Goal: Communication & Community: Participate in discussion

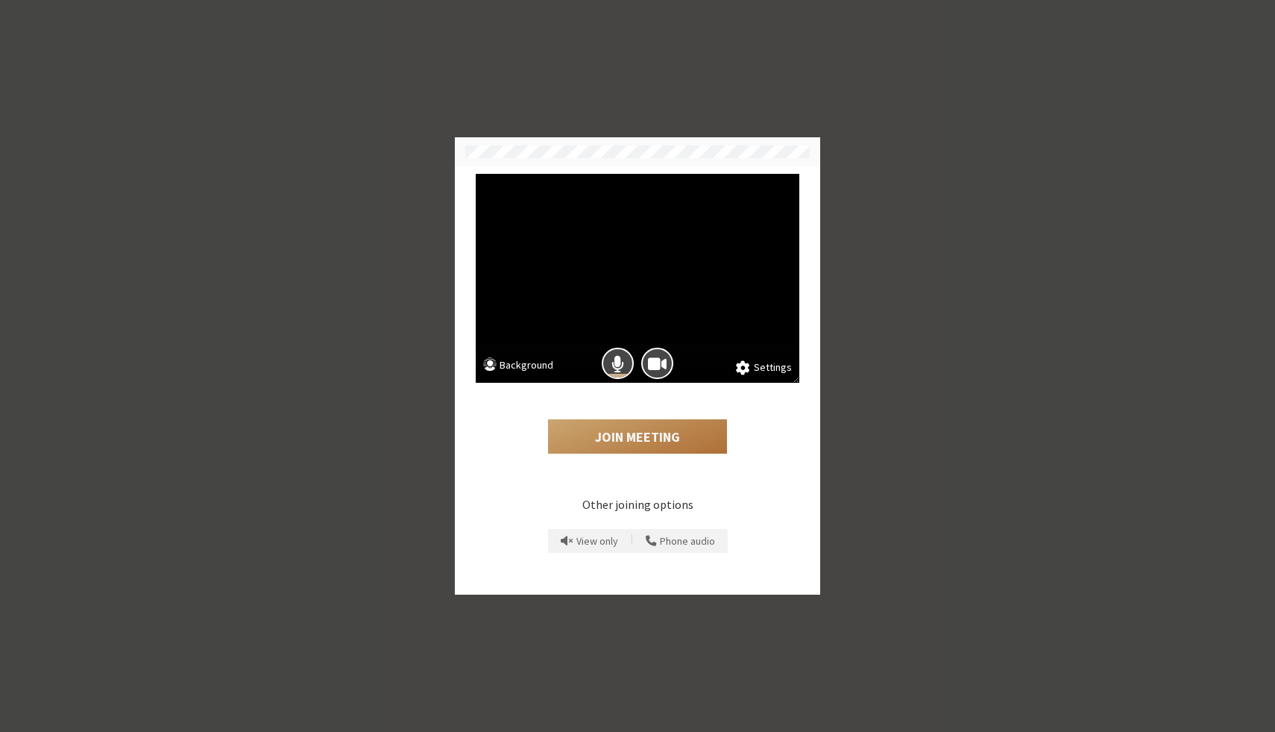
click at [656, 432] on button "Join Meeting" at bounding box center [637, 436] width 179 height 34
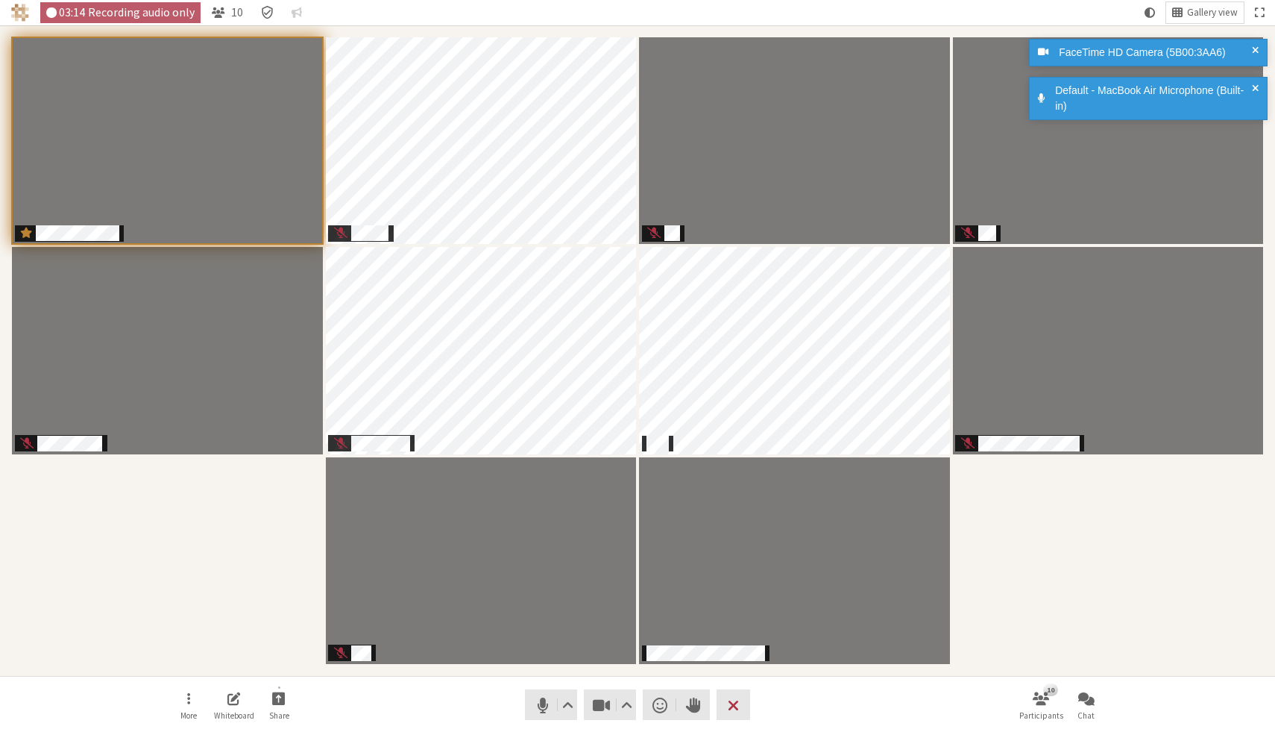
click at [1070, 620] on div "Participants" at bounding box center [637, 350] width 1254 height 629
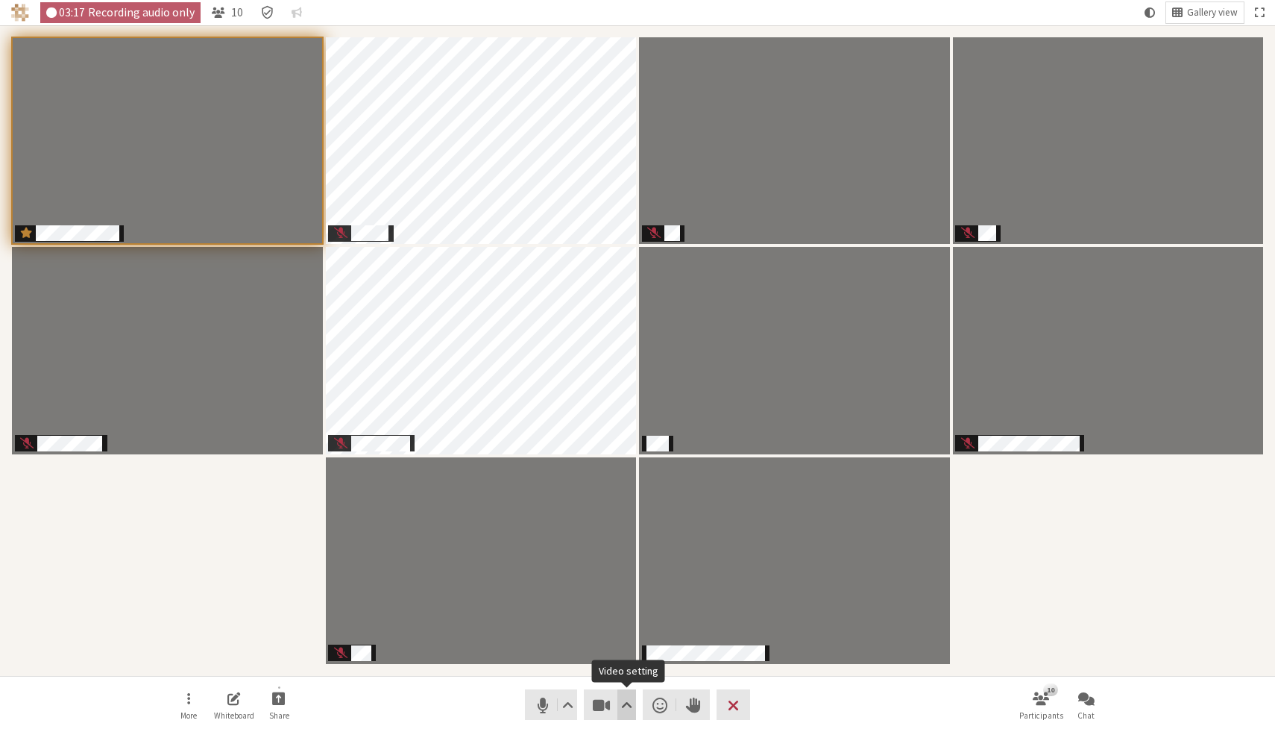
click at [635, 706] on button "Video setting" at bounding box center [627, 704] width 19 height 31
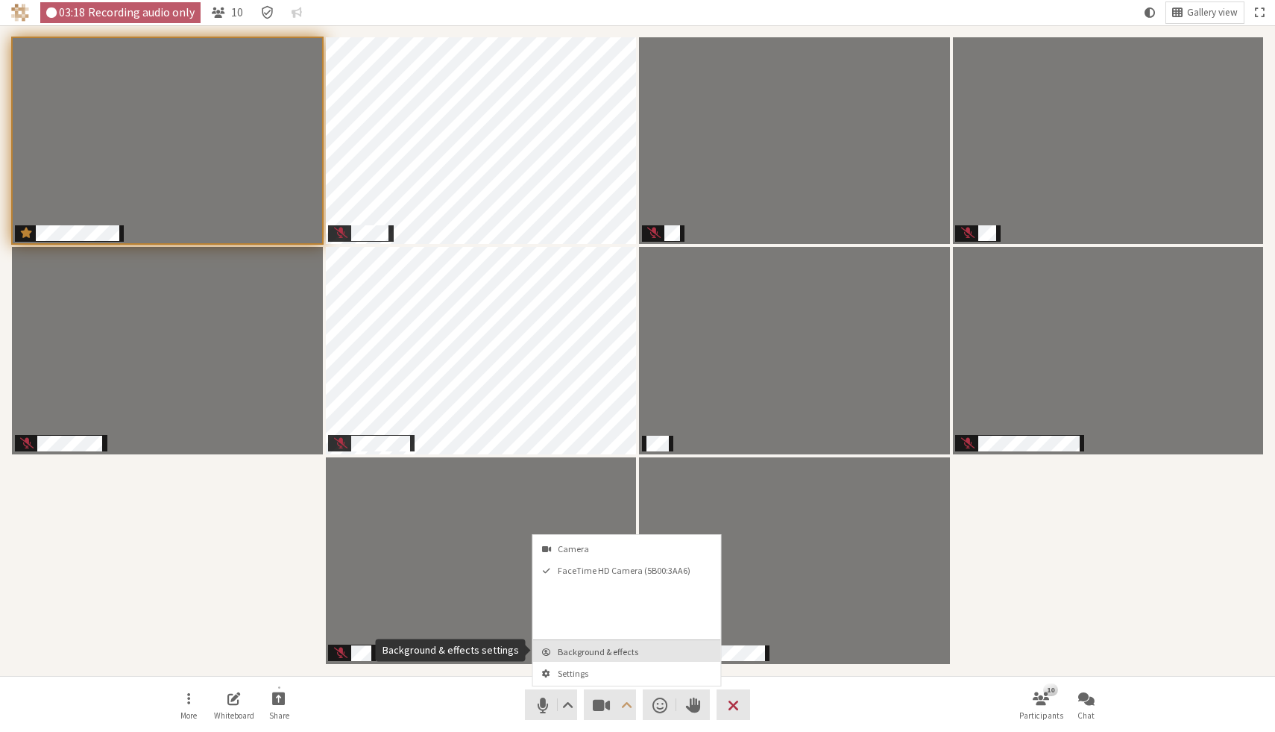
click at [637, 652] on span "Background & effects" at bounding box center [636, 652] width 157 height 10
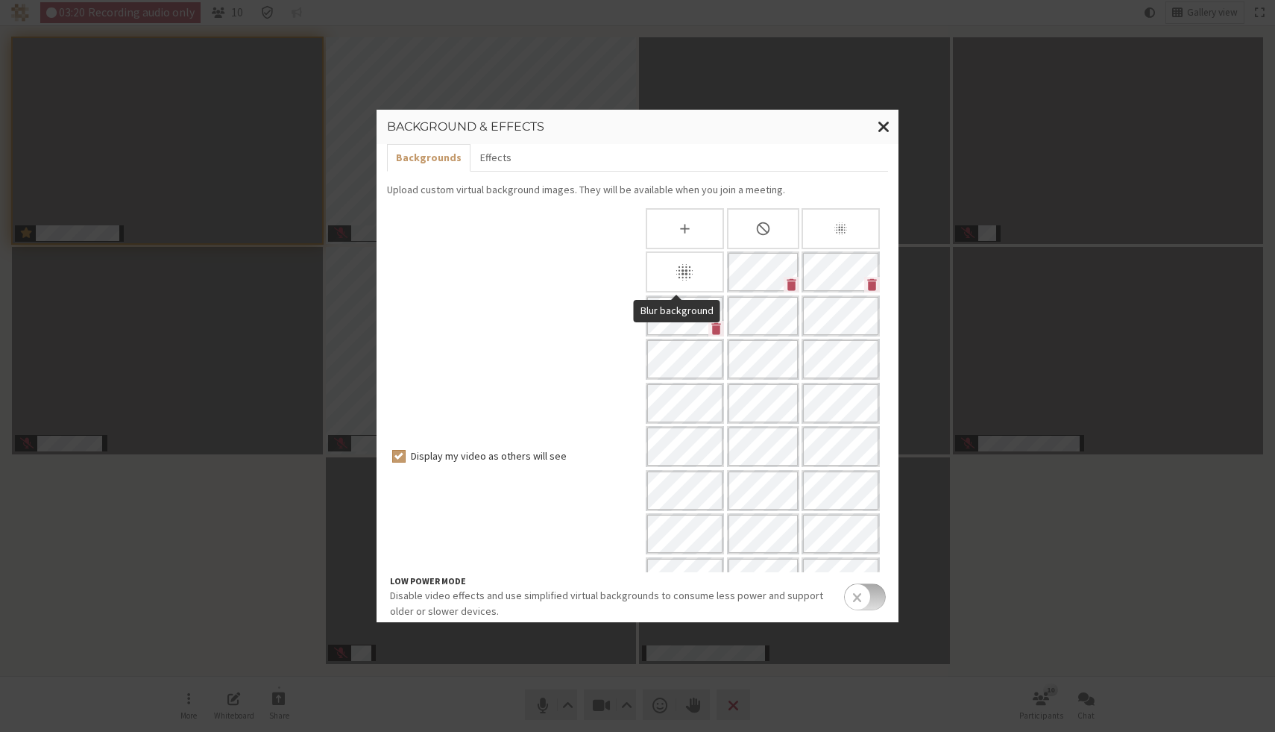
click at [688, 268] on div "Blur background" at bounding box center [685, 271] width 78 height 41
click at [834, 219] on div "Slightly blur background" at bounding box center [841, 228] width 78 height 41
click at [681, 260] on div "Blur background" at bounding box center [685, 271] width 78 height 41
click at [884, 121] on span "Close modal" at bounding box center [884, 126] width 13 height 19
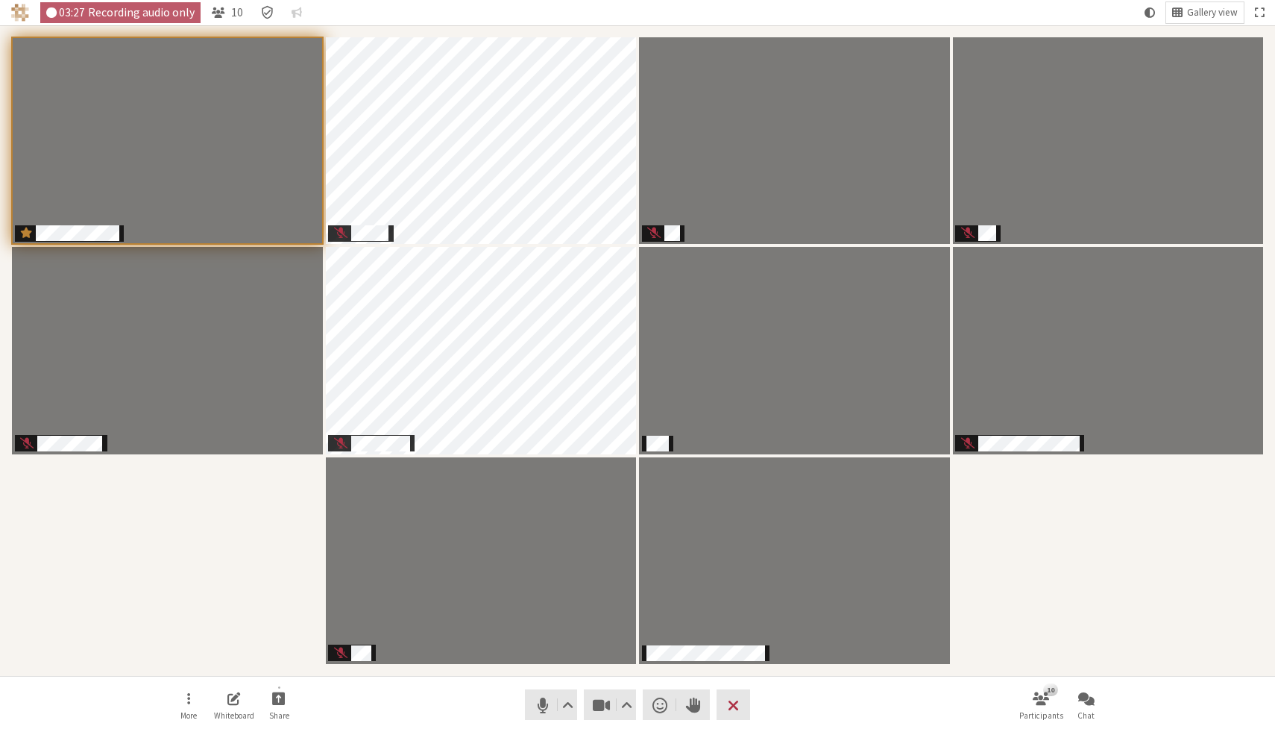
click at [996, 619] on div "Participants" at bounding box center [637, 350] width 1254 height 629
click at [628, 703] on span "Video setting" at bounding box center [626, 704] width 11 height 21
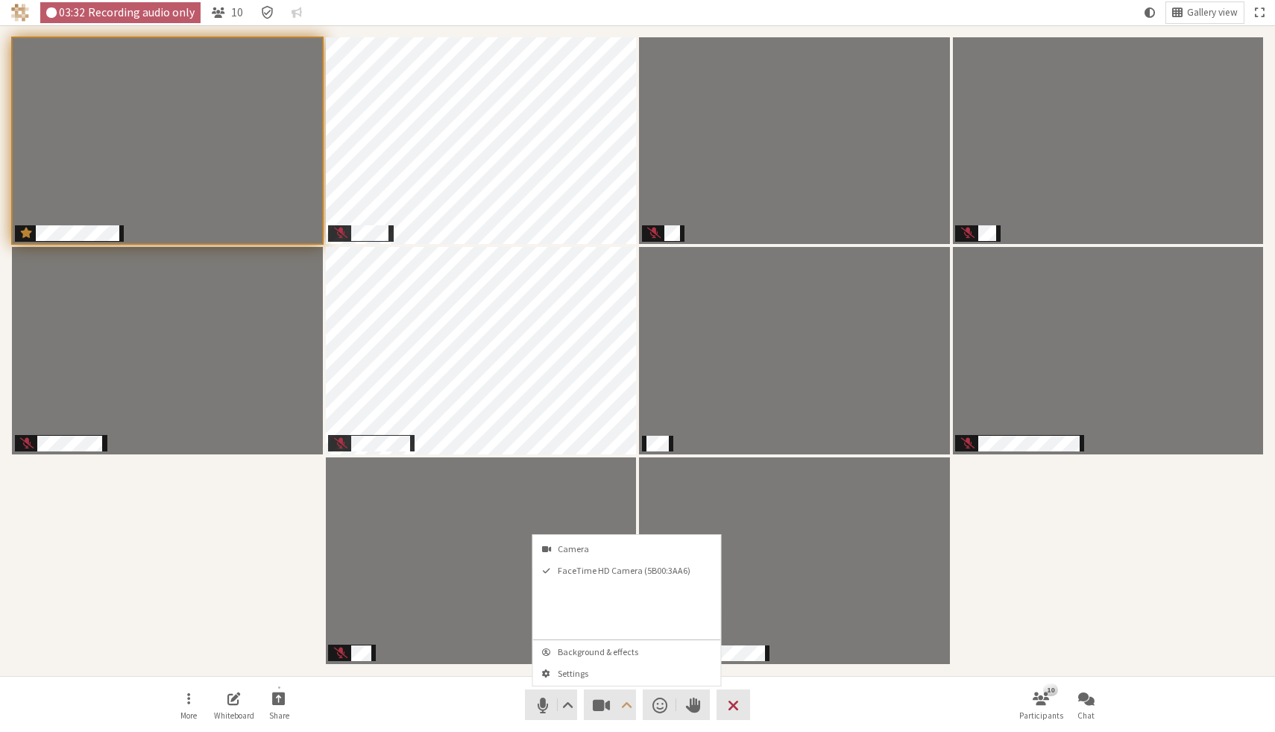
click at [1131, 587] on div "Participants" at bounding box center [637, 350] width 1254 height 629
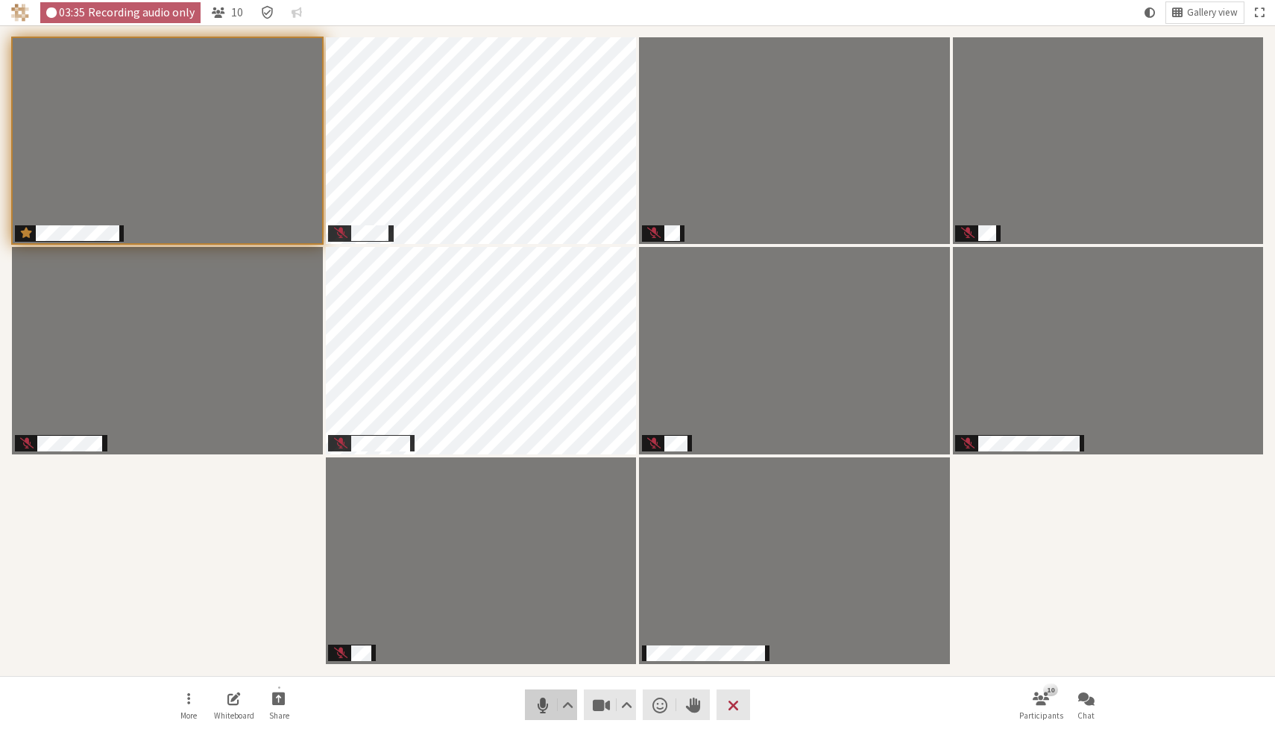
click at [538, 706] on span "Mute (⌘+Shift+A)" at bounding box center [542, 704] width 21 height 21
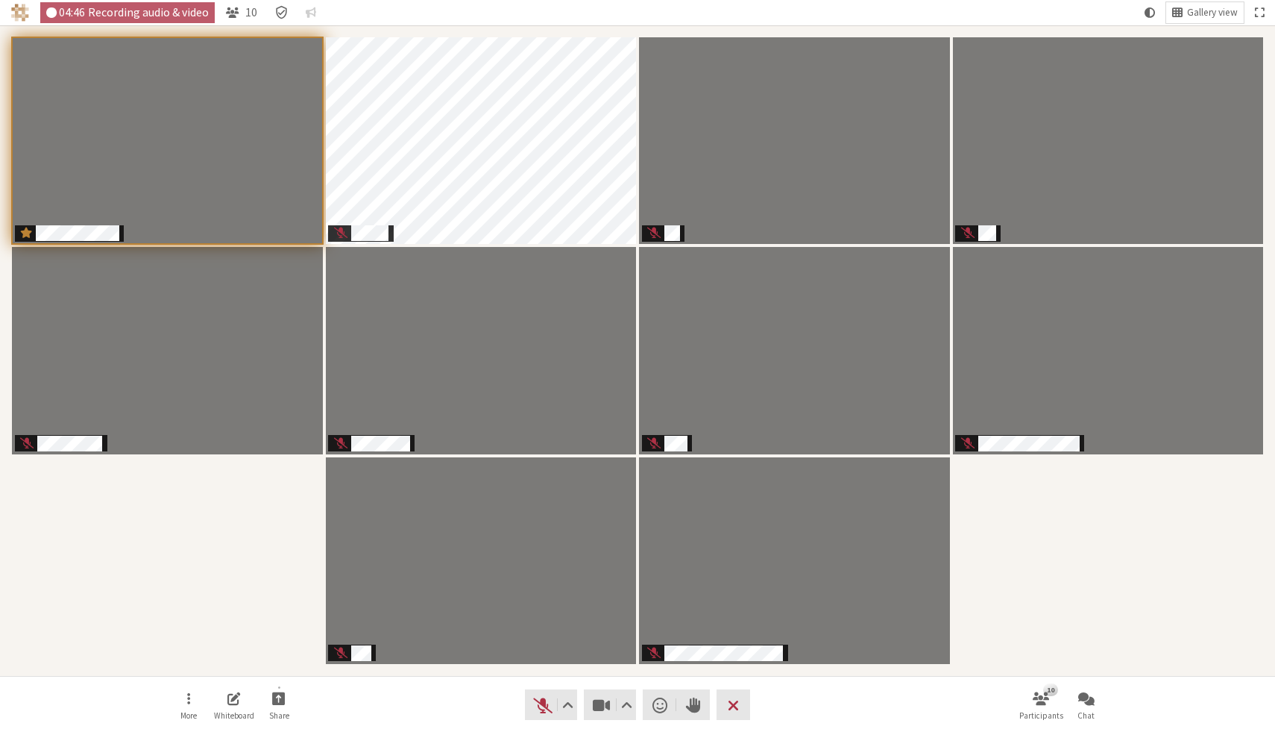
click at [502, 708] on nav "More Whiteboard Share Audio Video Send a reaction Raise hand Leave 10 Participa…" at bounding box center [638, 704] width 940 height 56
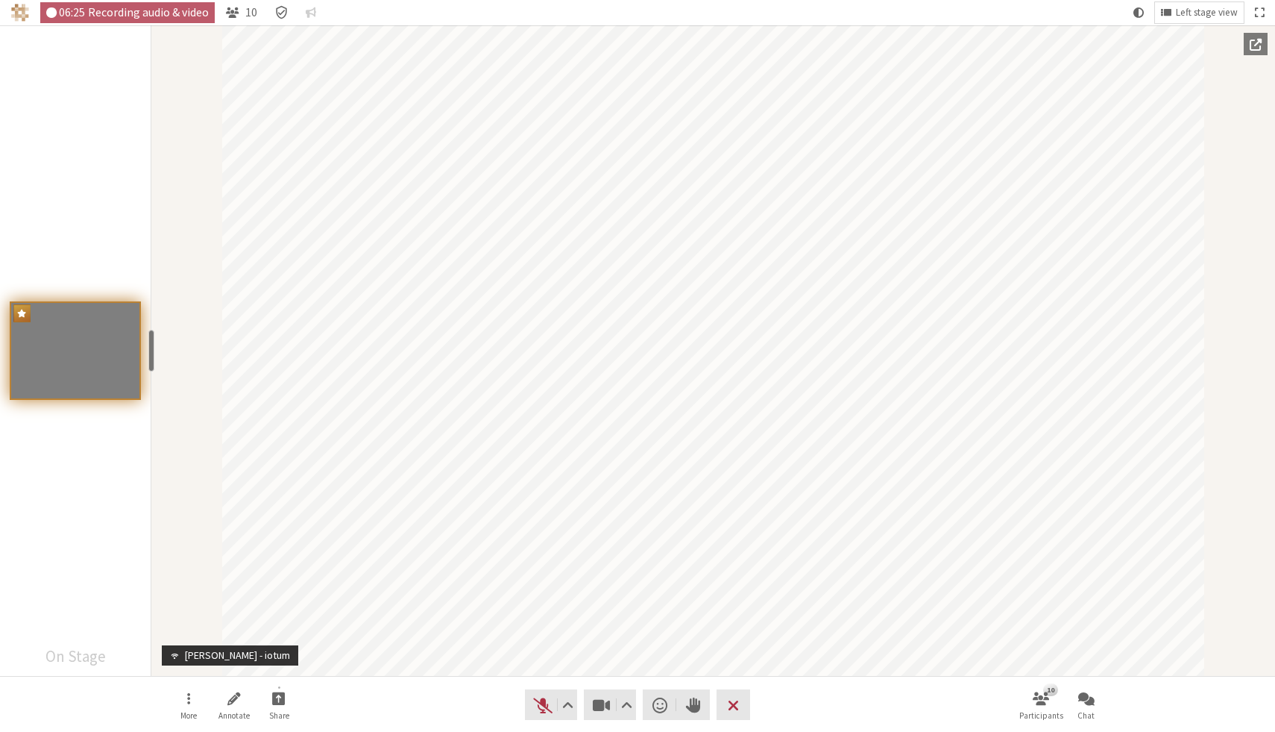
click at [1207, 0] on div "Left stage view" at bounding box center [1199, 12] width 89 height 25
click at [1207, 5] on button "Left stage view" at bounding box center [1199, 12] width 89 height 21
click at [1238, 82] on img "Bottom bar view" at bounding box center [1246, 78] width 31 height 21
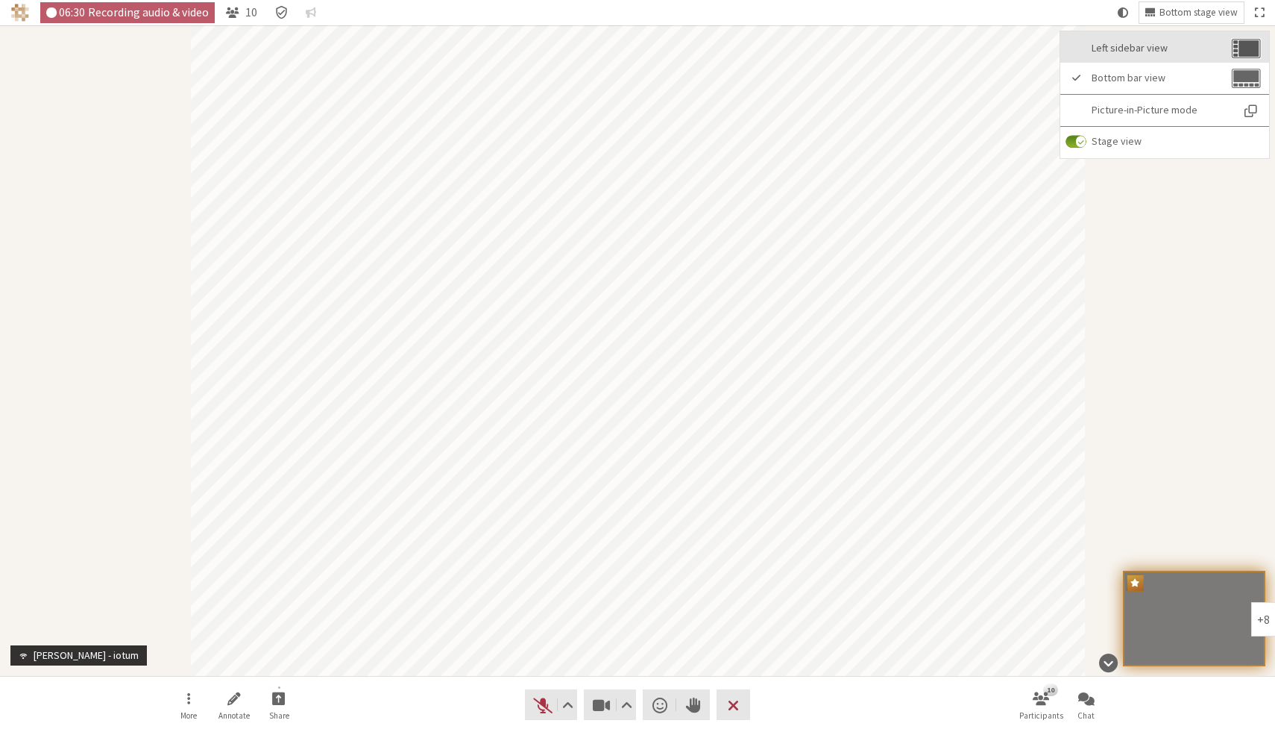
click at [1241, 60] on button "Left sidebar view" at bounding box center [1164, 46] width 209 height 31
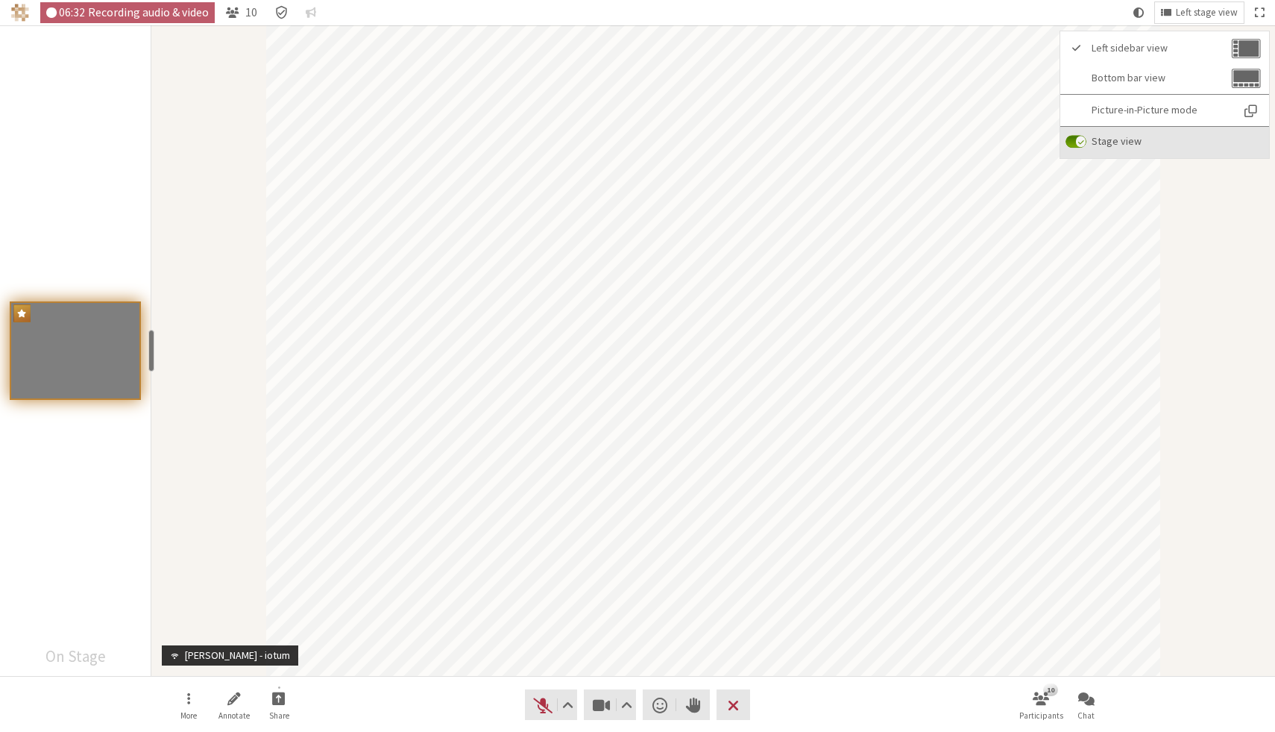
click at [1219, 136] on span "Stage view" at bounding box center [1177, 141] width 170 height 11
click at [1087, 136] on input "Stage view" at bounding box center [1076, 141] width 21 height 13
checkbox input "false"
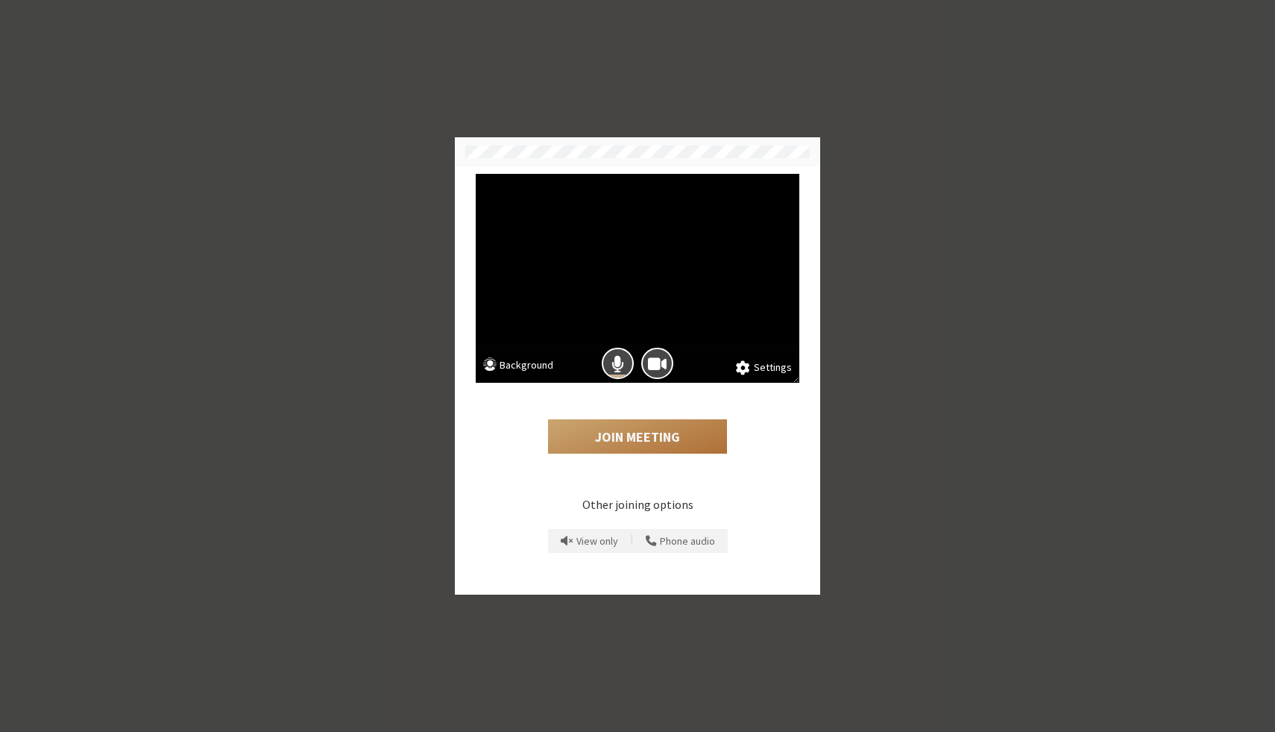
click at [661, 437] on button "Join Meeting" at bounding box center [637, 436] width 179 height 34
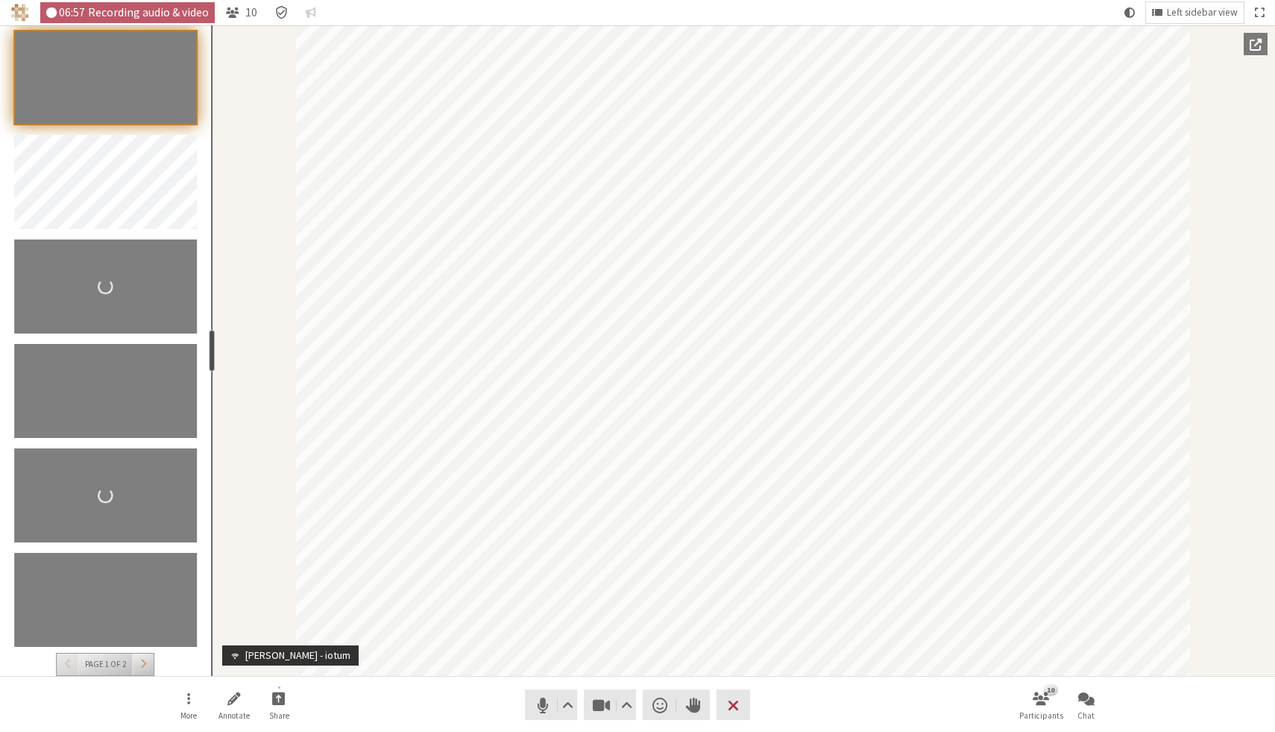
drag, startPoint x: 150, startPoint y: 343, endPoint x: 209, endPoint y: 343, distance: 58.9
click at [209, 343] on div "resize" at bounding box center [212, 351] width 6 height 42
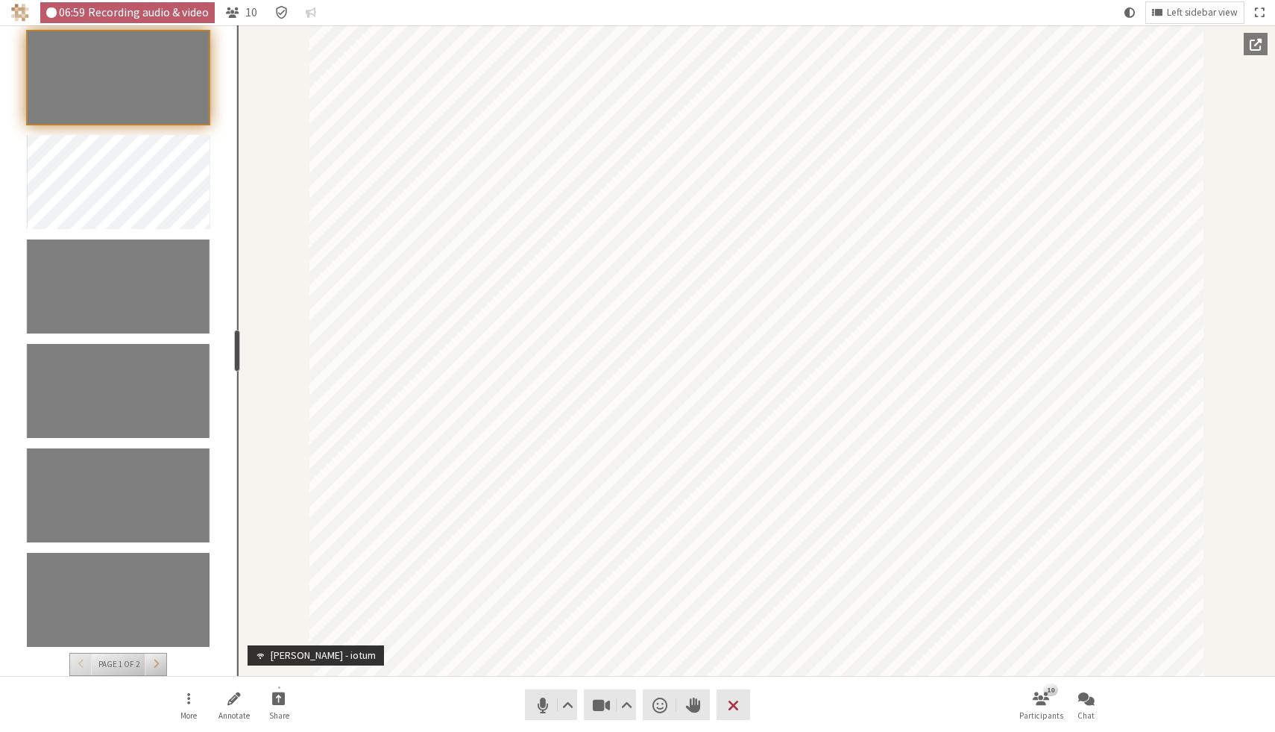
drag, startPoint x: 209, startPoint y: 343, endPoint x: 235, endPoint y: 343, distance: 26.1
click at [235, 343] on div "resize" at bounding box center [237, 351] width 6 height 42
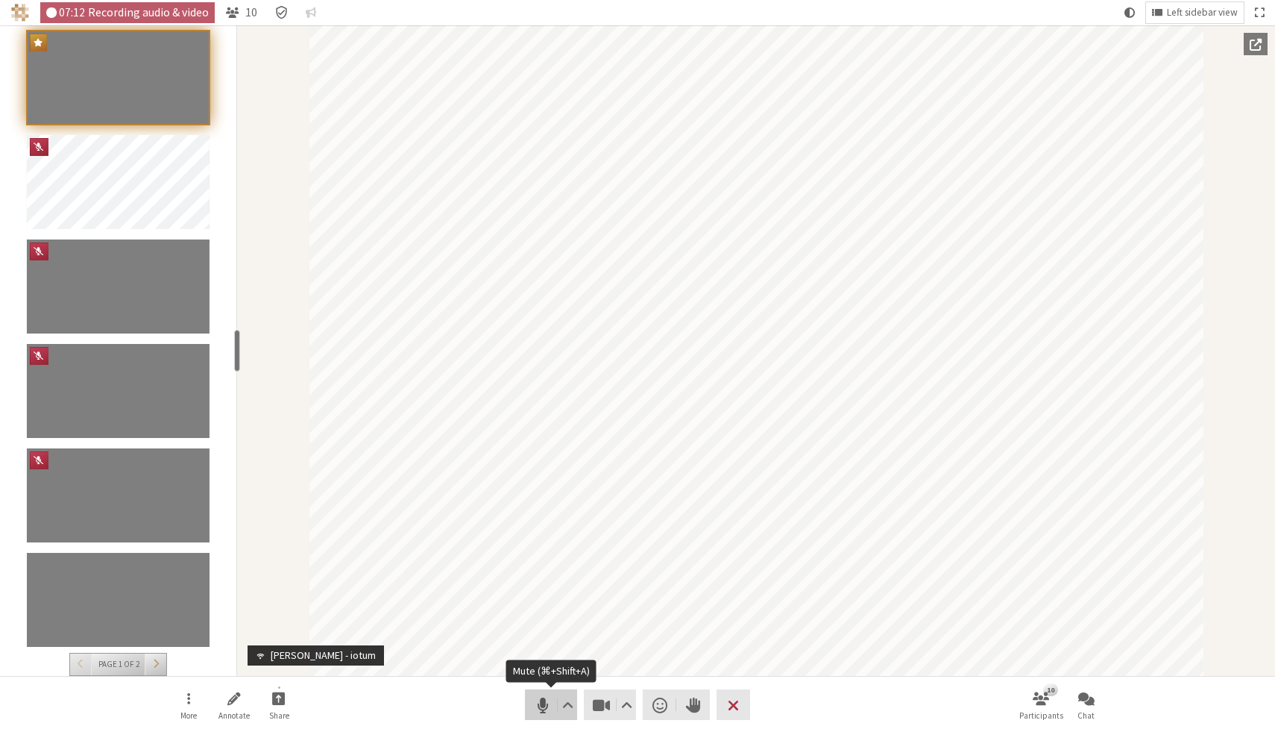
click at [533, 700] on span "Mute (⌘+Shift+A)" at bounding box center [542, 704] width 21 height 21
click at [1236, 4] on button "Left sidebar view" at bounding box center [1195, 12] width 98 height 21
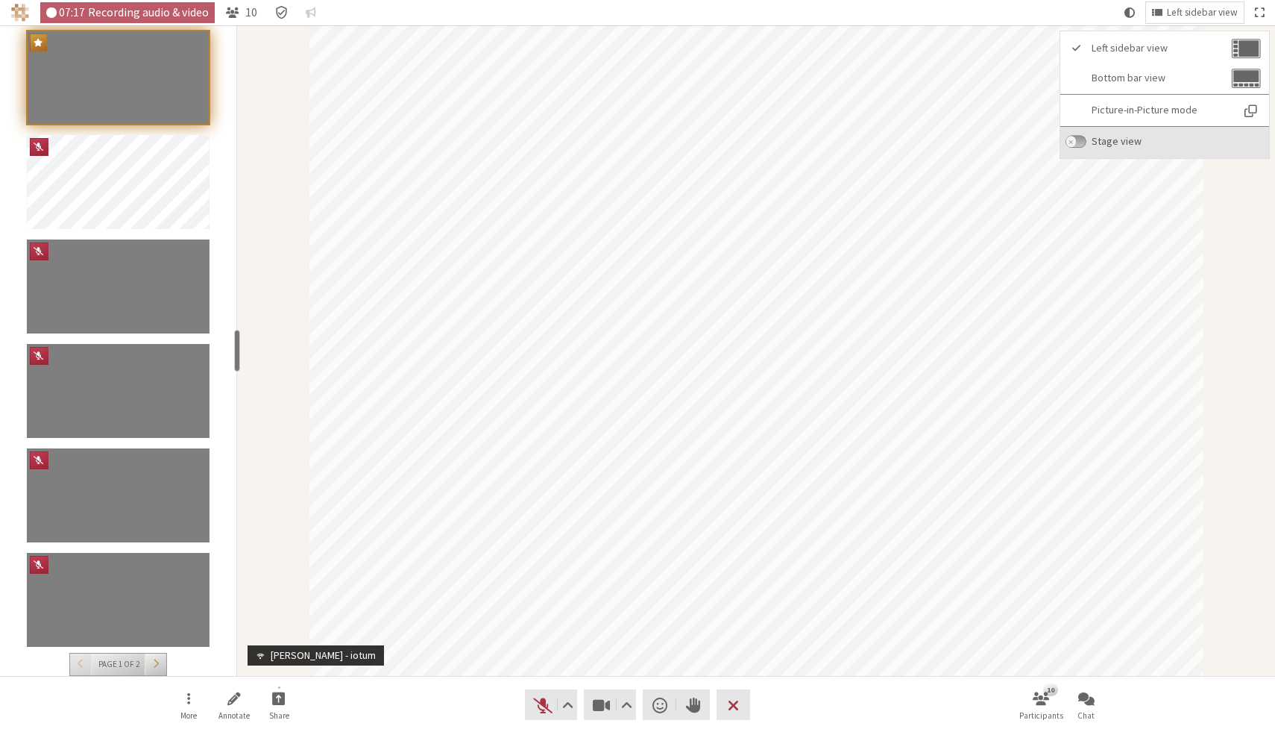
click at [1080, 143] on input "Stage view" at bounding box center [1076, 141] width 21 height 13
checkbox input "true"
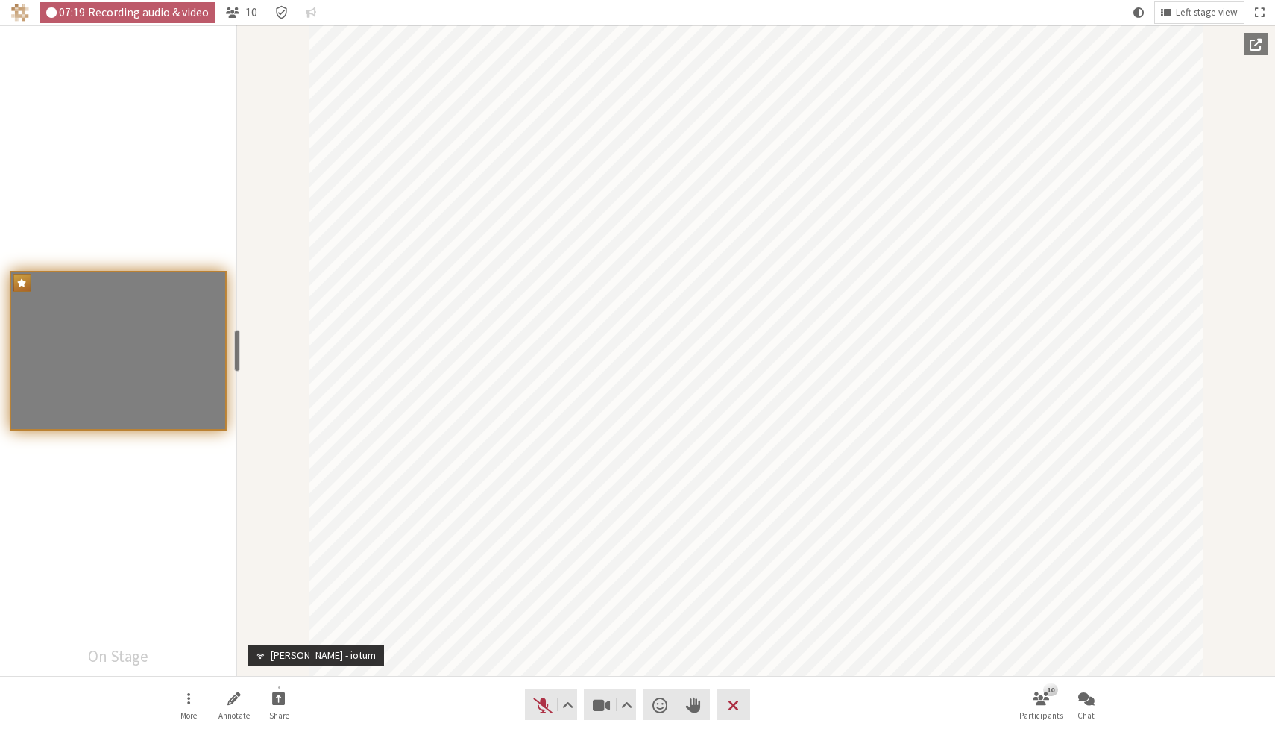
click at [1252, 209] on div "Participant" at bounding box center [756, 350] width 1038 height 650
click at [474, 703] on nav "More Annotate Share Audio Video Send a reaction Raise hand Leave 10 Participant…" at bounding box center [638, 704] width 940 height 56
click at [629, 706] on span "Video setting" at bounding box center [626, 704] width 11 height 21
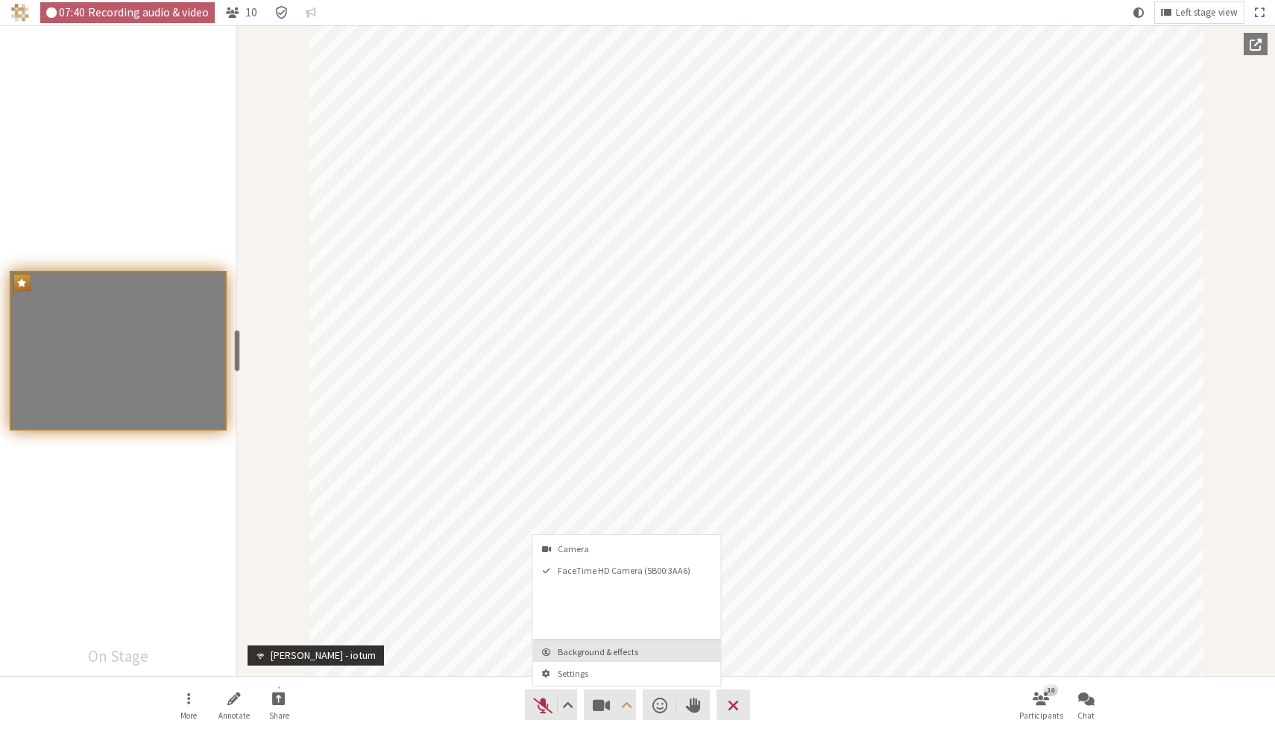
click at [629, 656] on span "Background & effects" at bounding box center [636, 652] width 157 height 10
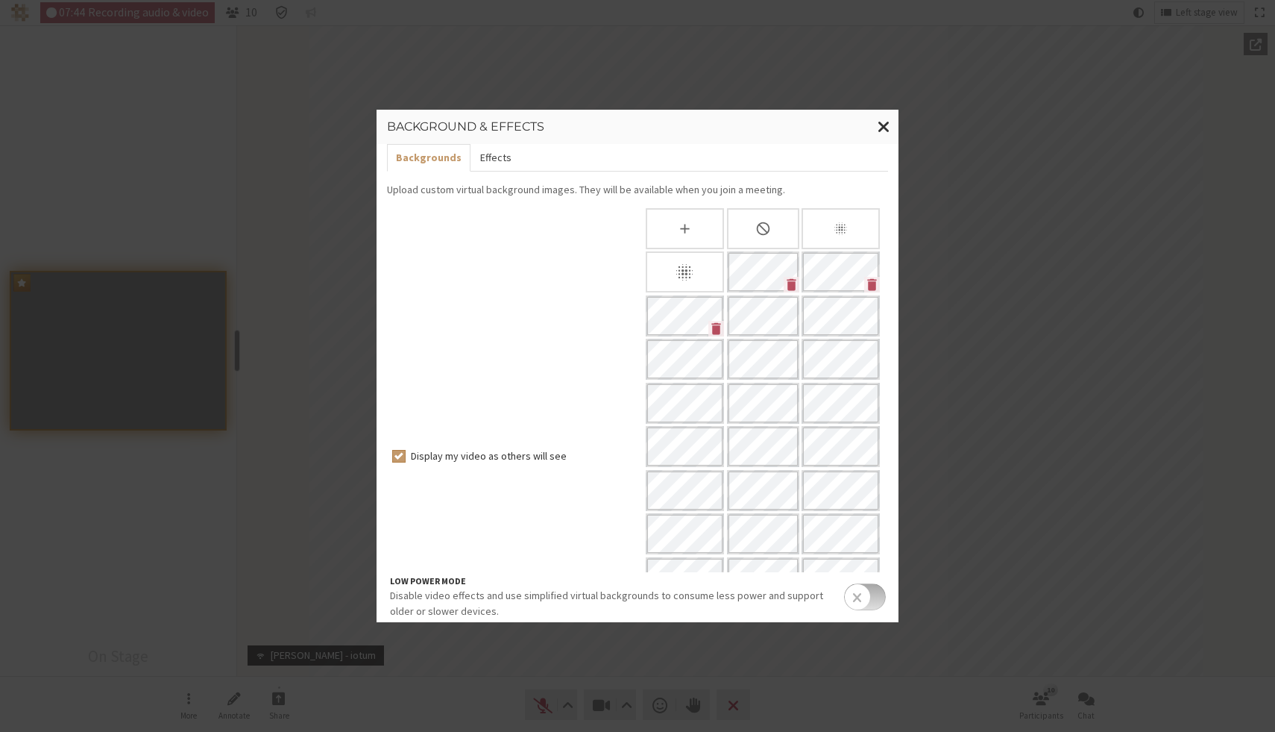
click at [500, 162] on button "Effects" at bounding box center [495, 158] width 49 height 28
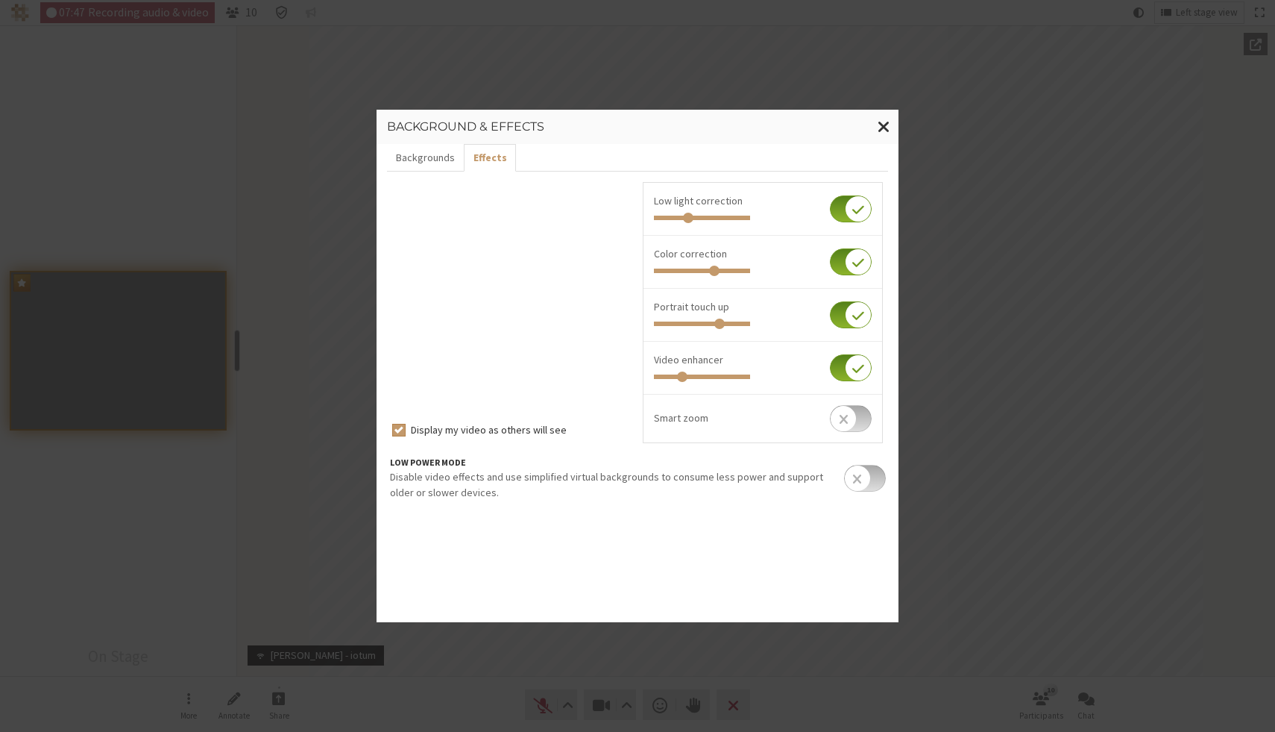
click at [859, 371] on input "checkbox" at bounding box center [851, 367] width 42 height 27
click at [859, 370] on input "checkbox" at bounding box center [851, 367] width 42 height 27
checkbox input "true"
type input "0.281"
click at [683, 220] on input "range" at bounding box center [702, 218] width 96 height 4
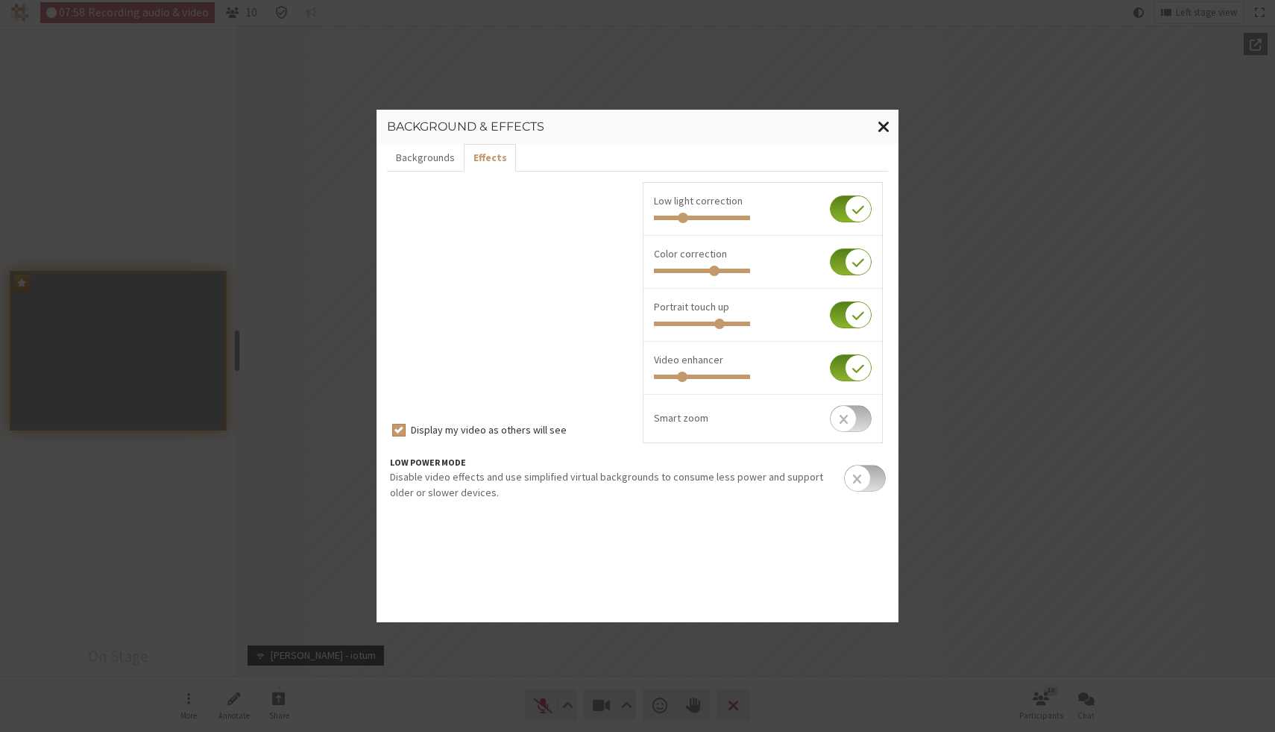
click at [884, 126] on span "Close modal" at bounding box center [884, 126] width 13 height 19
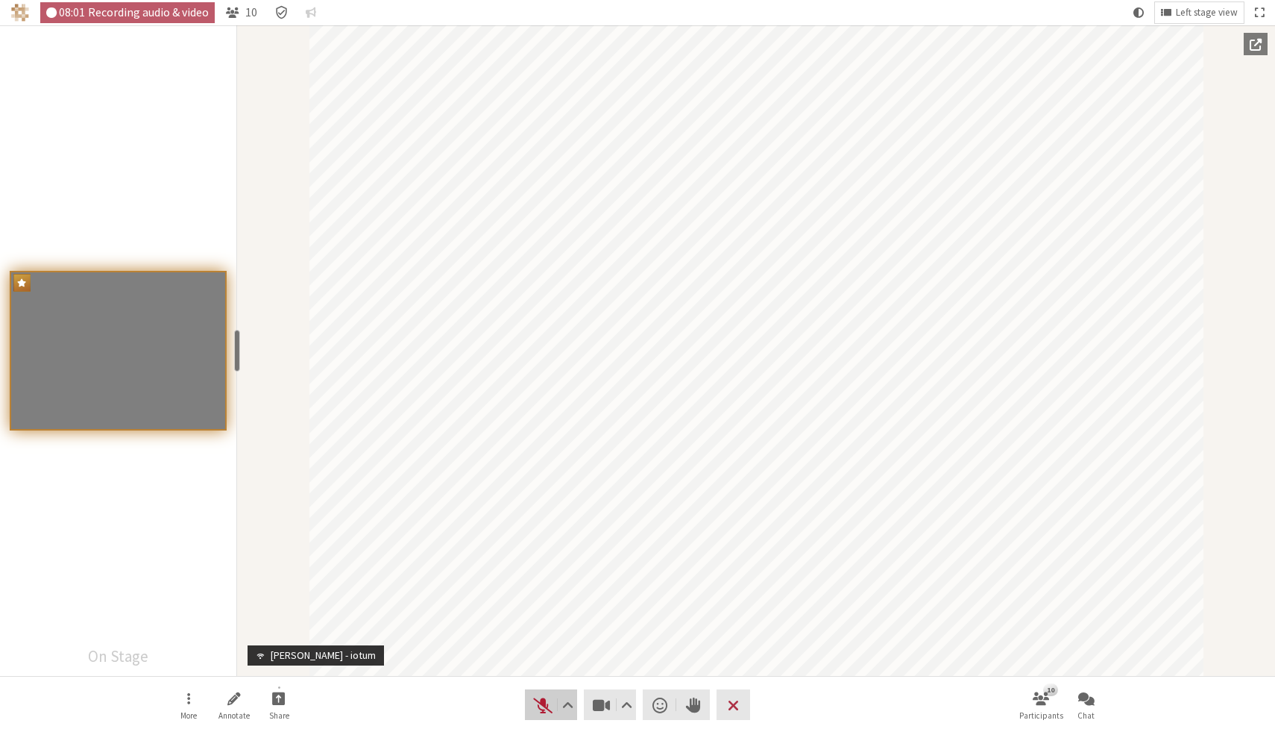
click at [537, 706] on span "Unmute (⌘+Shift+A)" at bounding box center [542, 704] width 21 height 21
click at [541, 706] on span "Mute (⌘+Shift+A)" at bounding box center [542, 704] width 21 height 21
click at [541, 706] on span "Unmute (⌘+Shift+A)" at bounding box center [542, 704] width 21 height 21
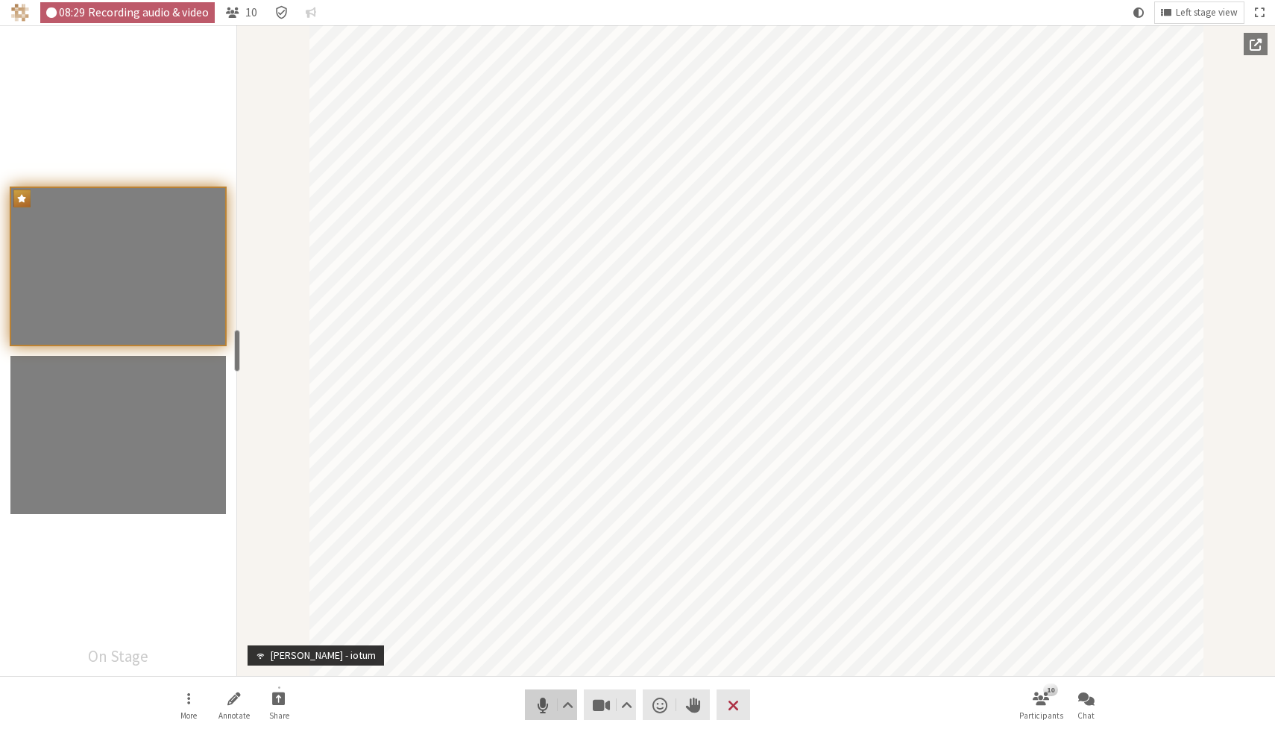
click at [544, 705] on span "Mute (⌘+Shift+A)" at bounding box center [542, 704] width 21 height 21
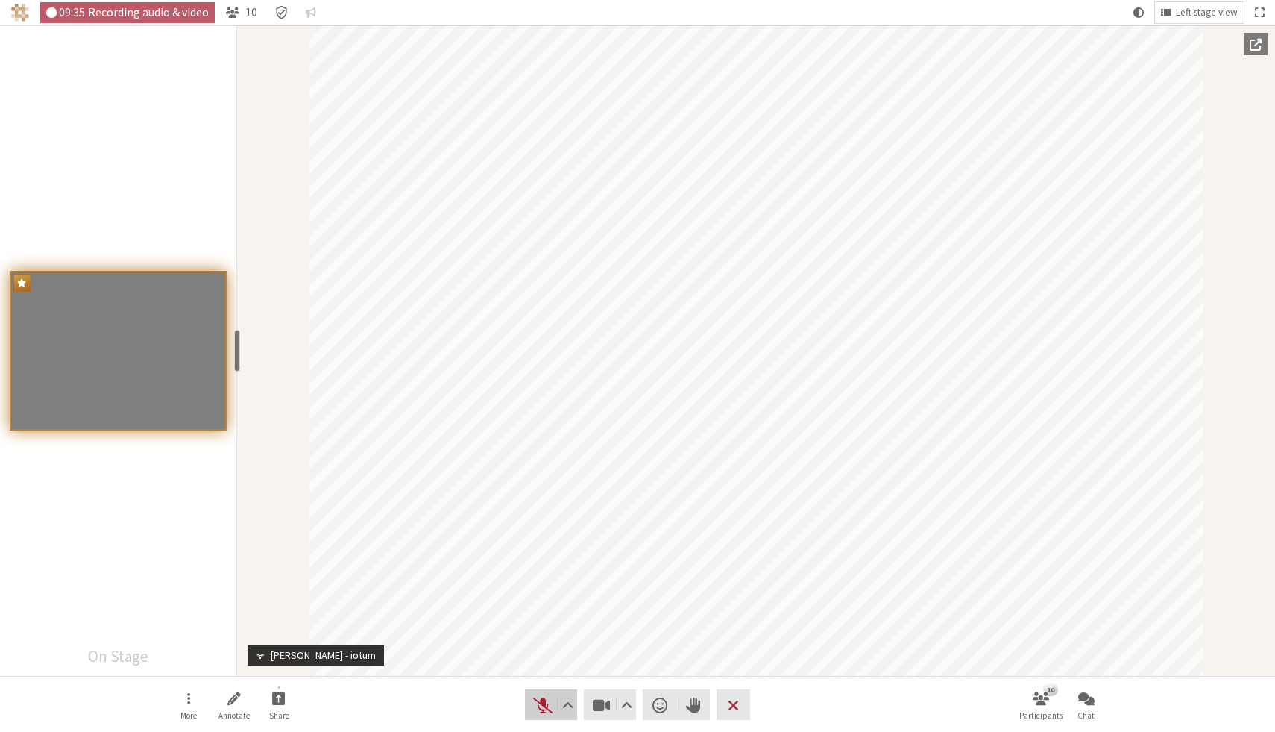
click at [541, 705] on span "Unmute (⌘+Shift+A)" at bounding box center [542, 704] width 21 height 21
click at [541, 699] on span "Mute (⌘+Shift+A)" at bounding box center [542, 704] width 21 height 21
click at [542, 704] on span "Unmute (⌘+Shift+A)" at bounding box center [542, 704] width 21 height 21
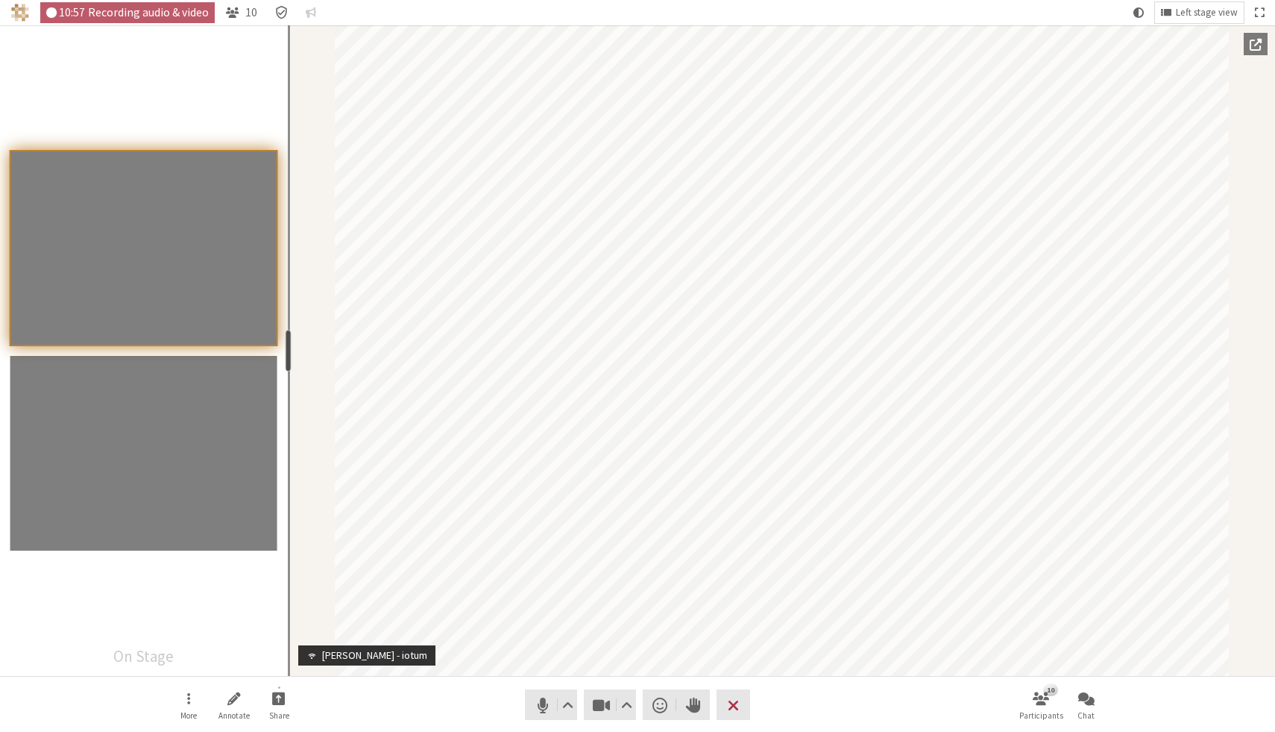
drag, startPoint x: 236, startPoint y: 346, endPoint x: 286, endPoint y: 345, distance: 49.2
click at [286, 345] on div "resize" at bounding box center [288, 351] width 6 height 42
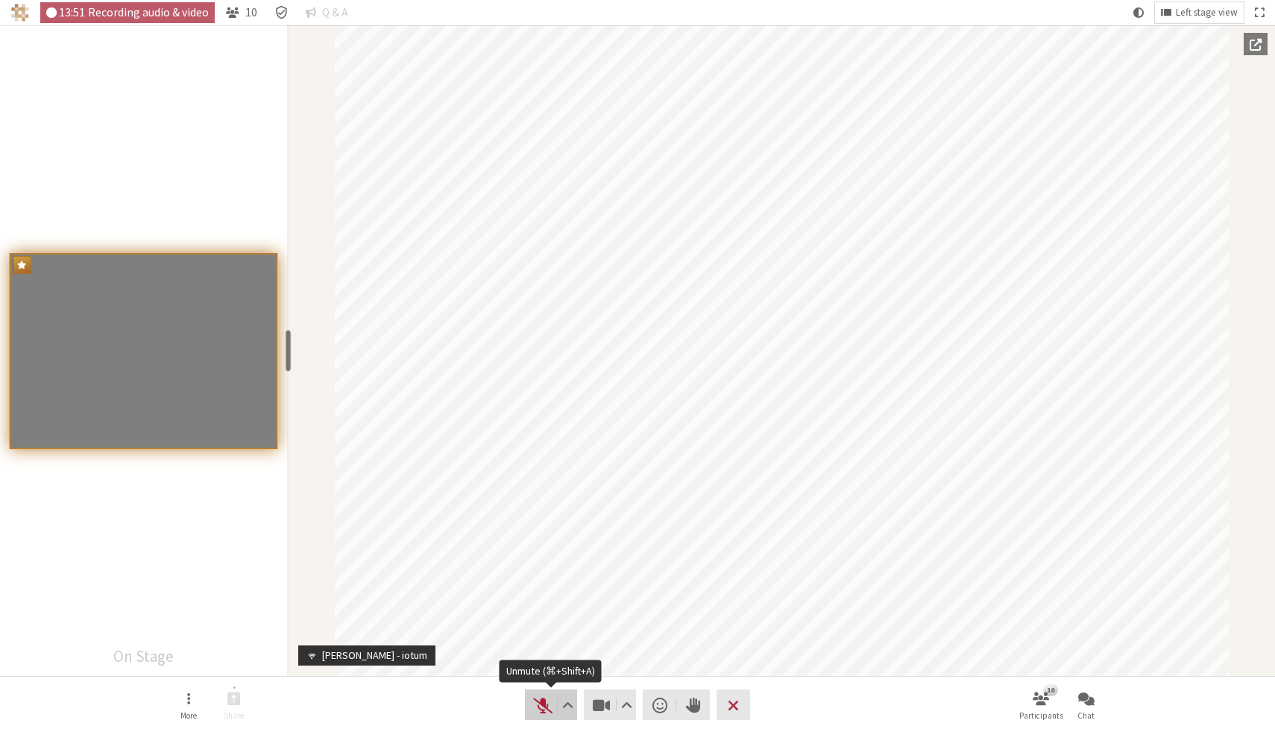
click at [539, 706] on span "Unmute (⌘+Shift+A)" at bounding box center [542, 704] width 21 height 21
click at [1076, 708] on button "Chat" at bounding box center [1087, 705] width 42 height 40
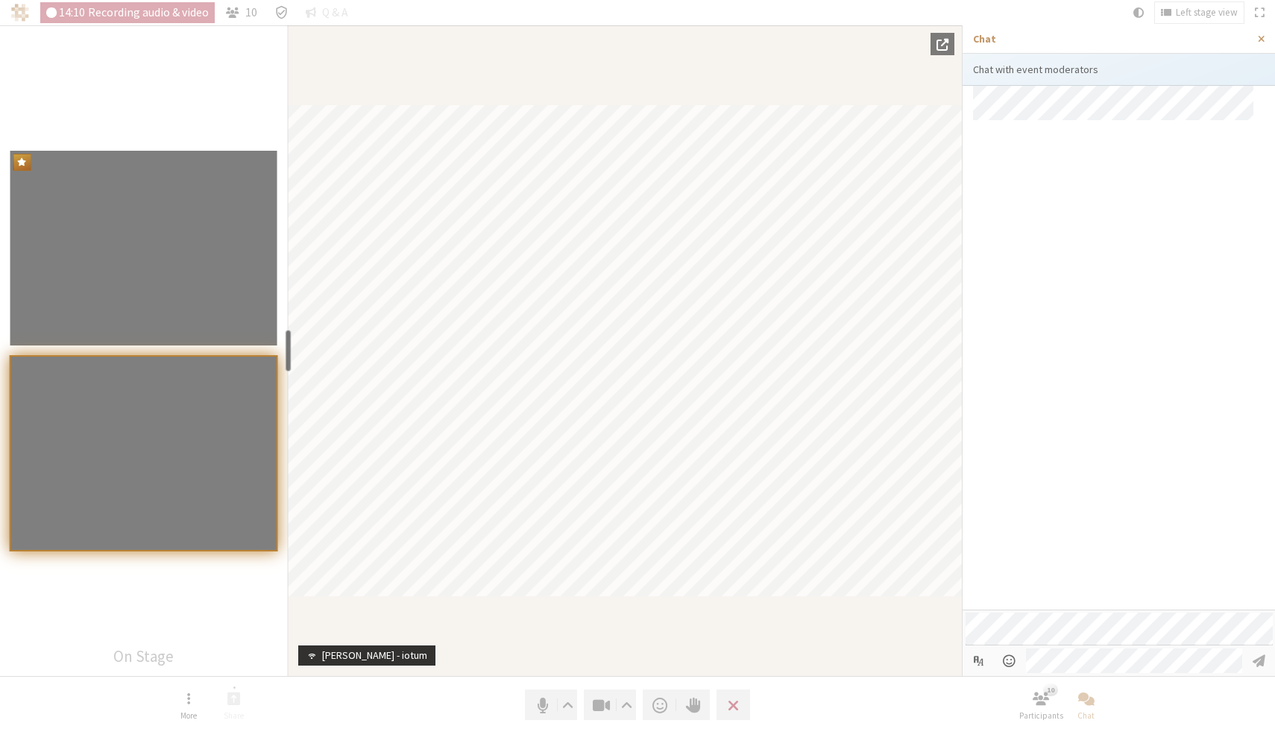
click at [1210, 409] on div at bounding box center [1119, 348] width 312 height 524
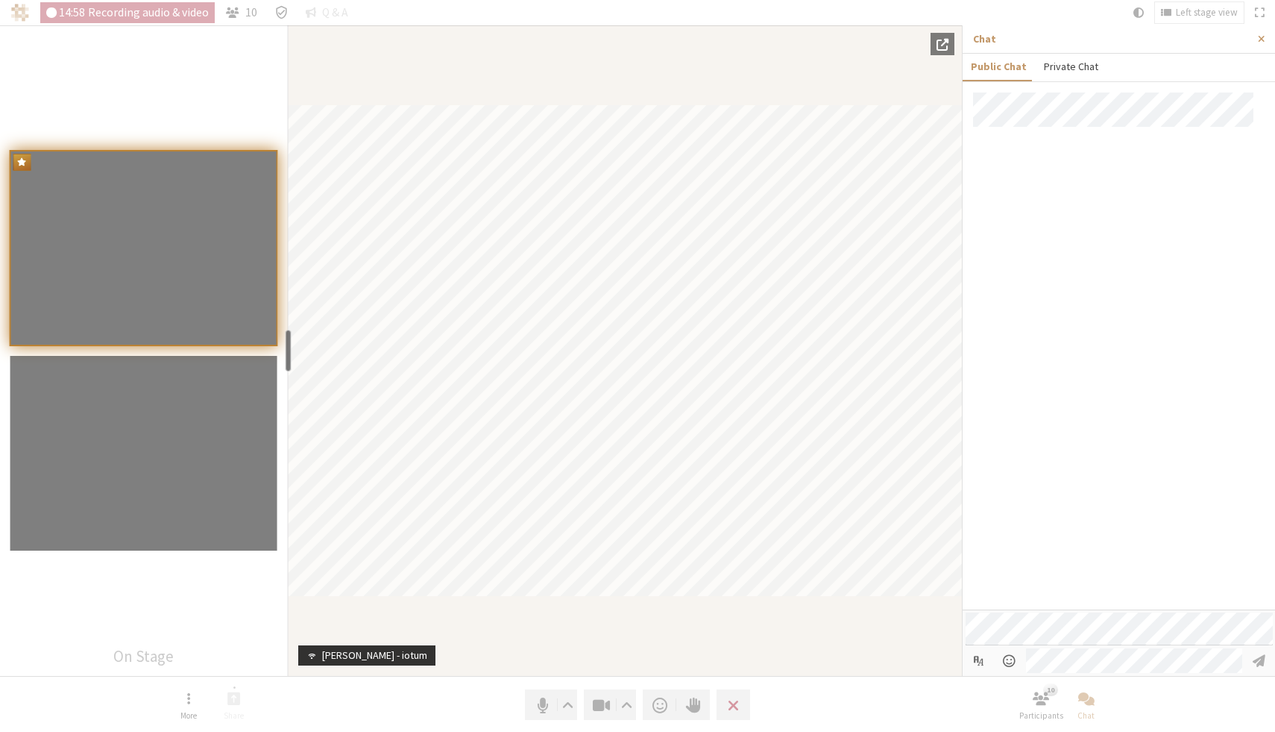
click at [1079, 63] on button "Private Chat" at bounding box center [1070, 67] width 71 height 26
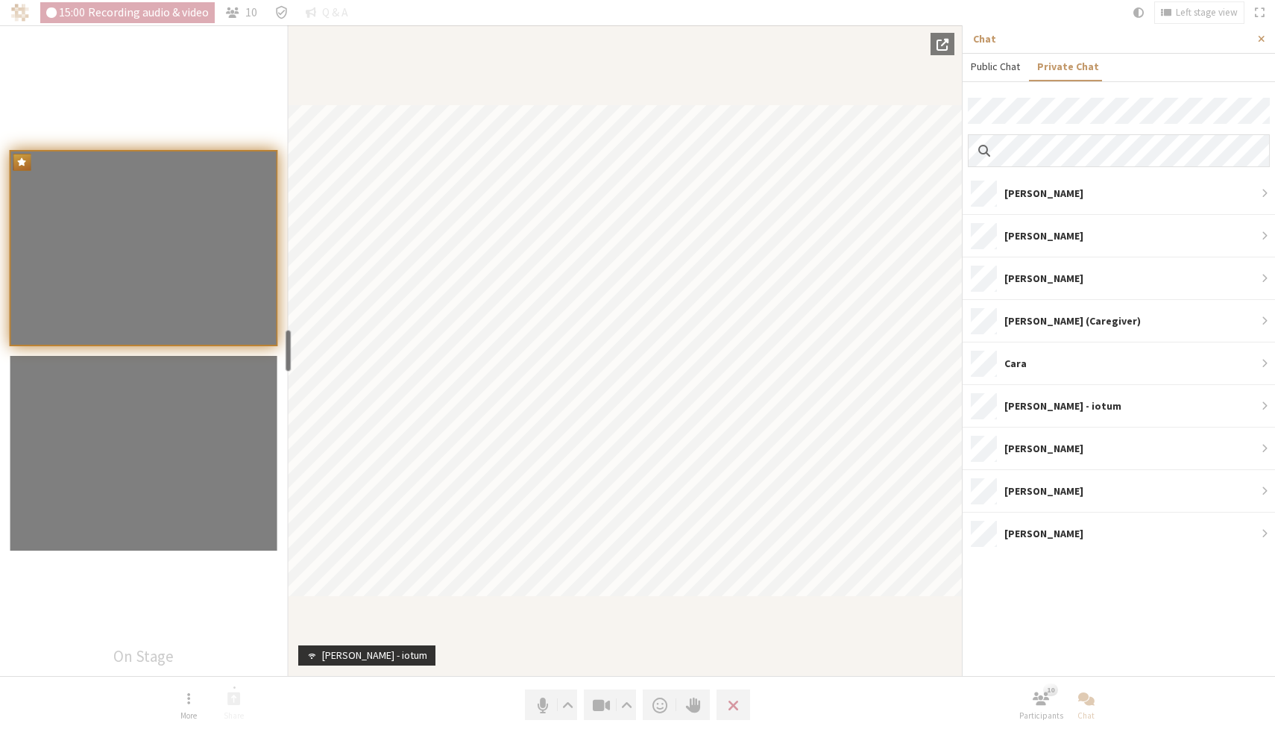
click at [1007, 69] on button "Public Chat" at bounding box center [996, 67] width 66 height 26
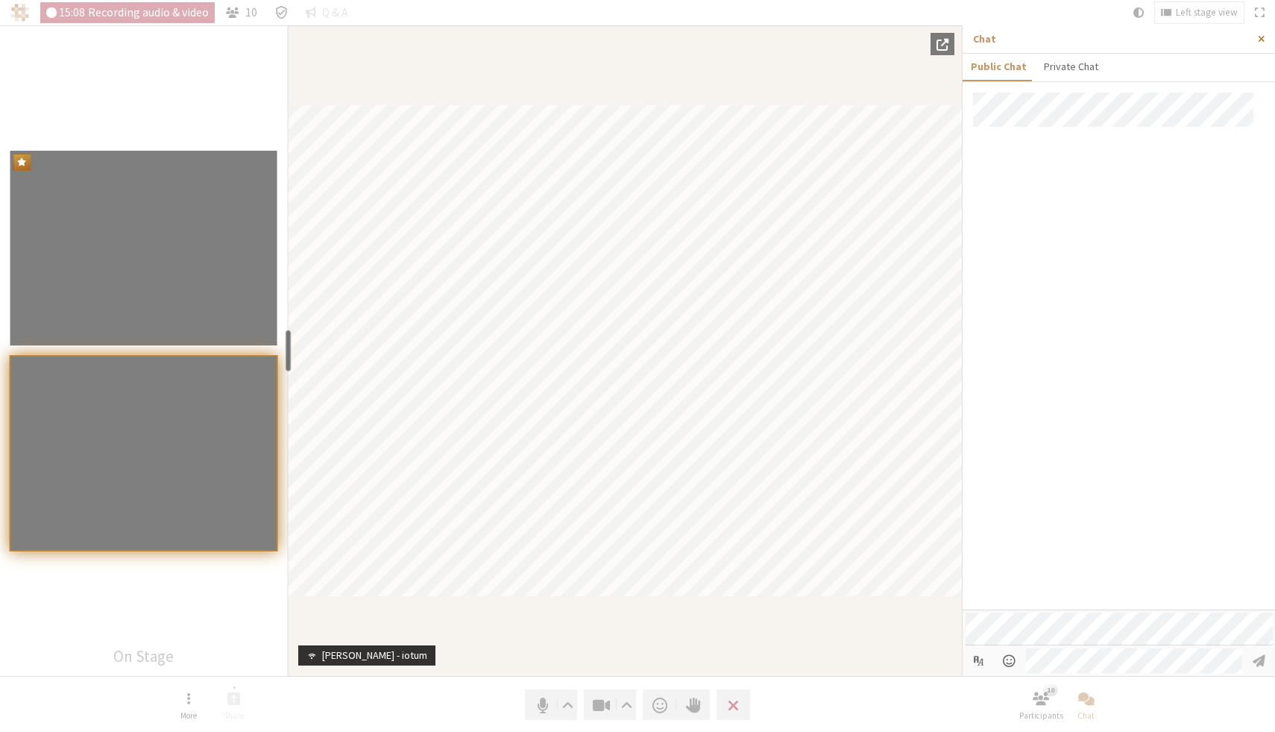
click at [1267, 34] on button "Close sidebar" at bounding box center [1262, 39] width 28 height 28
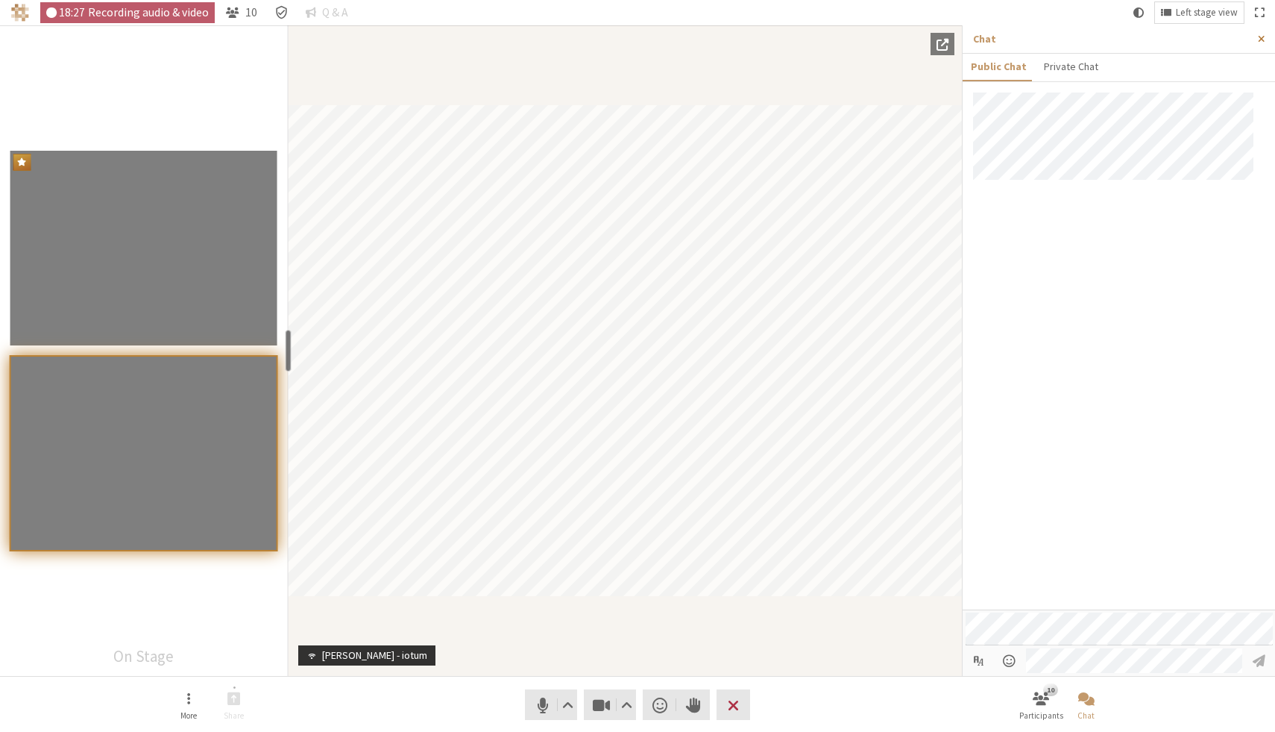
click at [1262, 38] on span "Close sidebar" at bounding box center [1261, 39] width 7 height 11
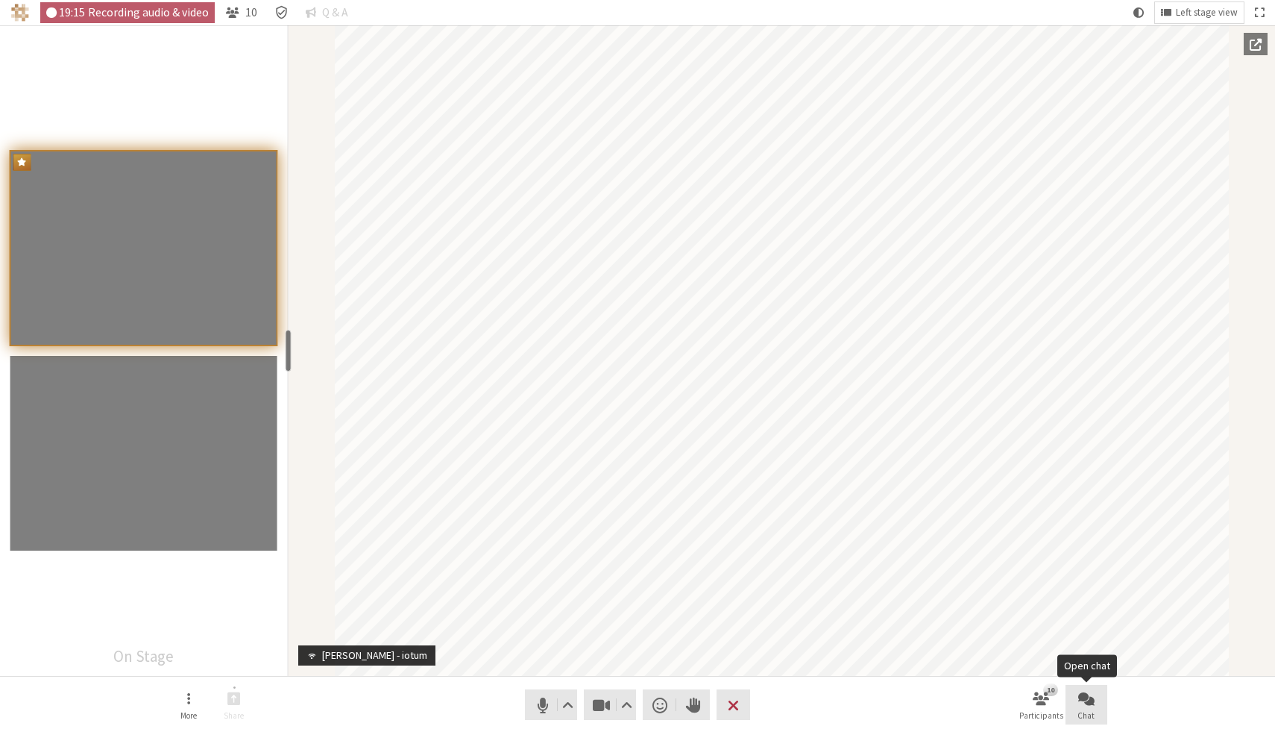
click at [1083, 700] on span "Open chat" at bounding box center [1086, 697] width 16 height 17
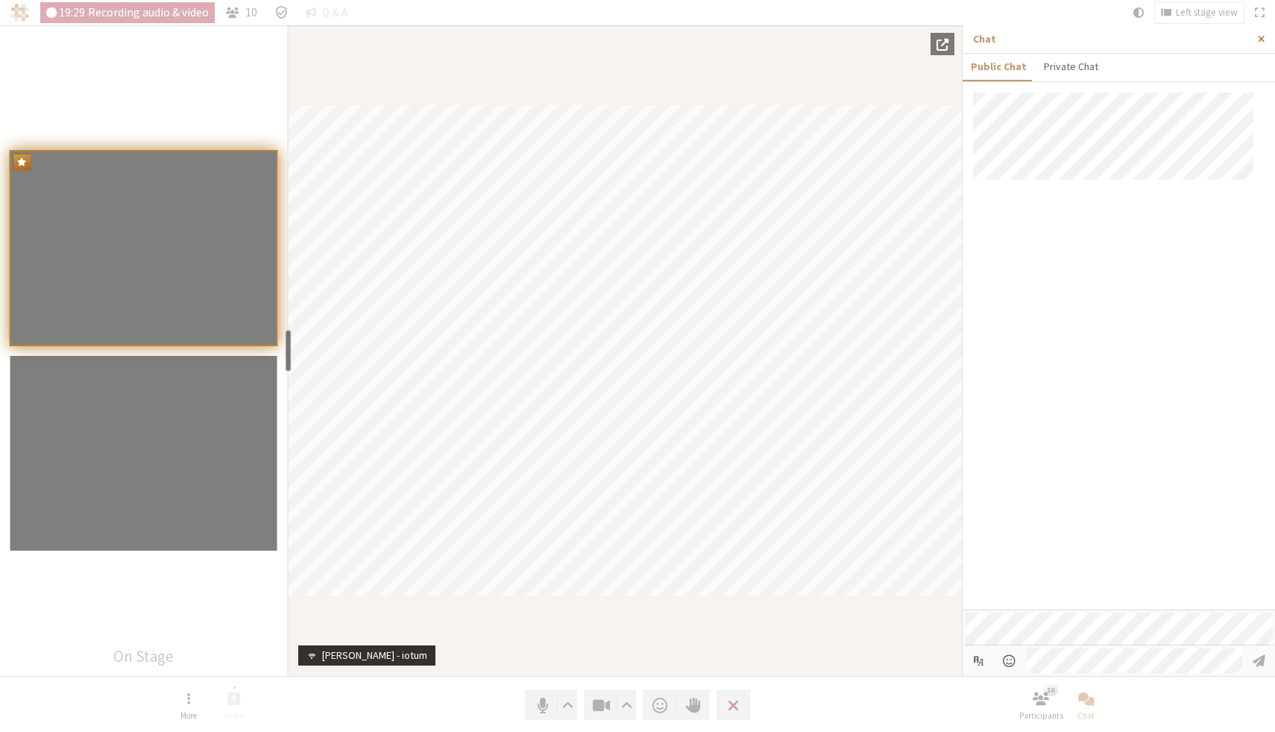
click at [1262, 40] on span "Close sidebar" at bounding box center [1261, 39] width 7 height 11
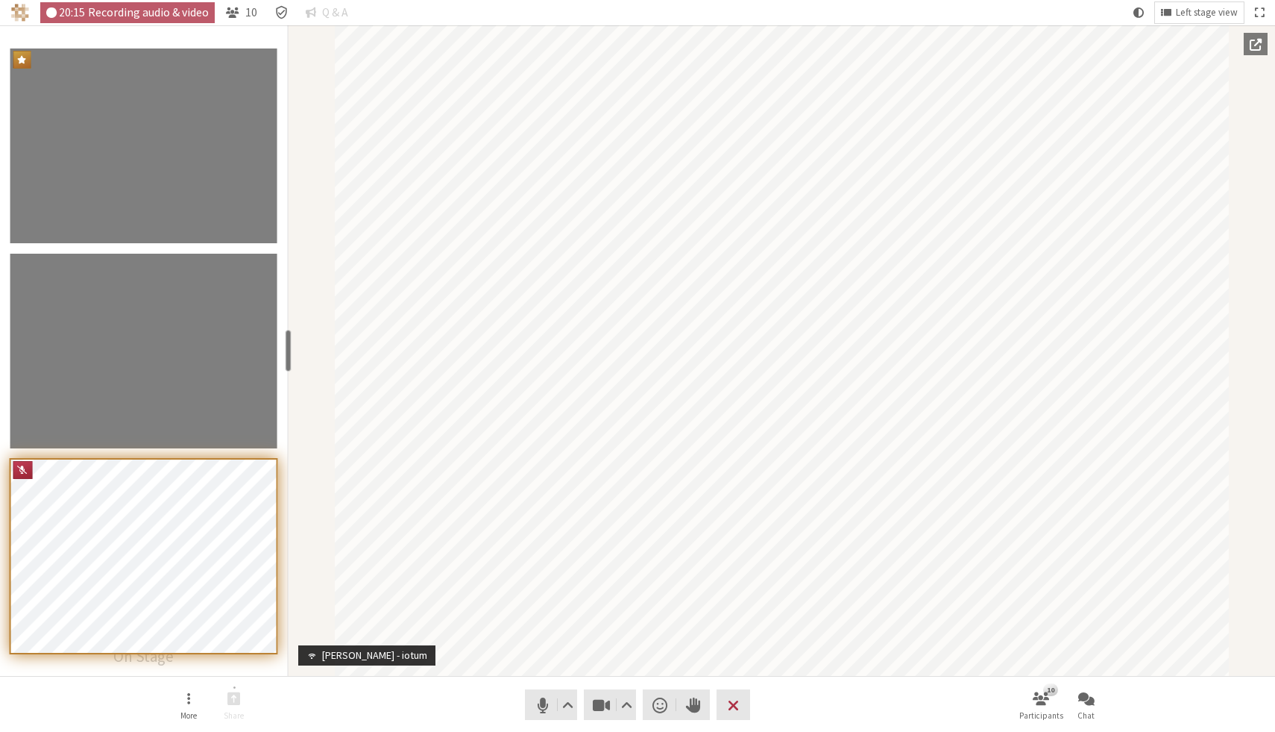
click at [955, 704] on nav "More Share Audio Video Send a reaction Raise hand Leave 10 Participants Chat" at bounding box center [638, 704] width 940 height 56
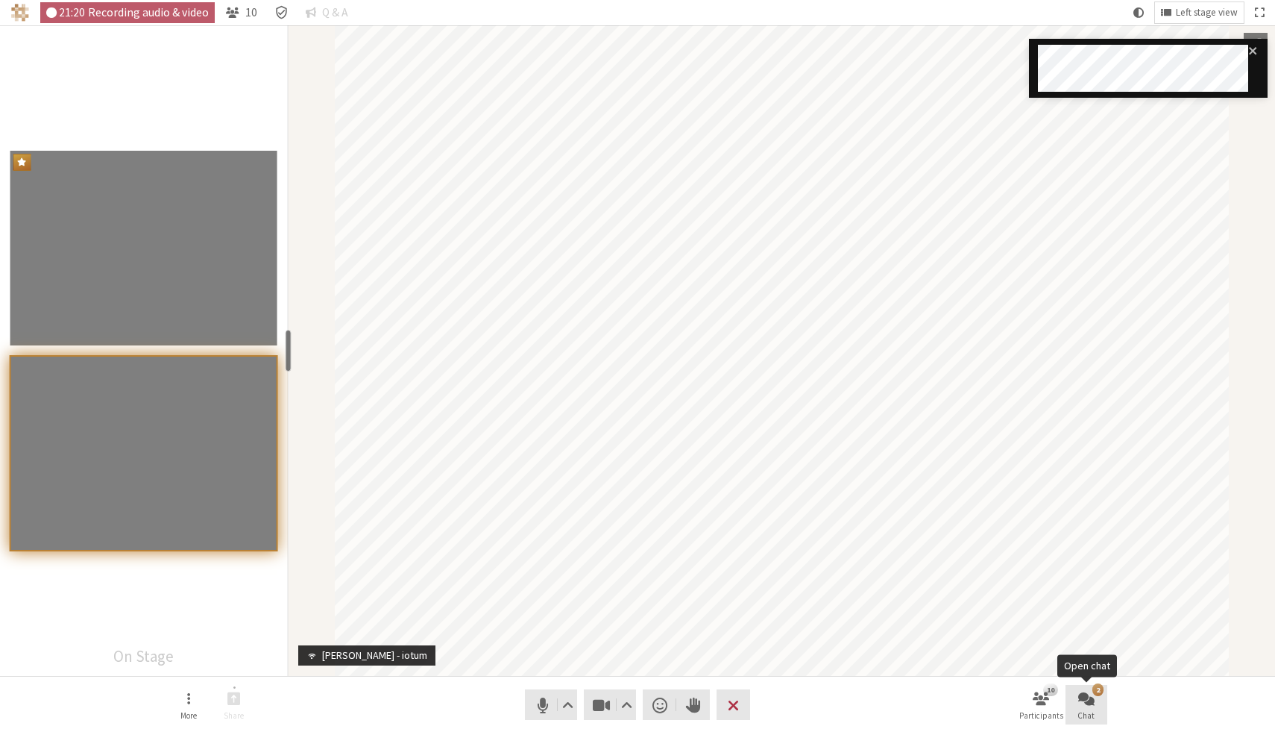
click at [1095, 703] on button "2 Chat" at bounding box center [1087, 705] width 42 height 40
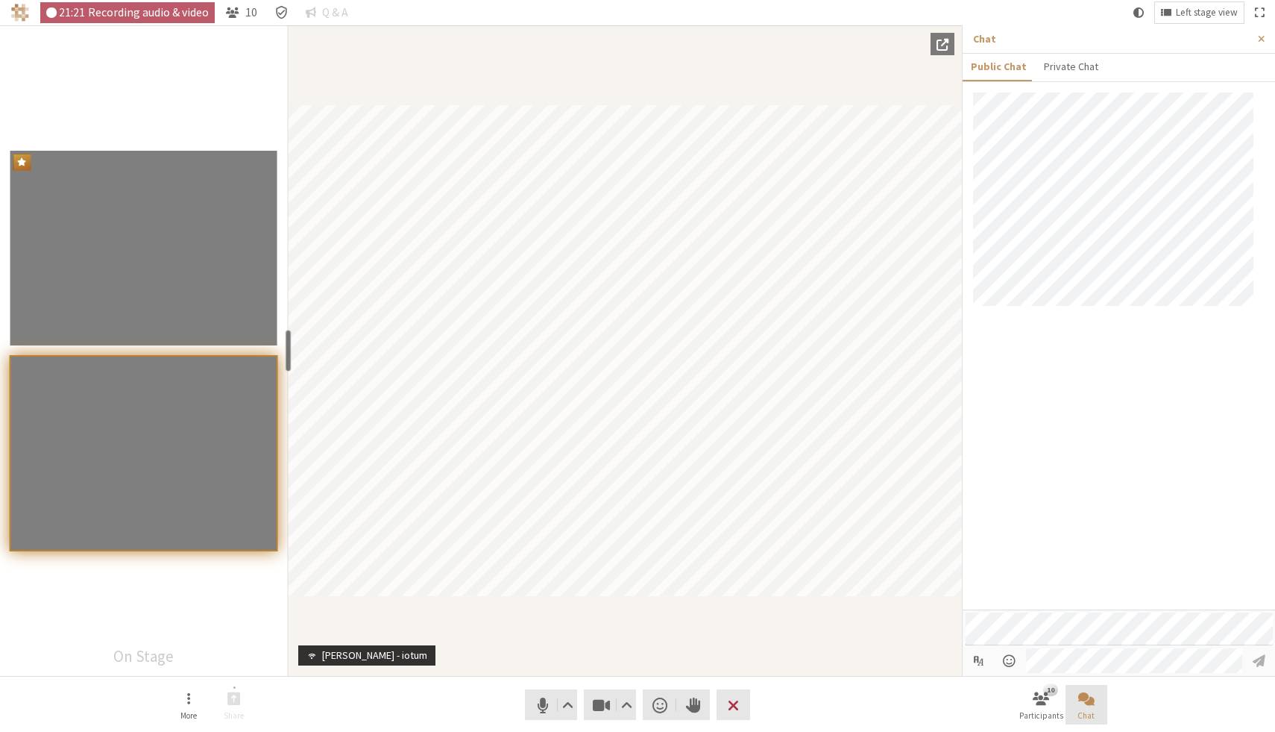
click at [1095, 703] on button "Chat" at bounding box center [1087, 705] width 42 height 40
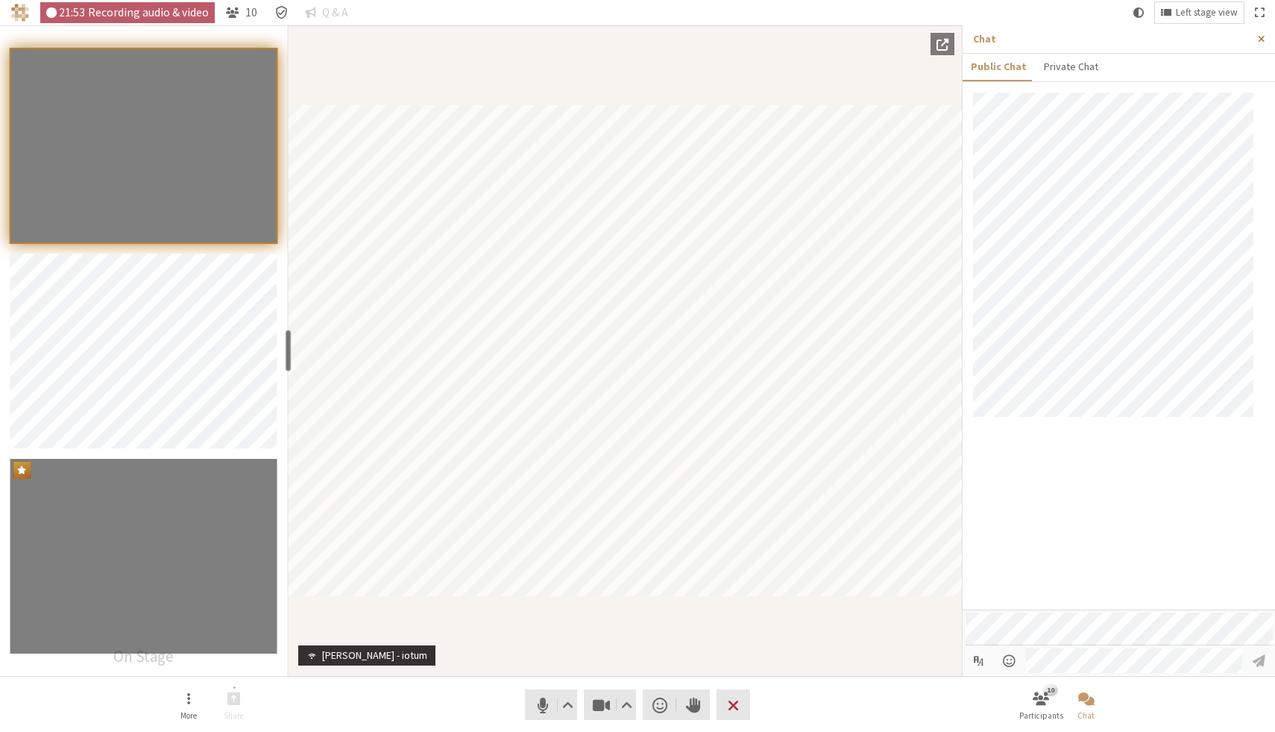
click at [1261, 34] on span "Close sidebar" at bounding box center [1261, 39] width 7 height 11
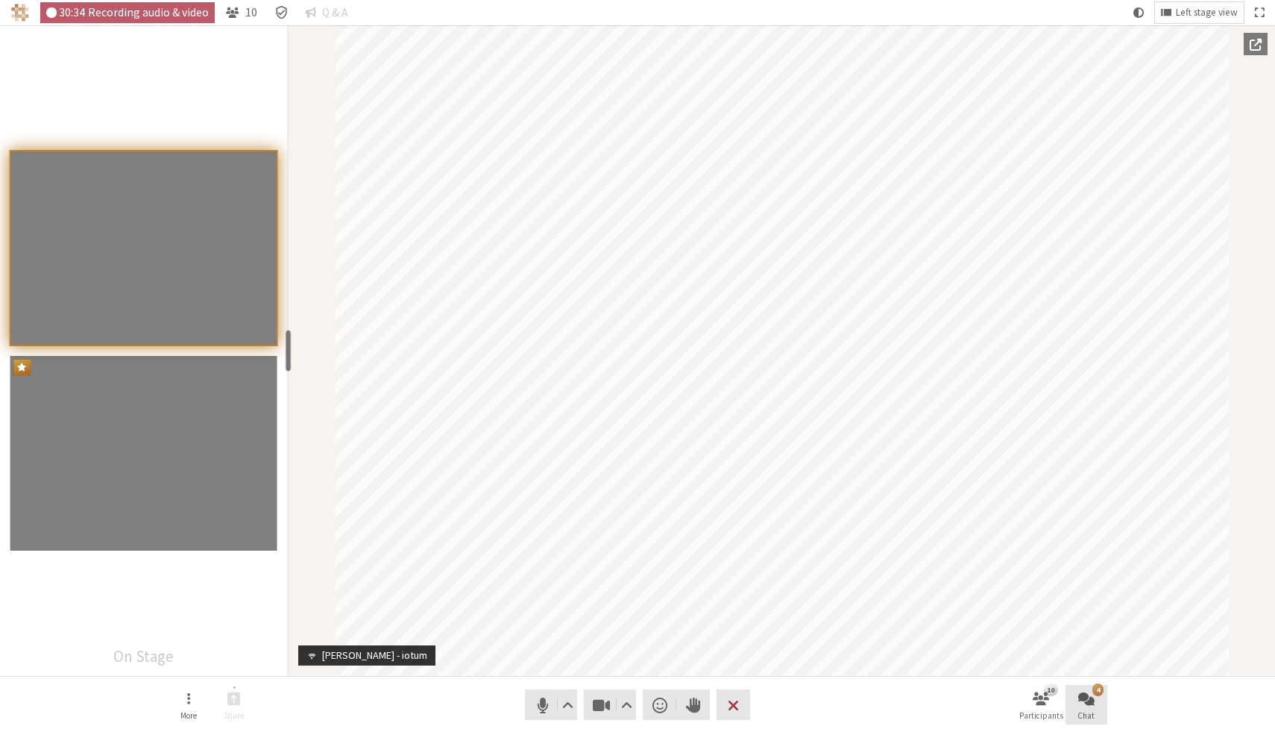
click at [1096, 691] on div "4" at bounding box center [1098, 689] width 11 height 12
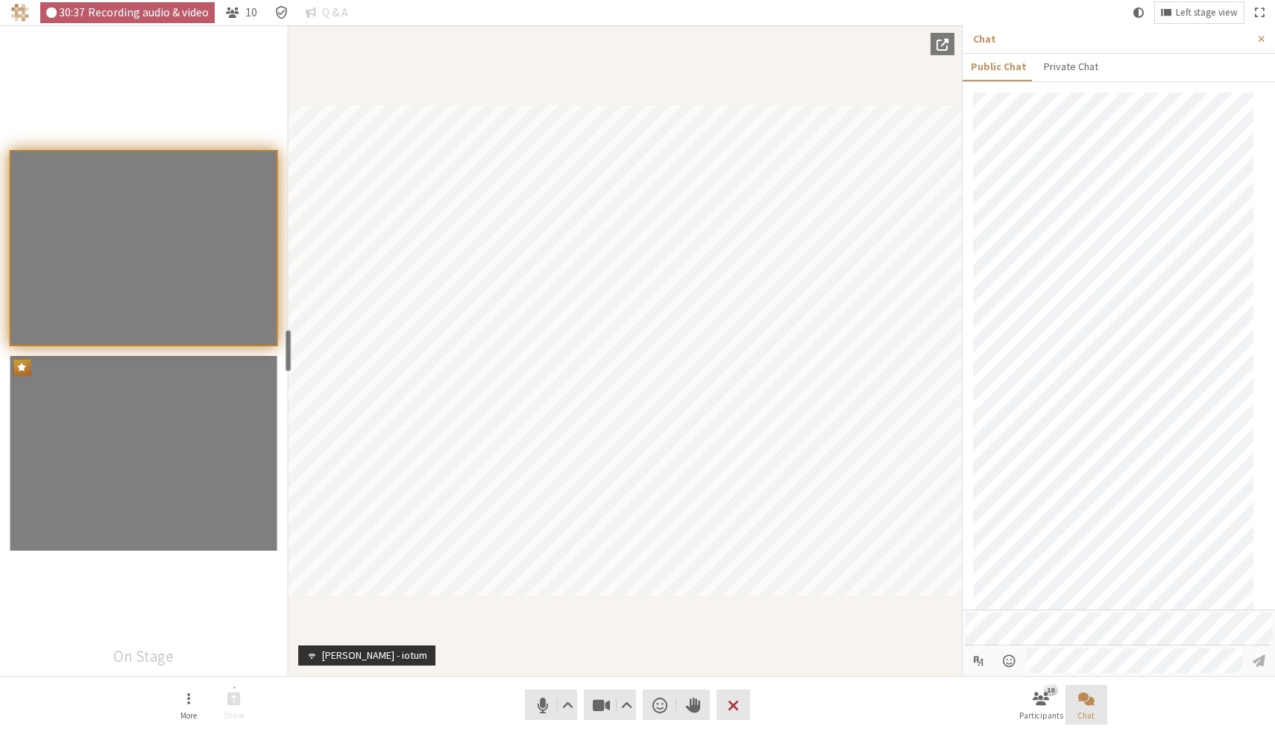
scroll to position [35, 0]
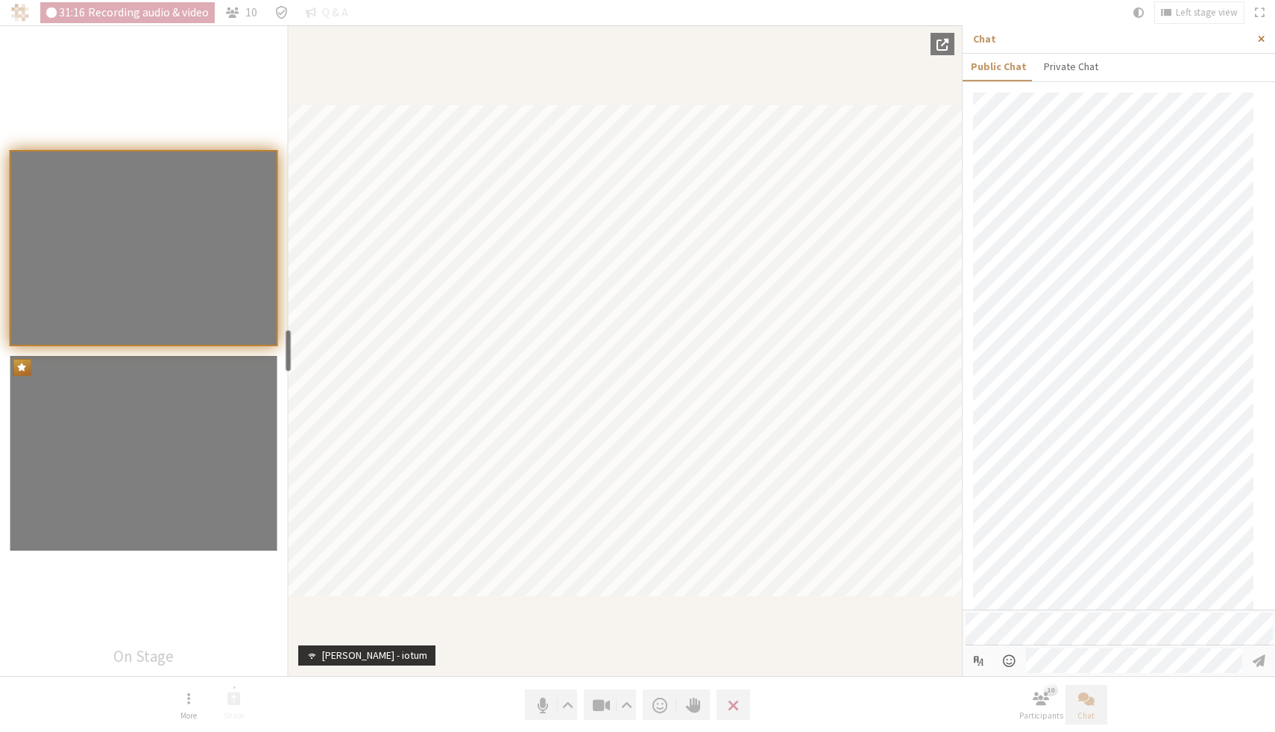
click at [1267, 35] on button "Close sidebar" at bounding box center [1262, 39] width 28 height 28
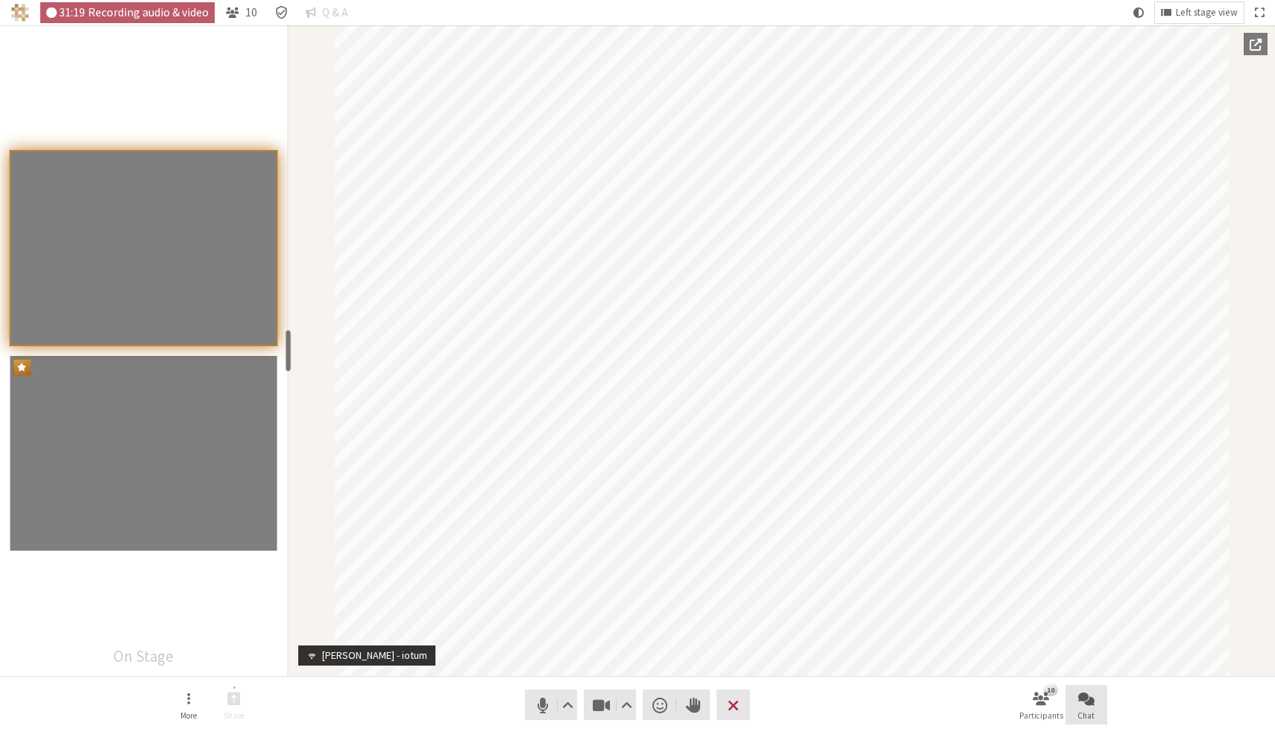
click at [867, 699] on nav "More Share Audio Video Send a reaction Raise hand Leave 10 Participants Chat" at bounding box center [638, 704] width 940 height 56
click at [1040, 695] on span "Open participant list" at bounding box center [1041, 697] width 16 height 17
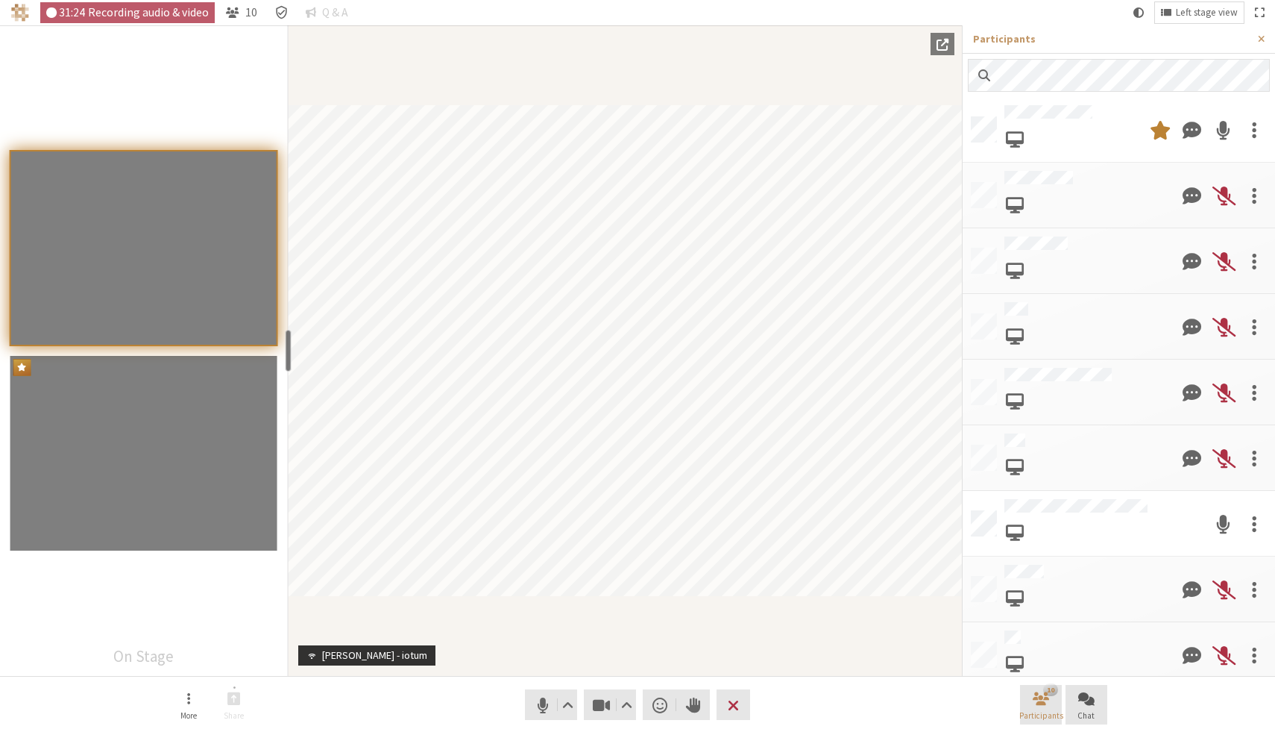
click at [1040, 695] on span "Close participant list" at bounding box center [1041, 697] width 16 height 17
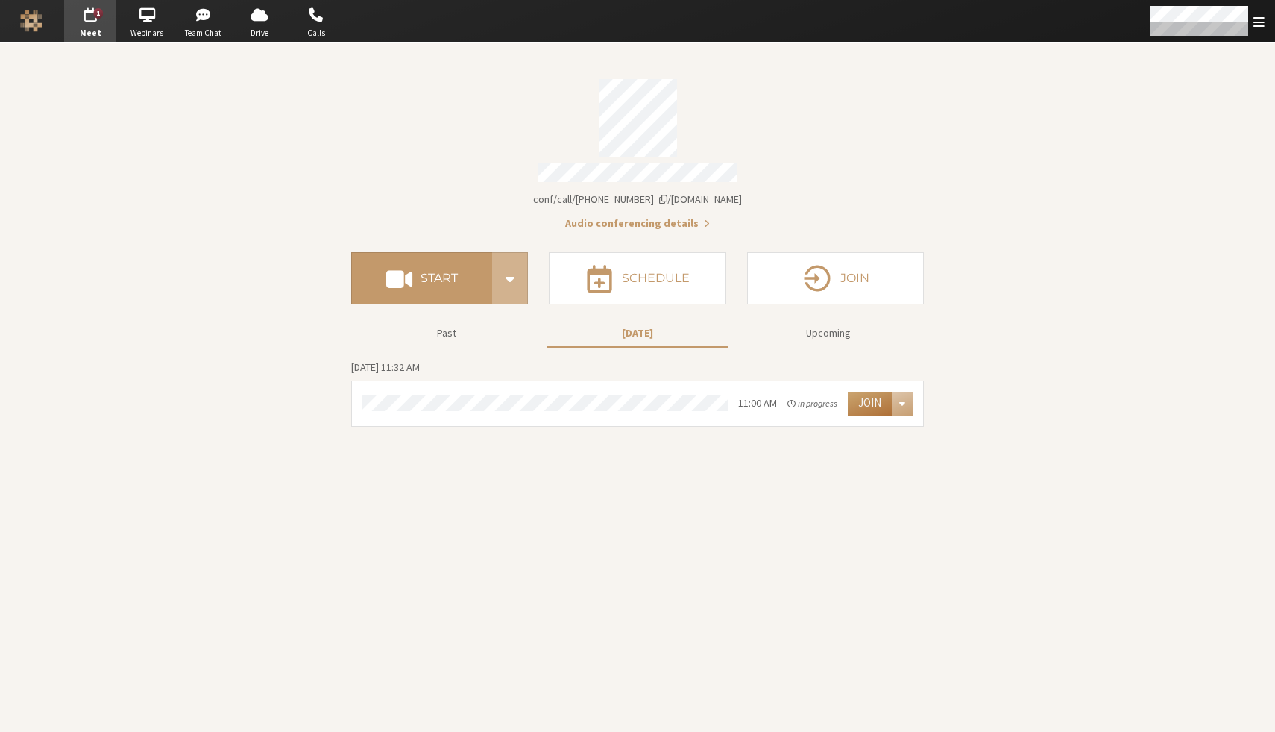
click at [870, 400] on button "Join" at bounding box center [870, 404] width 44 height 24
click at [1024, 104] on section "Meeting link [DOMAIN_NAME]/conf/call/8256137 Audio conferencing details Start S…" at bounding box center [637, 387] width 1275 height 689
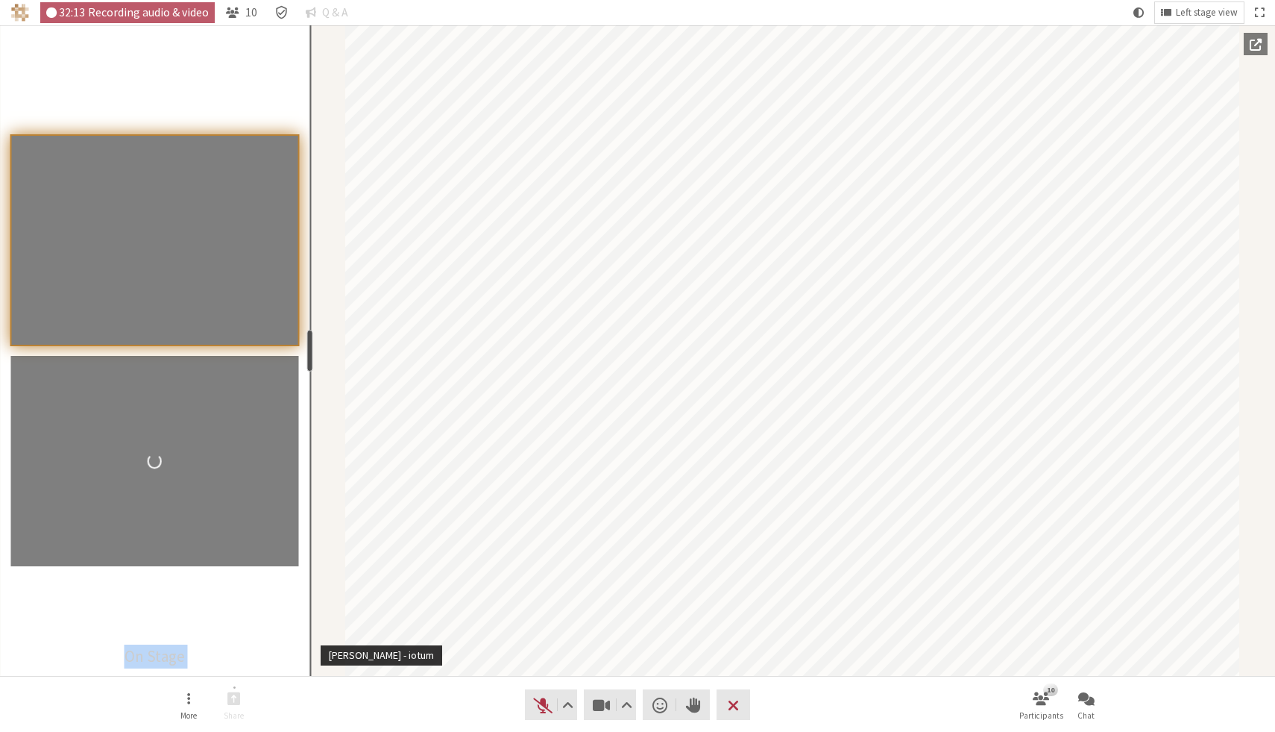
drag, startPoint x: 151, startPoint y: 350, endPoint x: 307, endPoint y: 347, distance: 155.9
click at [307, 347] on div "resize" at bounding box center [310, 351] width 6 height 42
click at [213, 653] on div "Participants" at bounding box center [154, 350] width 309 height 650
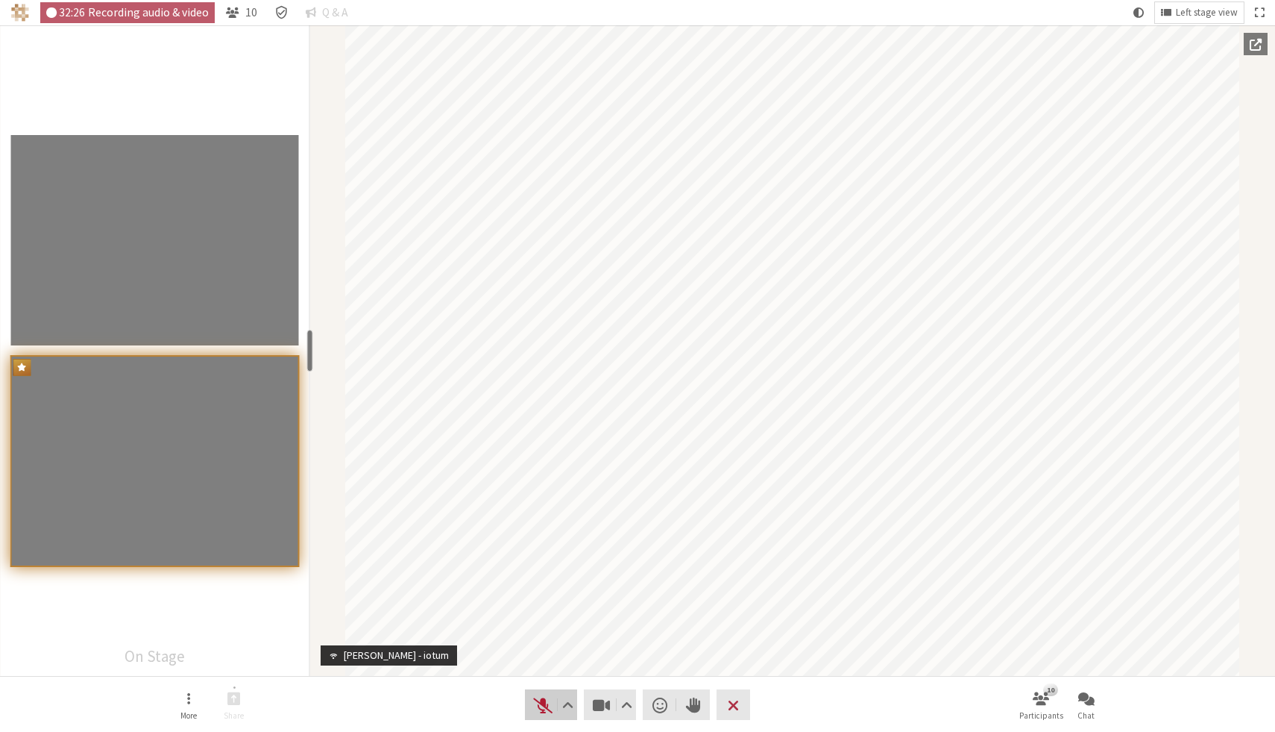
click at [541, 706] on span "Unmute (⌘+Shift+A)" at bounding box center [542, 704] width 21 height 21
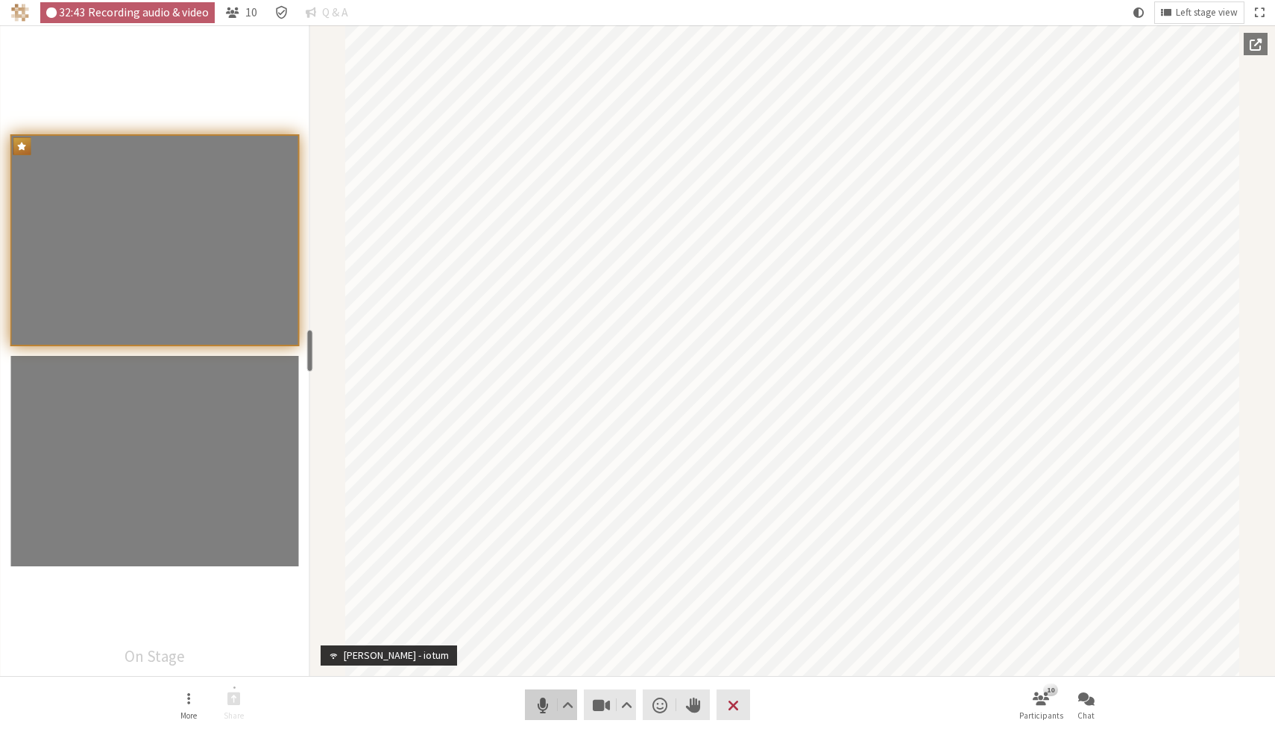
click at [539, 707] on span "Mute (⌘+Shift+A)" at bounding box center [542, 704] width 21 height 21
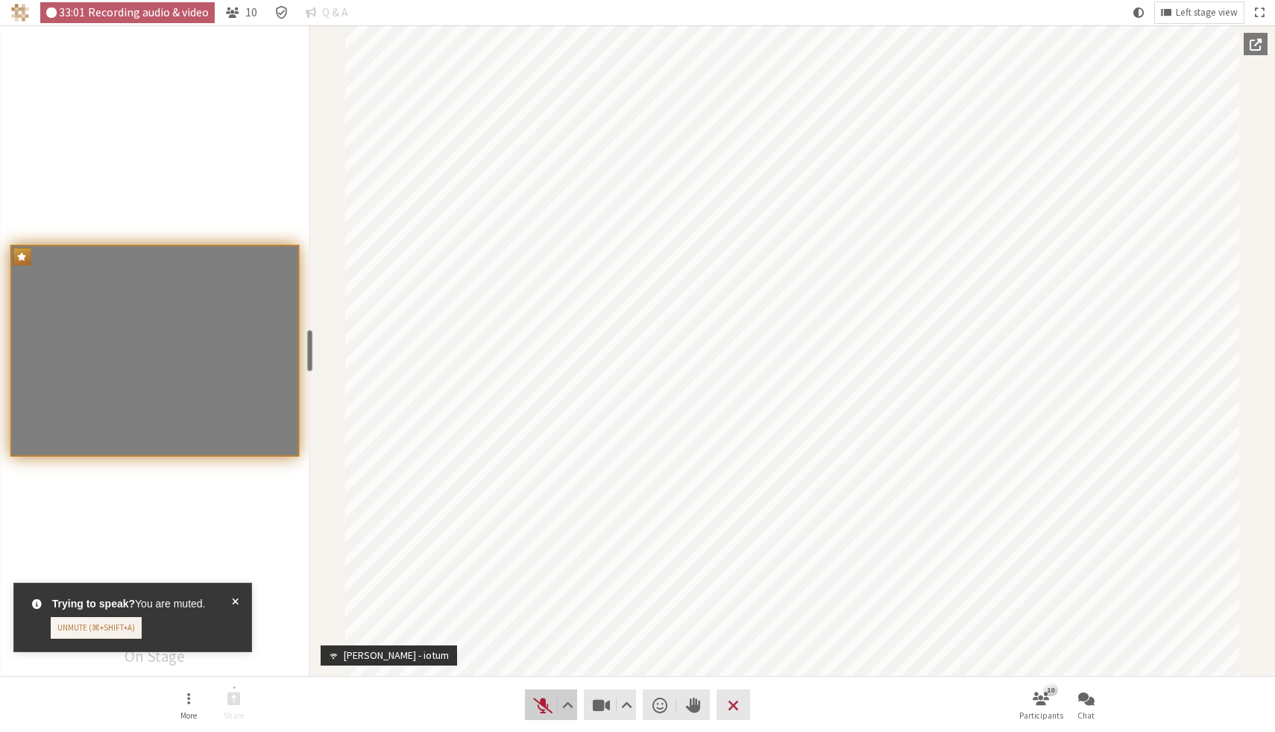
click at [552, 694] on span "Unmute (⌘+Shift+A)" at bounding box center [542, 704] width 21 height 21
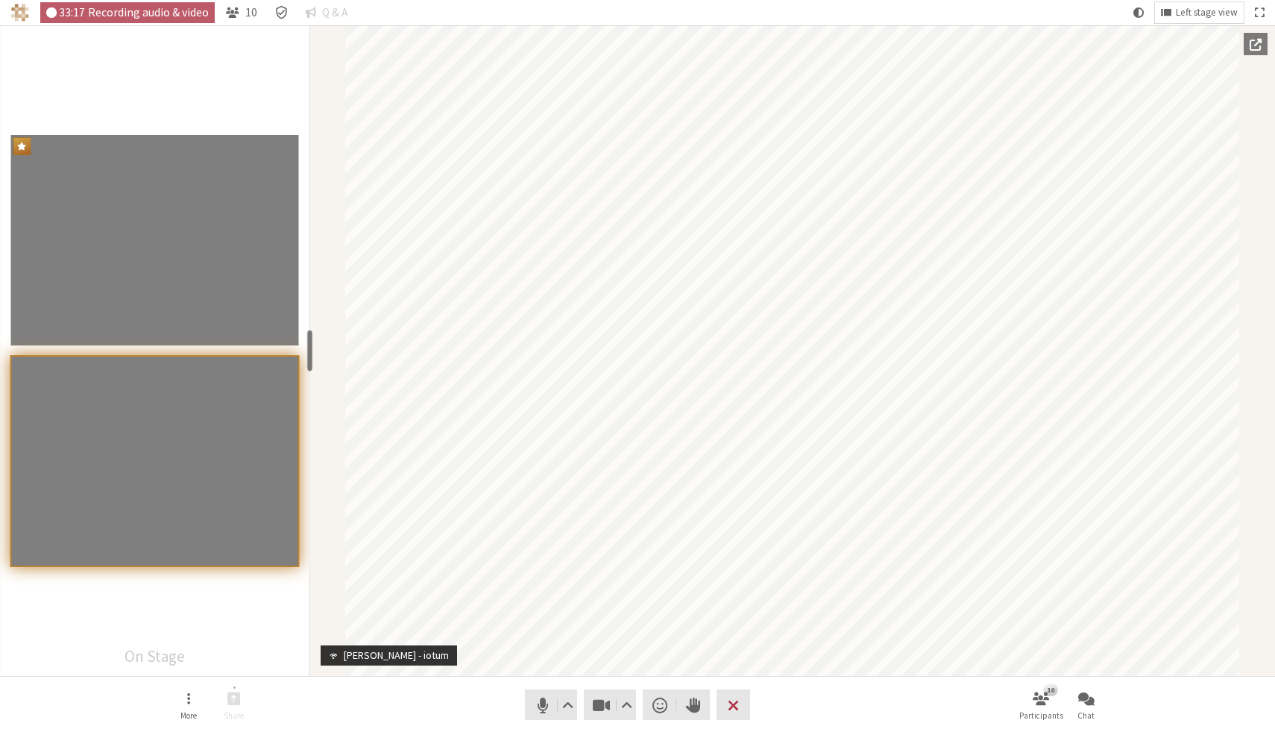
click at [825, 696] on nav "More Share Audio Video Send a reaction Raise hand Leave 10 Participants Chat" at bounding box center [638, 704] width 940 height 56
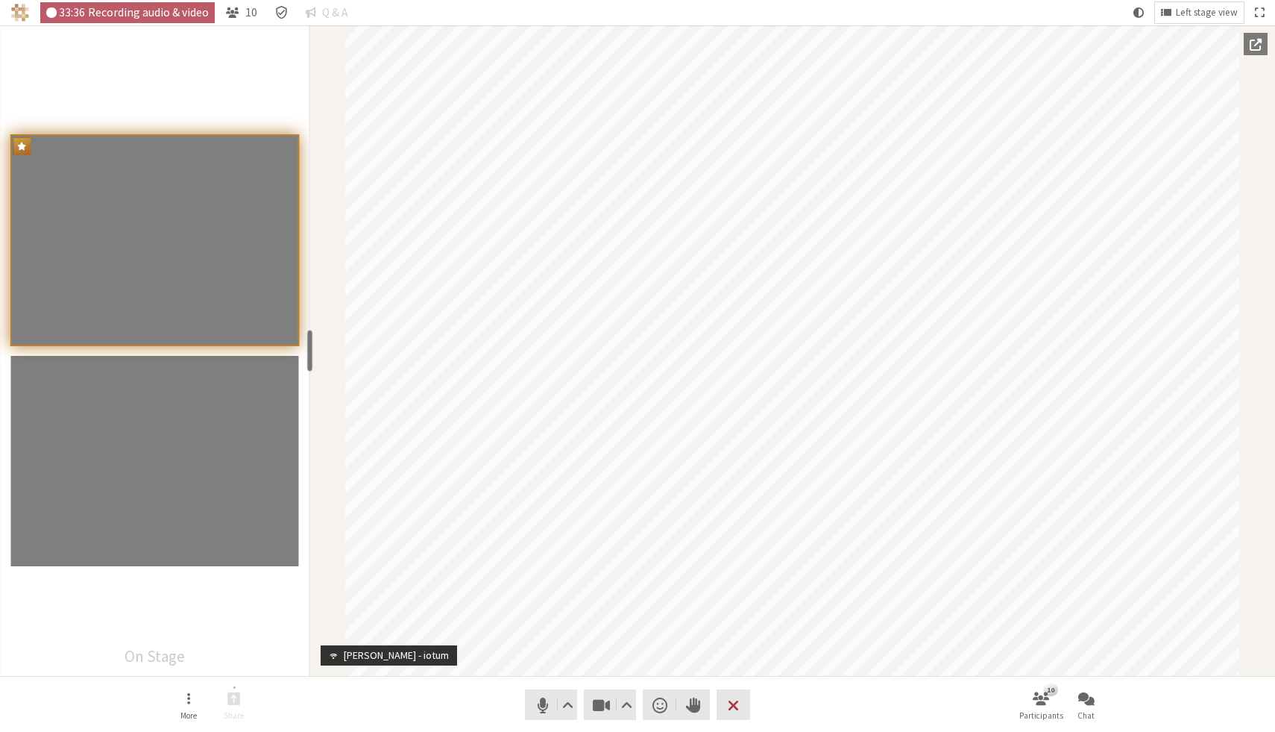
click at [825, 697] on nav "More Share Audio Video Send a reaction Raise hand Leave 10 Participants Chat" at bounding box center [638, 704] width 940 height 56
click at [510, 703] on nav "More Share Audio Video Send a reaction Raise hand Leave 10 Participants Chat" at bounding box center [638, 704] width 940 height 56
click at [540, 703] on span "Mute (⌘+Shift+A)" at bounding box center [542, 704] width 21 height 21
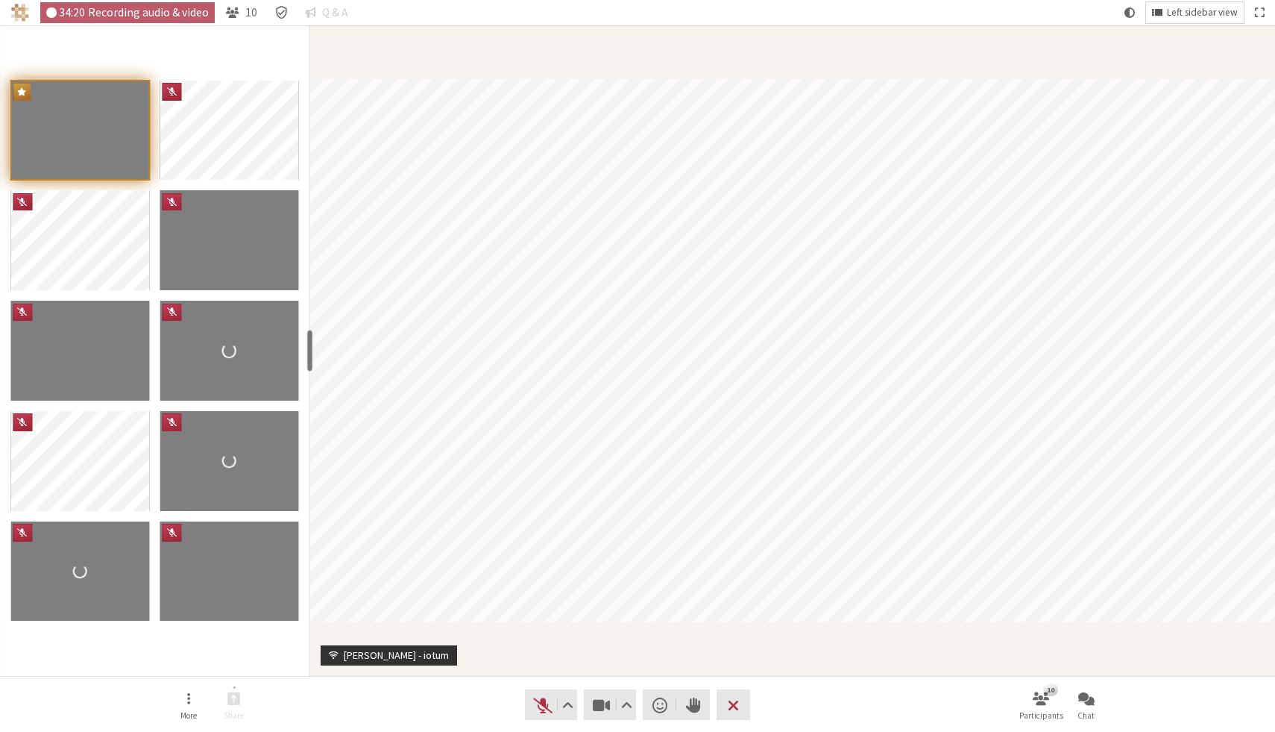
click at [1190, 5] on button "Left sidebar view" at bounding box center [1195, 12] width 98 height 21
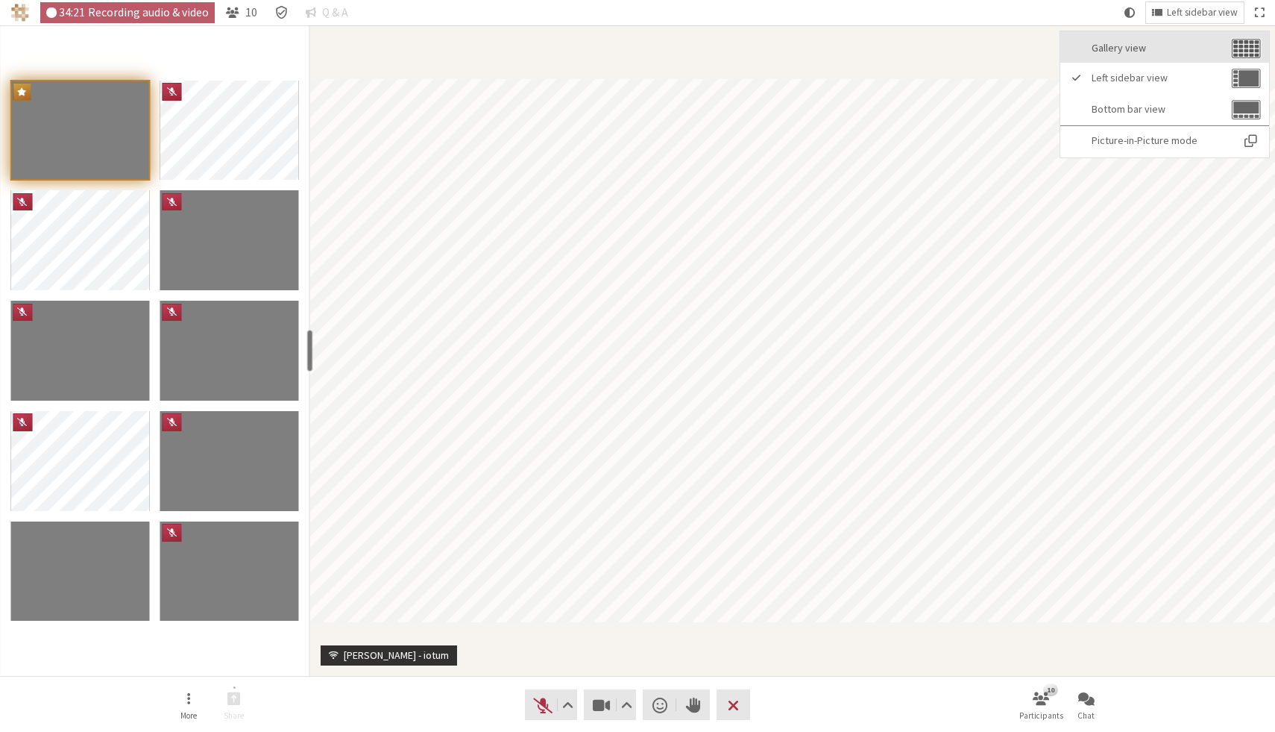
click at [1160, 49] on span "Gallery view" at bounding box center [1160, 48] width 136 height 11
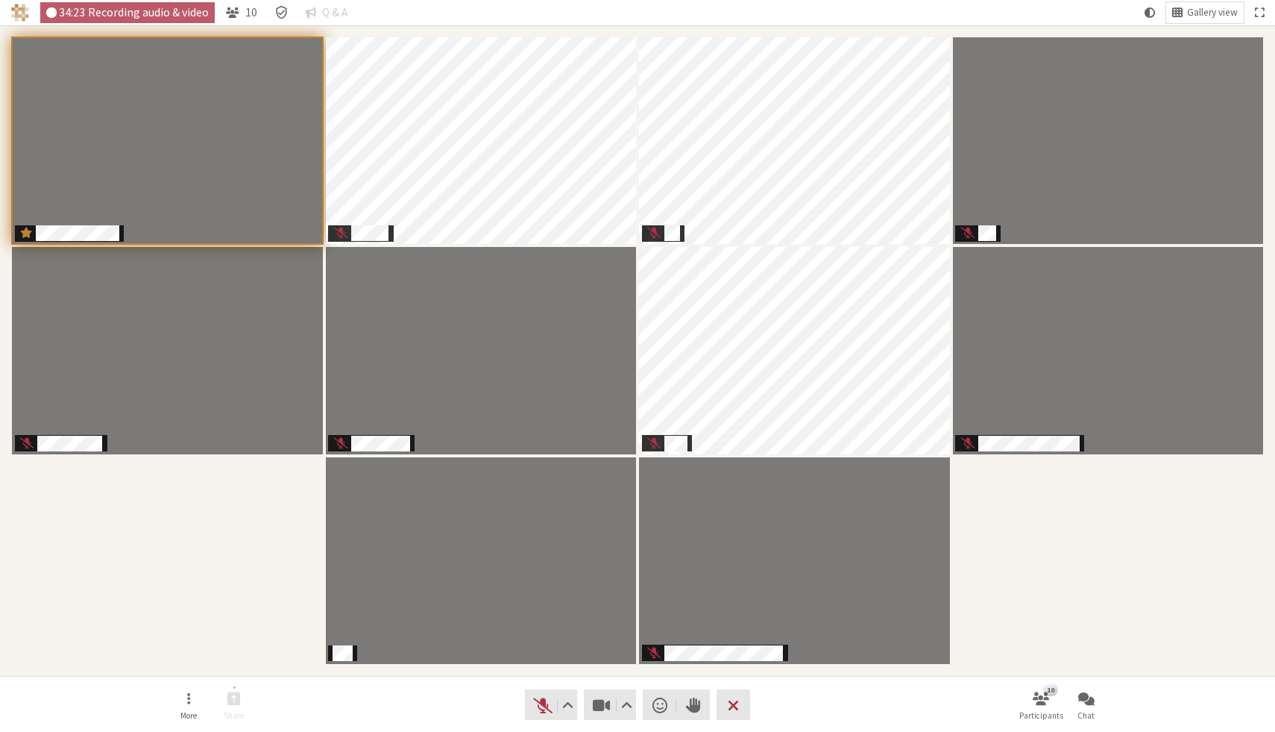
click at [993, 589] on div "Participants" at bounding box center [637, 350] width 1254 height 629
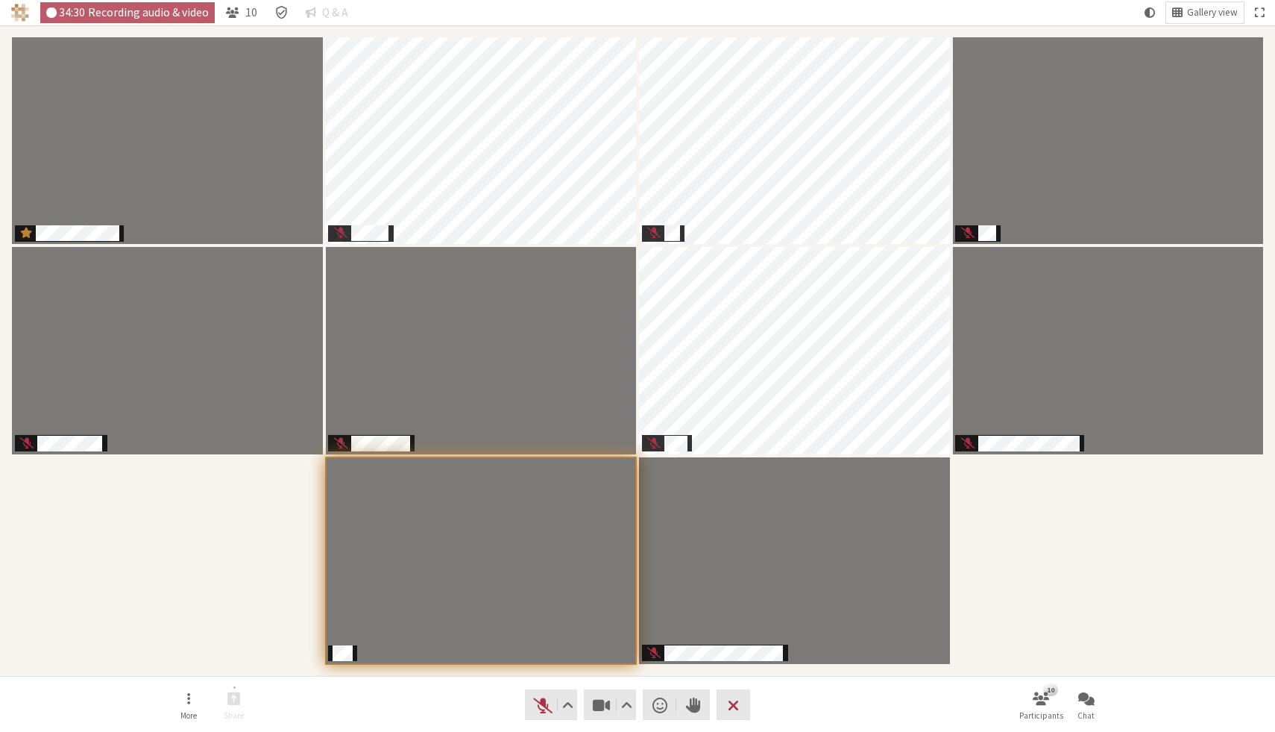
click at [958, 594] on div "Participants" at bounding box center [637, 350] width 1254 height 629
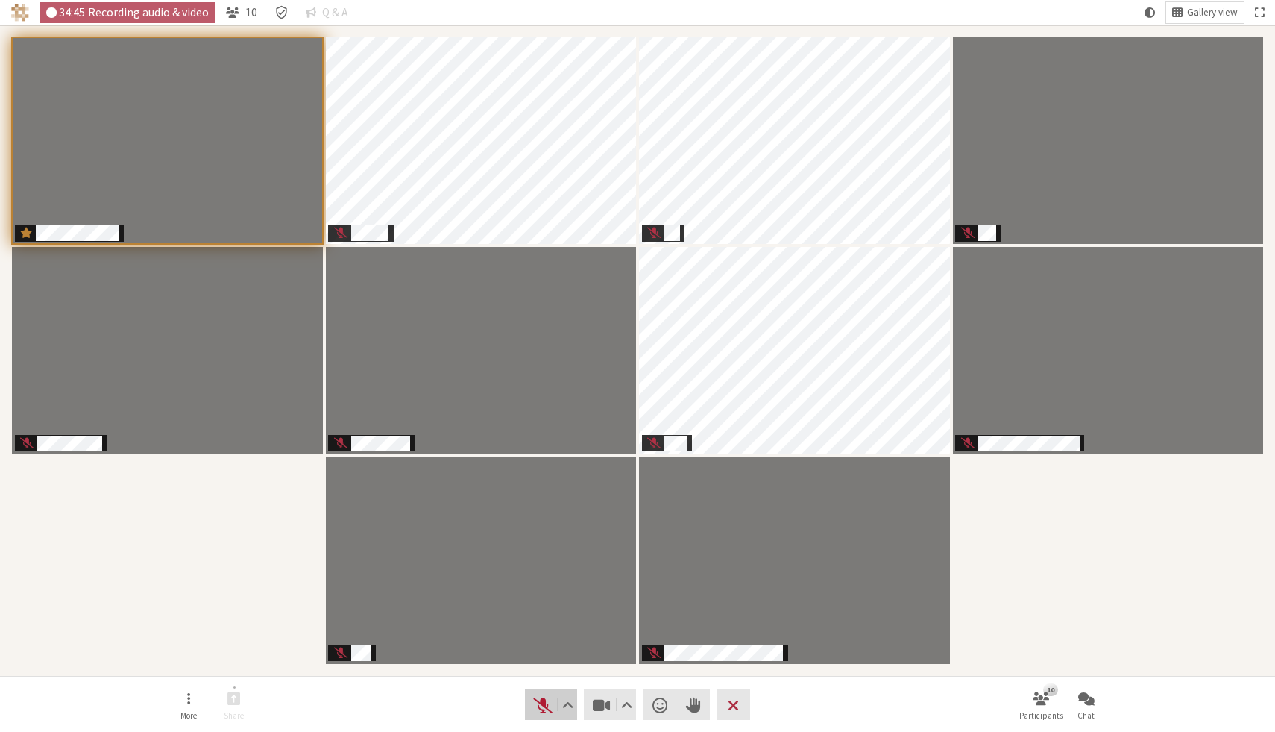
click at [544, 708] on span "Unmute (⌘+Shift+A)" at bounding box center [542, 704] width 21 height 21
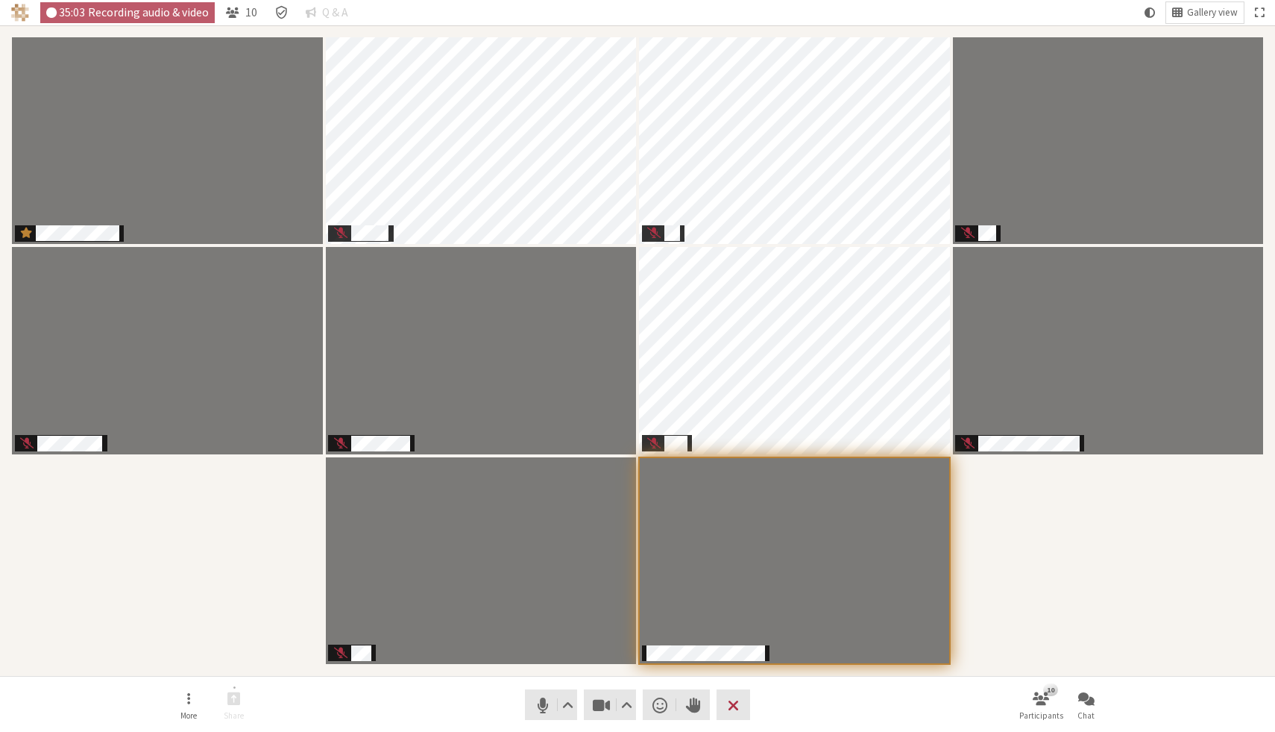
click at [506, 692] on nav "More Share Audio Video Send a reaction Raise hand Leave 10 Participants Chat" at bounding box center [638, 704] width 940 height 56
click at [1099, 537] on div "Participants" at bounding box center [637, 350] width 1254 height 629
click at [656, 646] on span "Participants" at bounding box center [660, 644] width 17 height 19
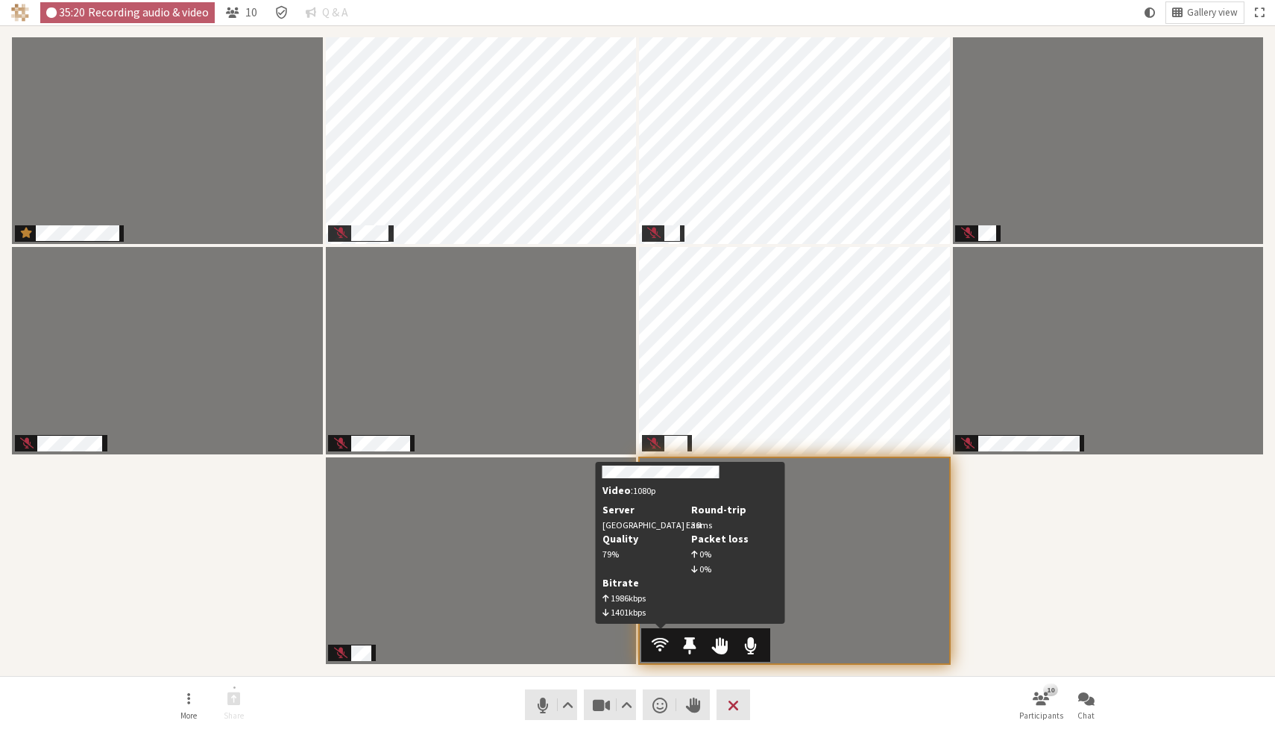
click at [656, 645] on span "Participants" at bounding box center [660, 644] width 17 height 19
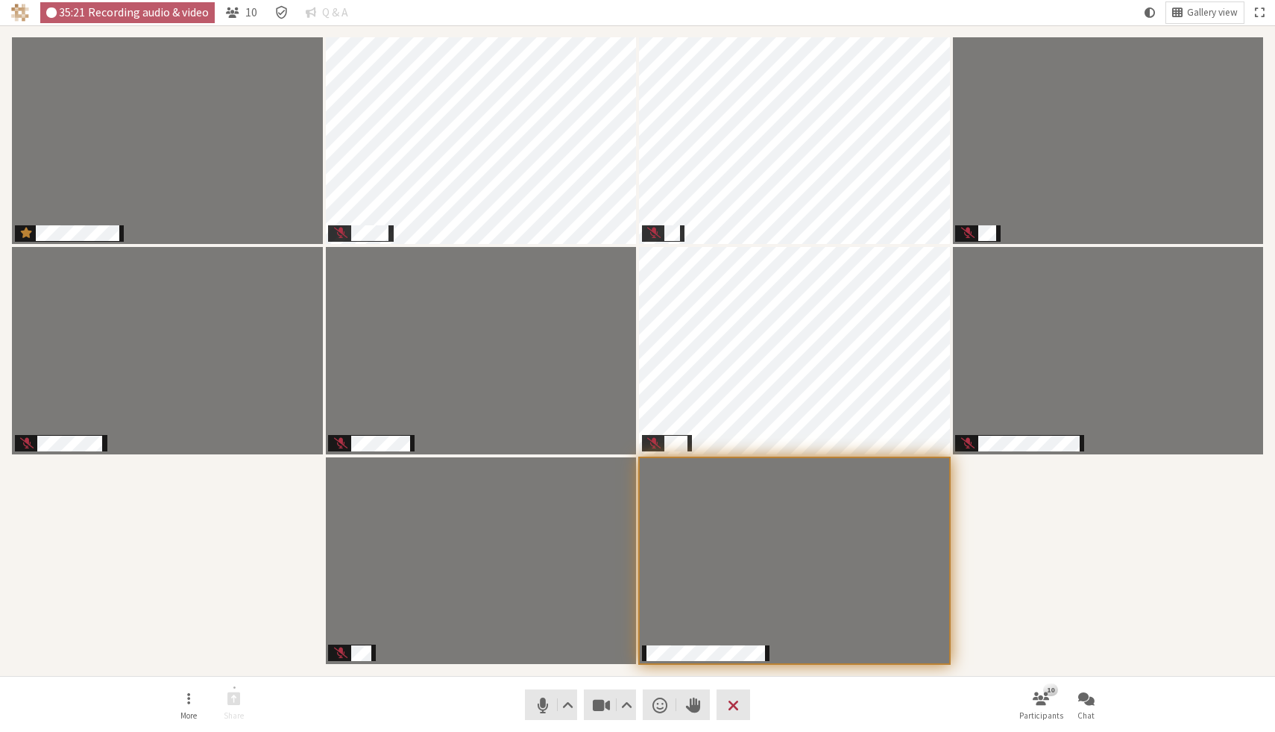
click at [1039, 566] on div "Participants" at bounding box center [637, 350] width 1254 height 629
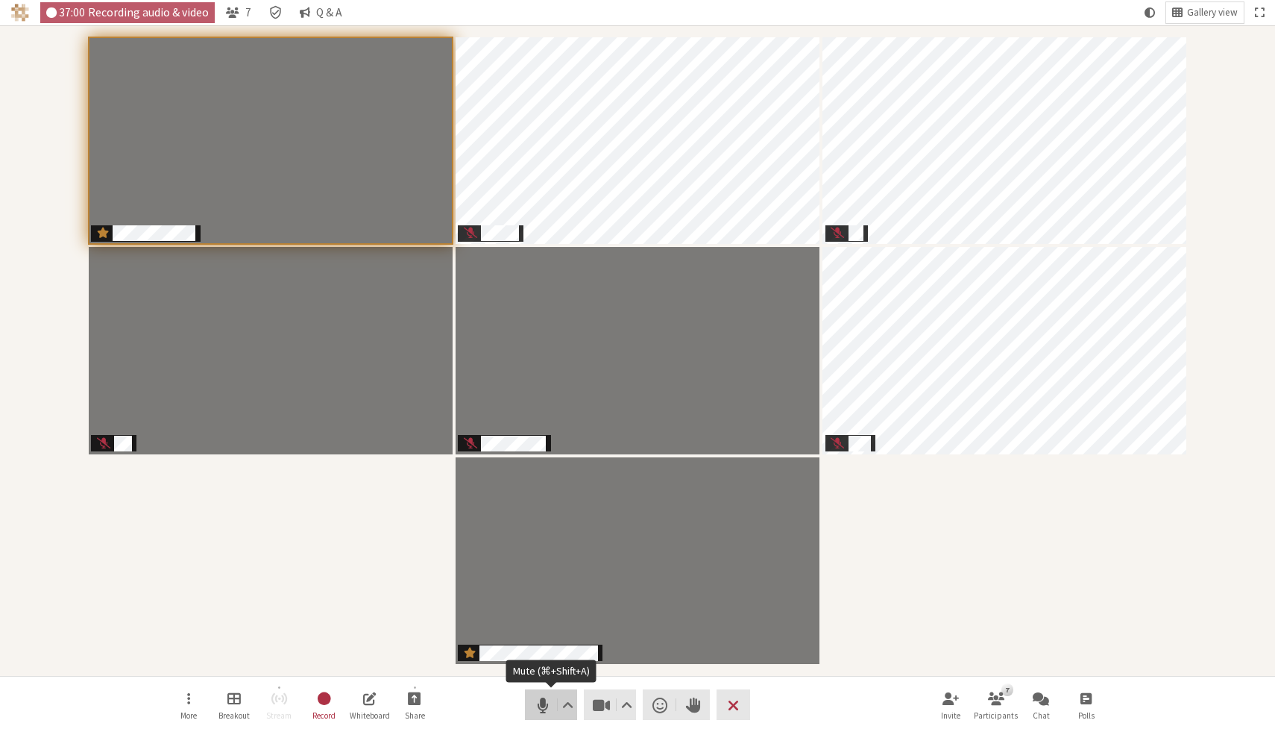
click at [543, 711] on span "Mute (⌘+Shift+A)" at bounding box center [542, 704] width 21 height 21
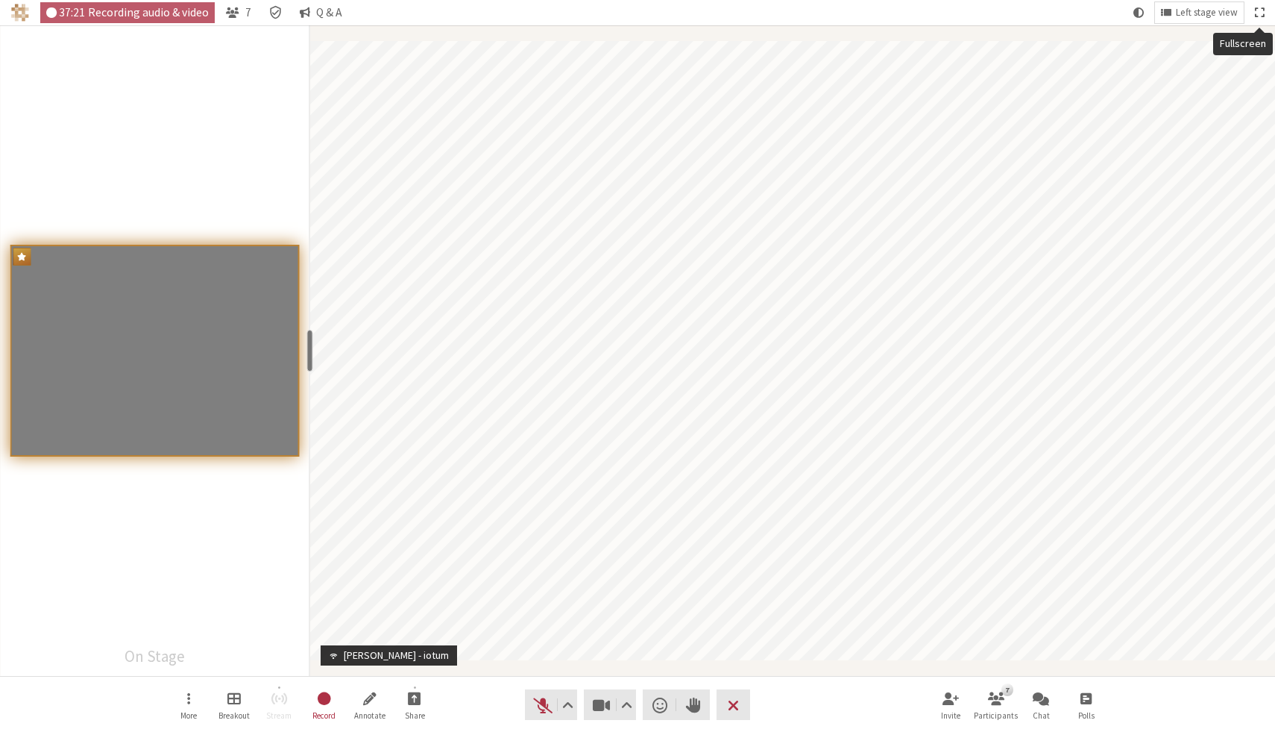
click at [1262, 14] on span "Fullscreen" at bounding box center [1259, 12] width 9 height 13
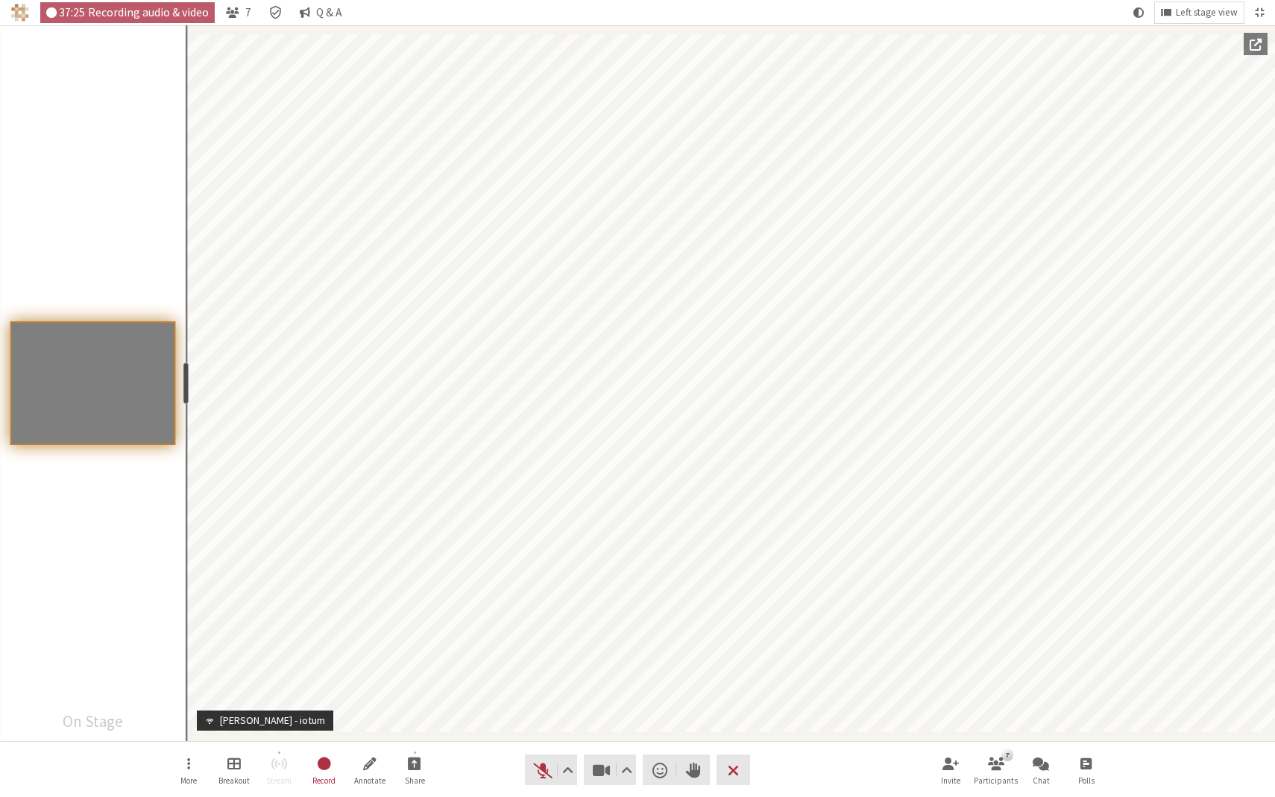
drag, startPoint x: 311, startPoint y: 380, endPoint x: 184, endPoint y: 380, distance: 126.8
click at [184, 380] on div "resize" at bounding box center [186, 383] width 6 height 42
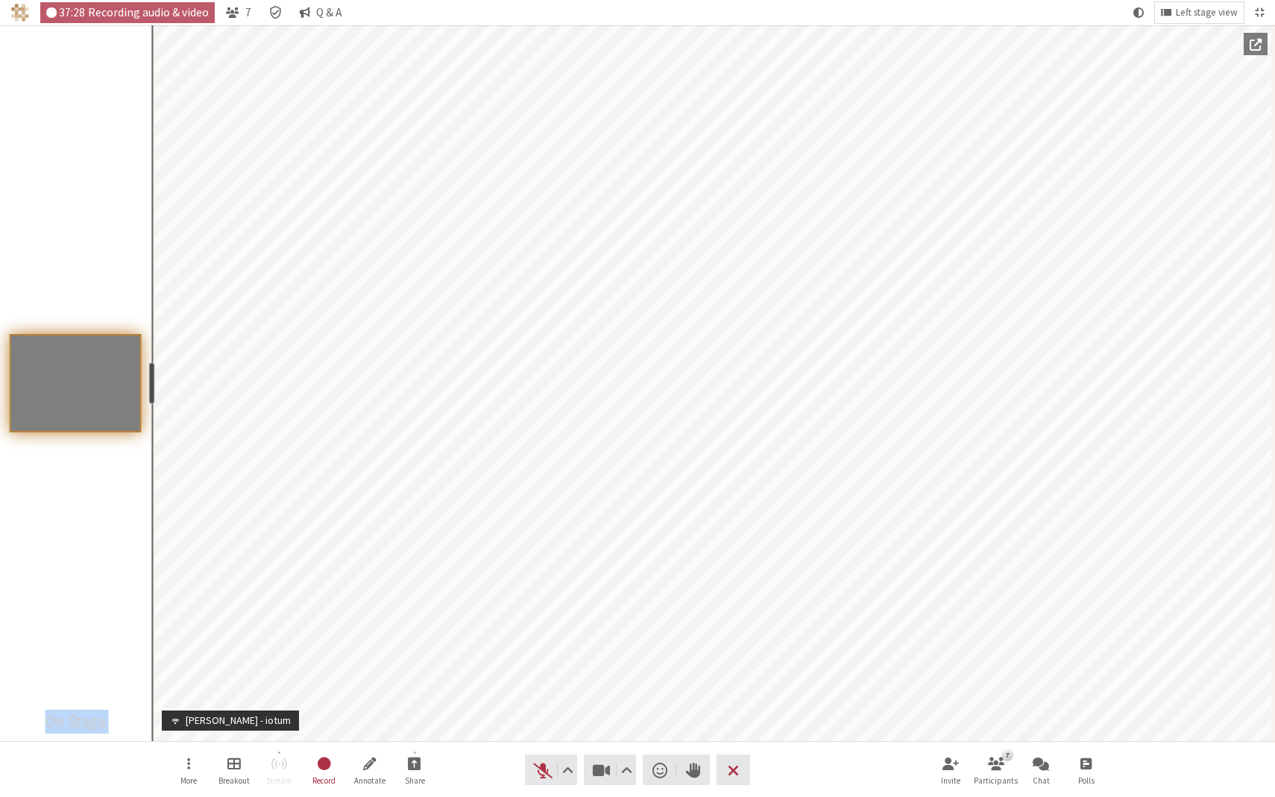
drag, startPoint x: 184, startPoint y: 380, endPoint x: 102, endPoint y: 381, distance: 82.0
click at [102, 381] on section "On Stage resize" at bounding box center [75, 383] width 151 height 716
click at [60, 681] on div "Participants" at bounding box center [75, 383] width 151 height 716
click at [545, 731] on span "Unmute (⌘+Shift+A)" at bounding box center [542, 770] width 21 height 21
click at [546, 731] on span "Mute (⌘+Shift+A)" at bounding box center [542, 770] width 21 height 21
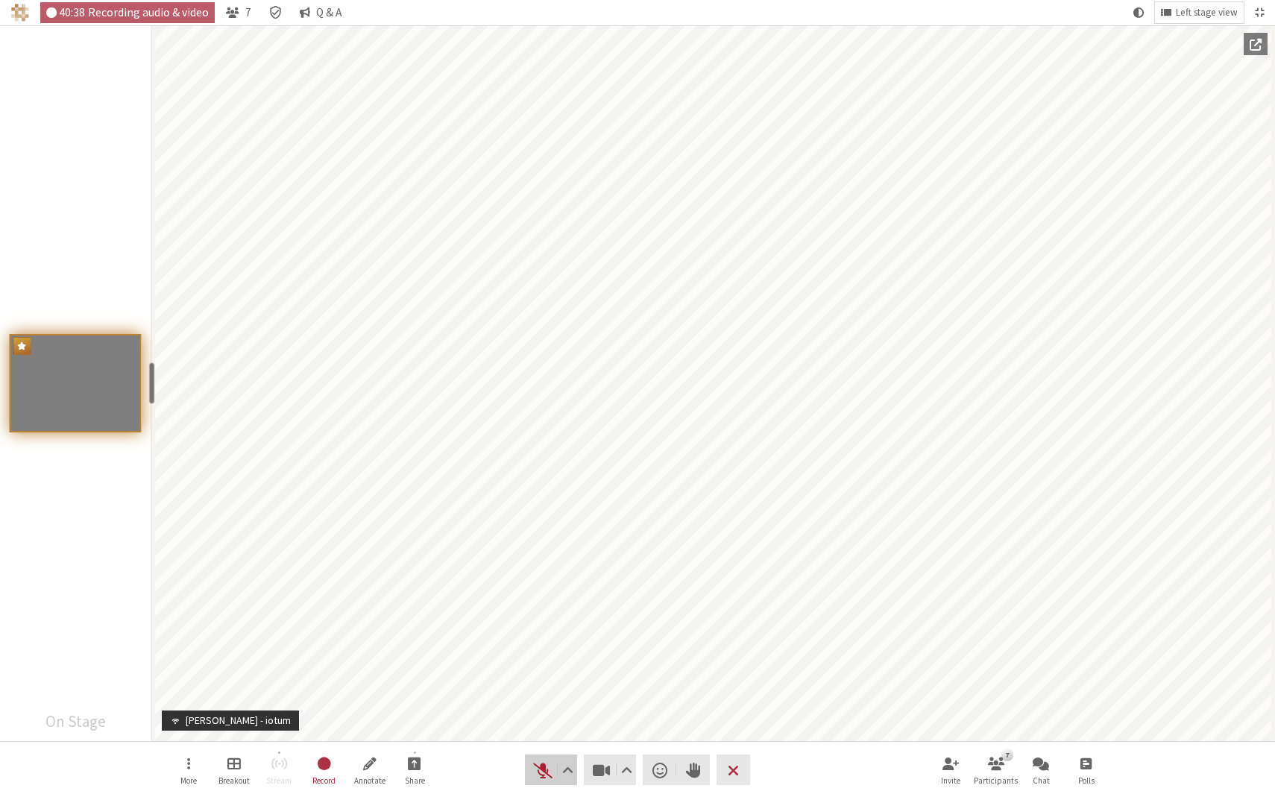
click at [541, 731] on span "Unmute (⌘+Shift+A)" at bounding box center [542, 770] width 21 height 21
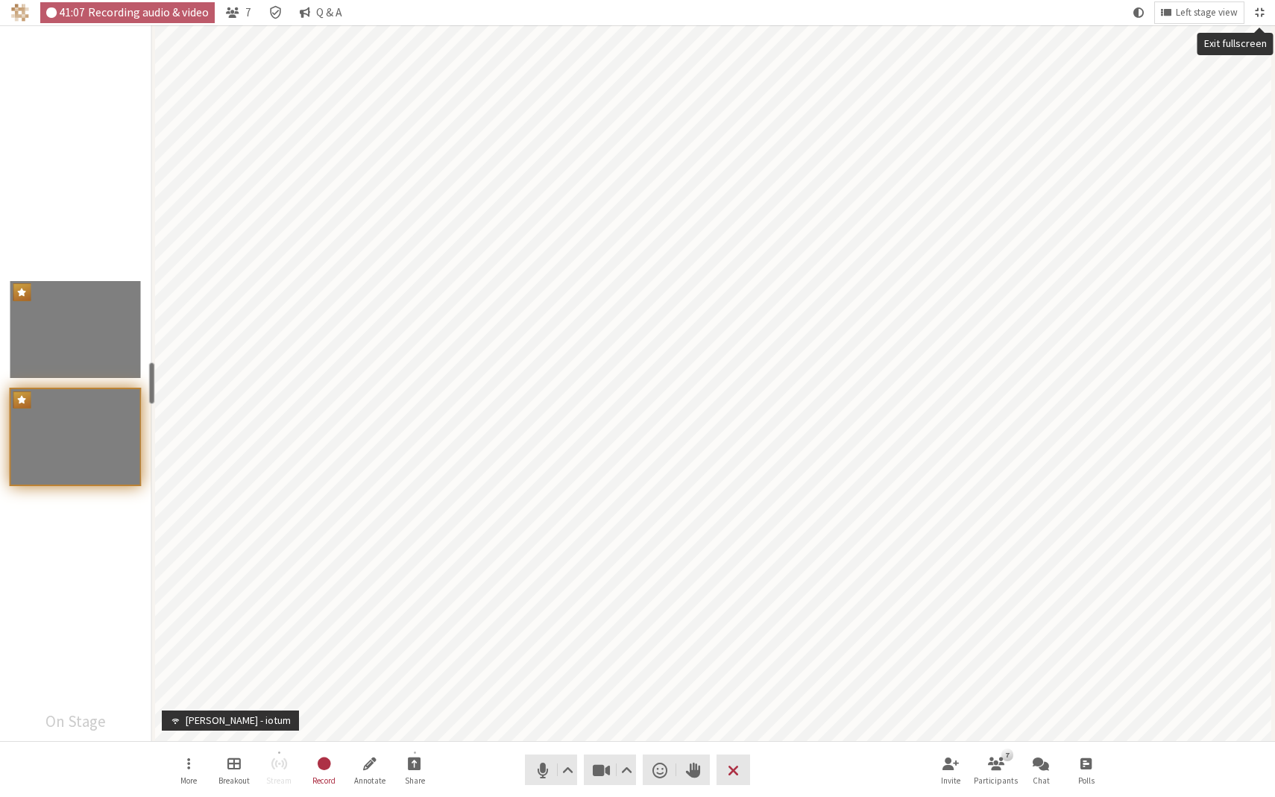
click at [1260, 10] on span "Exit fullscreen" at bounding box center [1259, 12] width 9 height 13
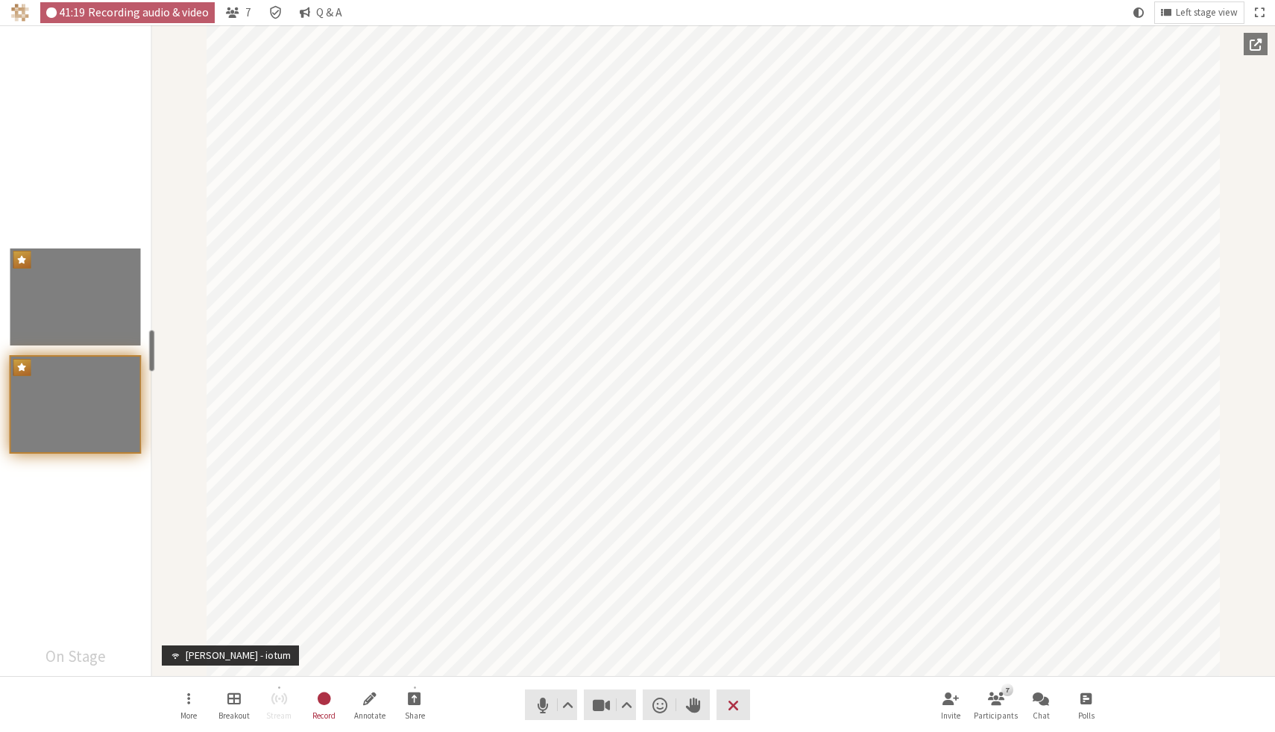
click at [828, 706] on nav "More Breakout Stream Record Annotate Share Audio Video Send a reaction Raise ha…" at bounding box center [638, 704] width 940 height 56
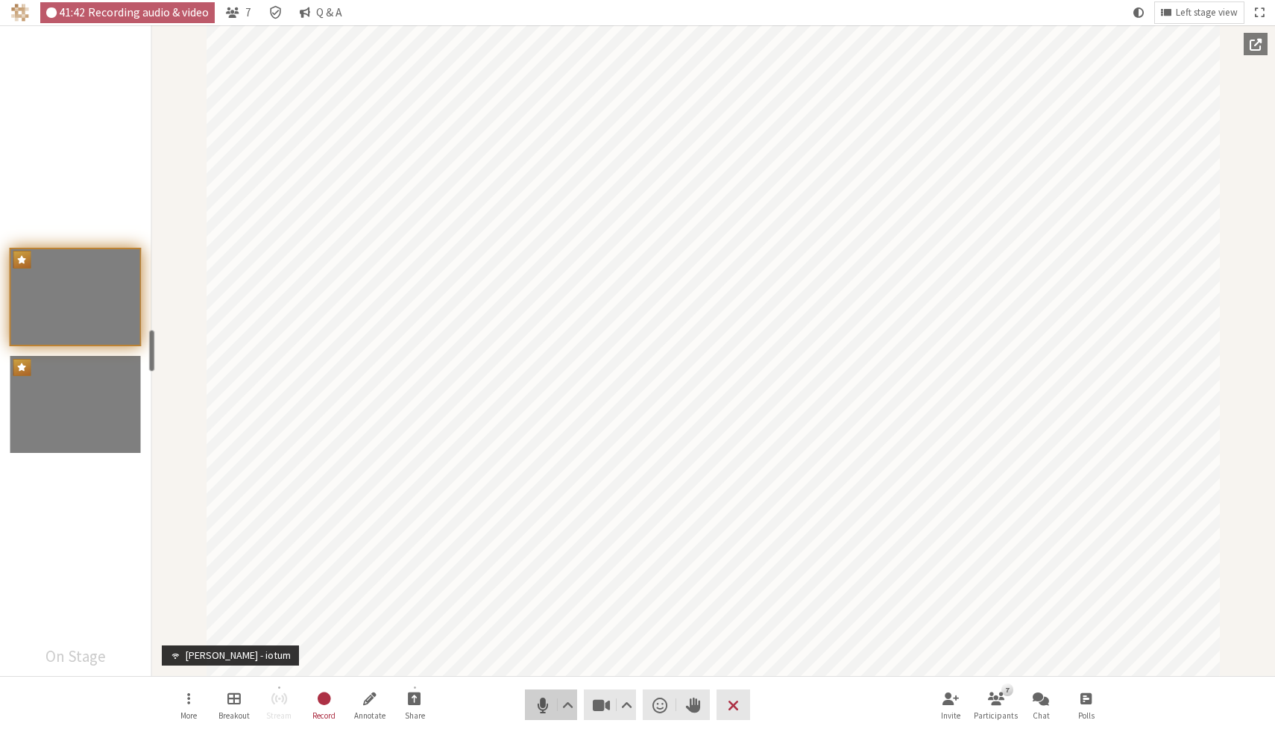
click at [535, 715] on button "Audio" at bounding box center [551, 704] width 52 height 31
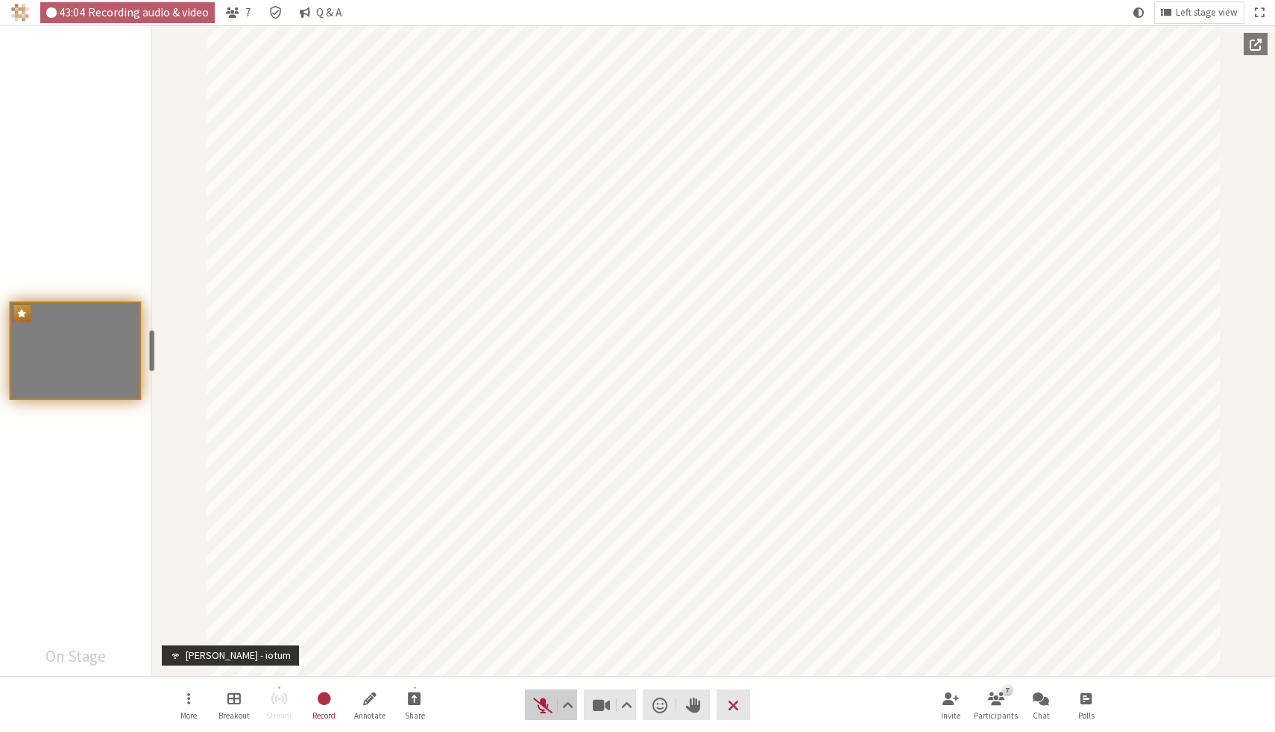
click at [543, 700] on span "Unmute (⌘+Shift+A)" at bounding box center [542, 704] width 21 height 21
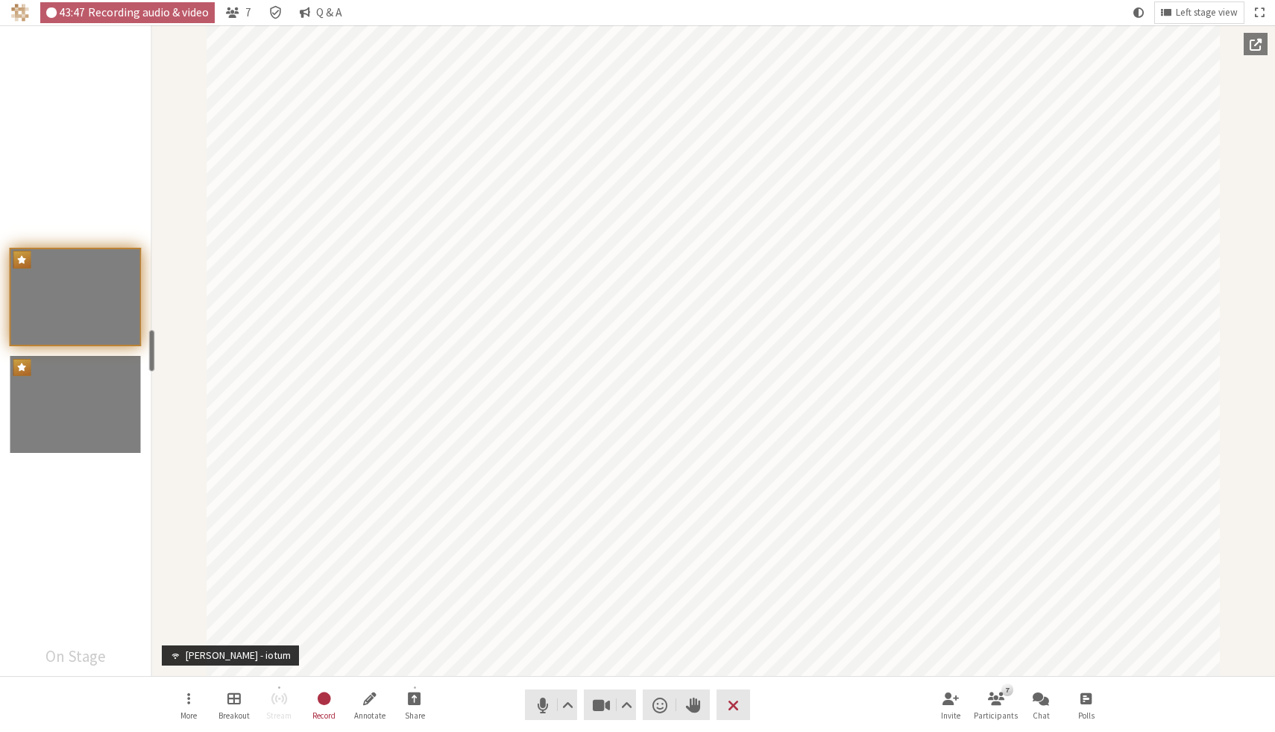
click at [805, 717] on nav "More Breakout Stream Record Annotate Share Audio Video Send a reaction Raise ha…" at bounding box center [638, 704] width 940 height 56
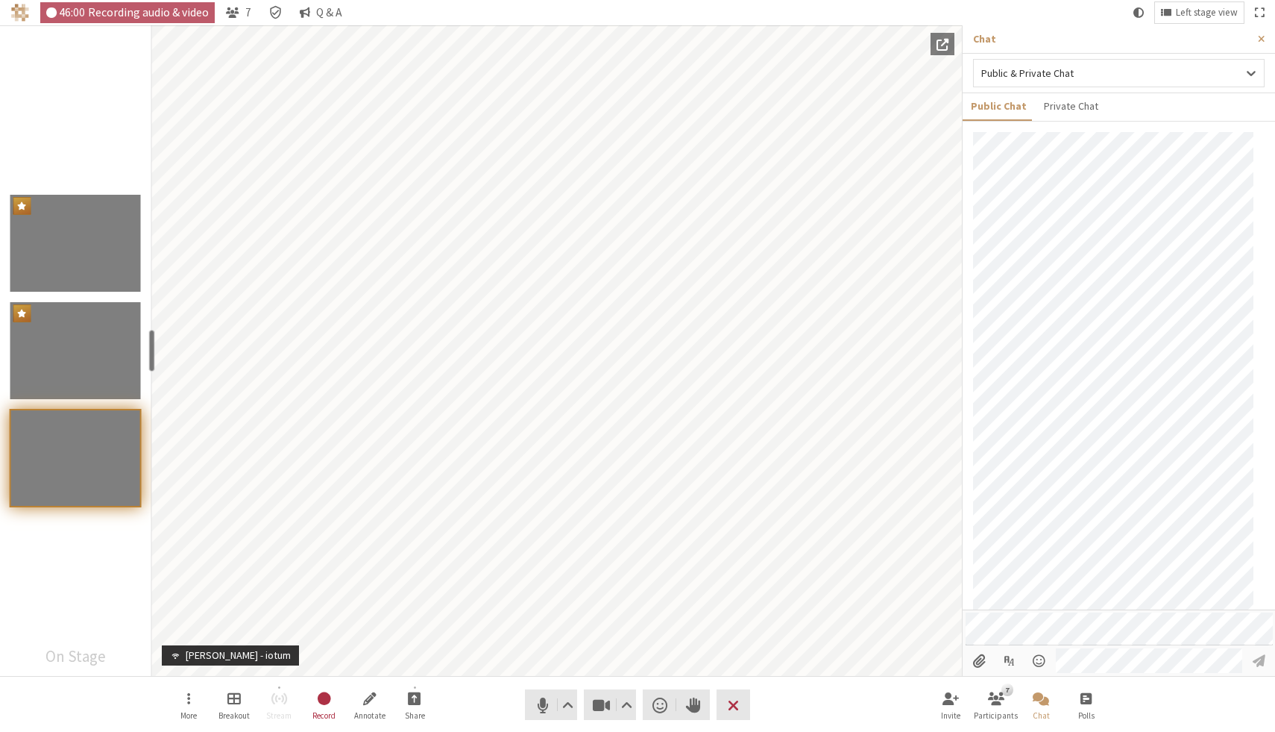
scroll to position [258, 0]
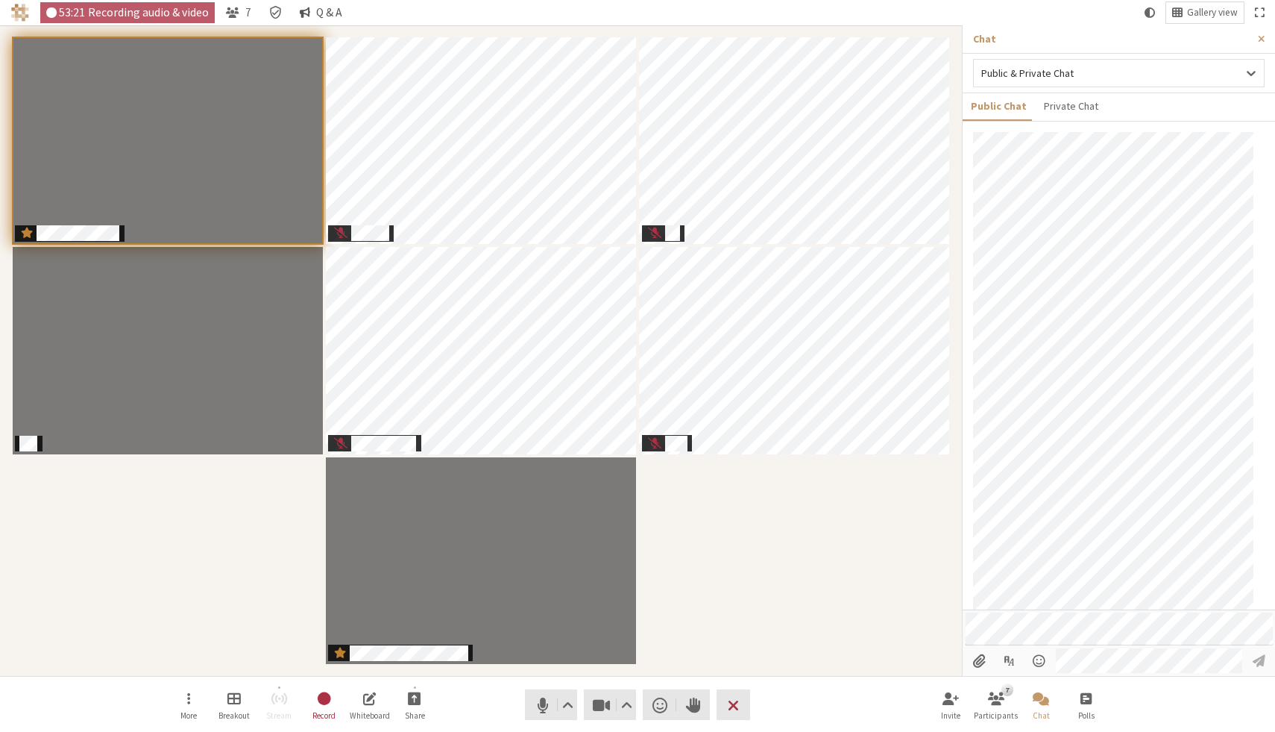
click at [316, 10] on span "Q & A" at bounding box center [329, 12] width 26 height 13
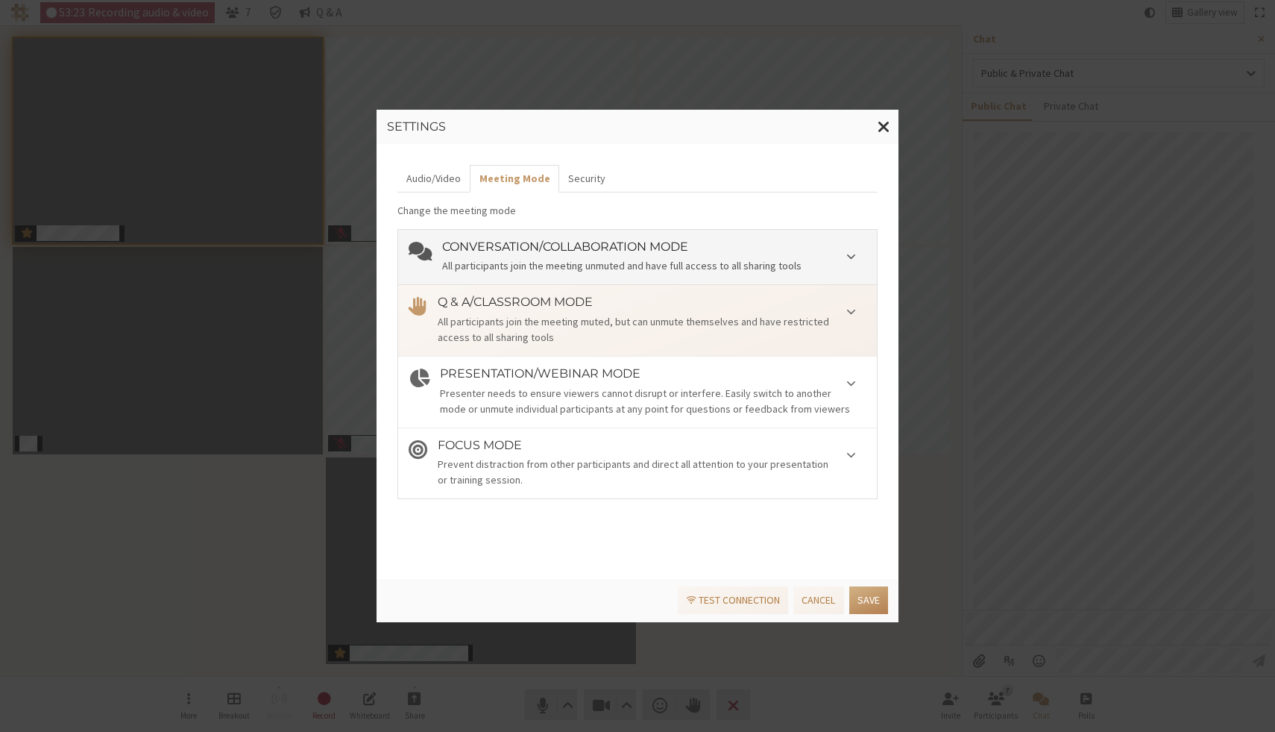
click at [491, 257] on div "Conversation/Collaboration mode All participants join the meeting unmuted and h…" at bounding box center [654, 257] width 424 height 34
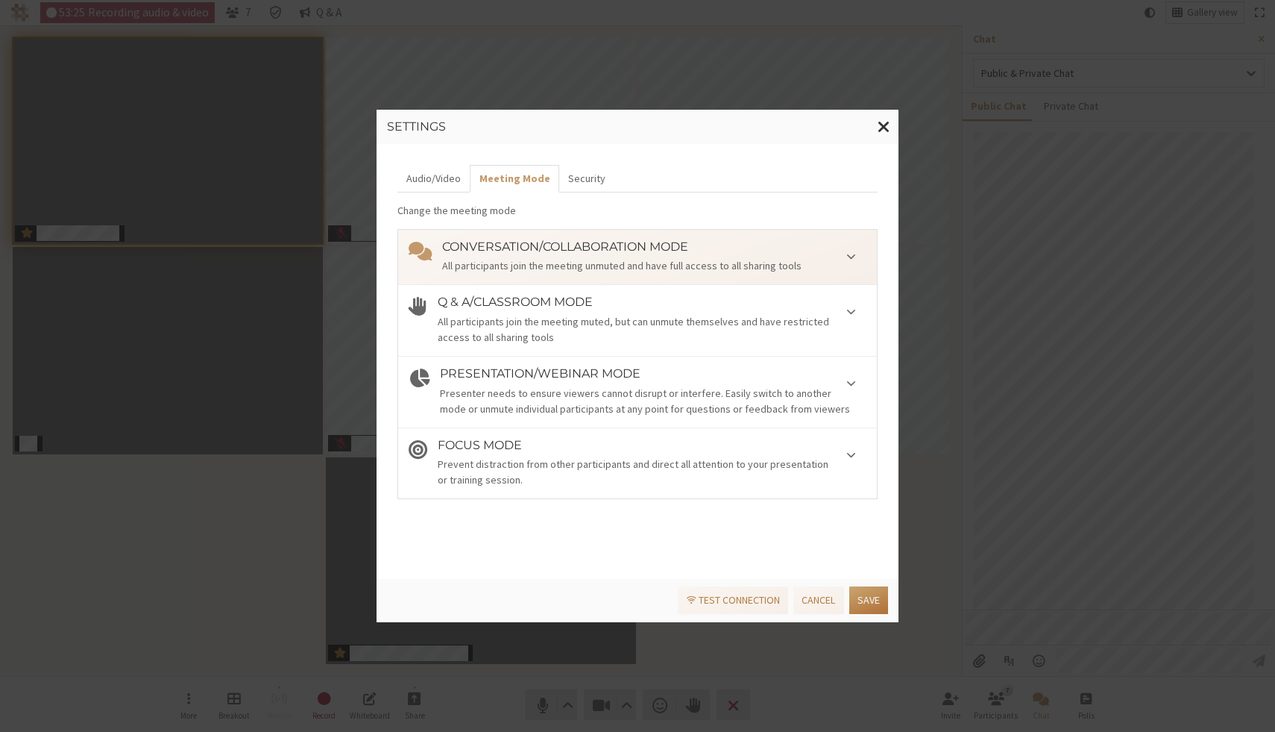
click at [872, 600] on button "Save" at bounding box center [868, 600] width 39 height 28
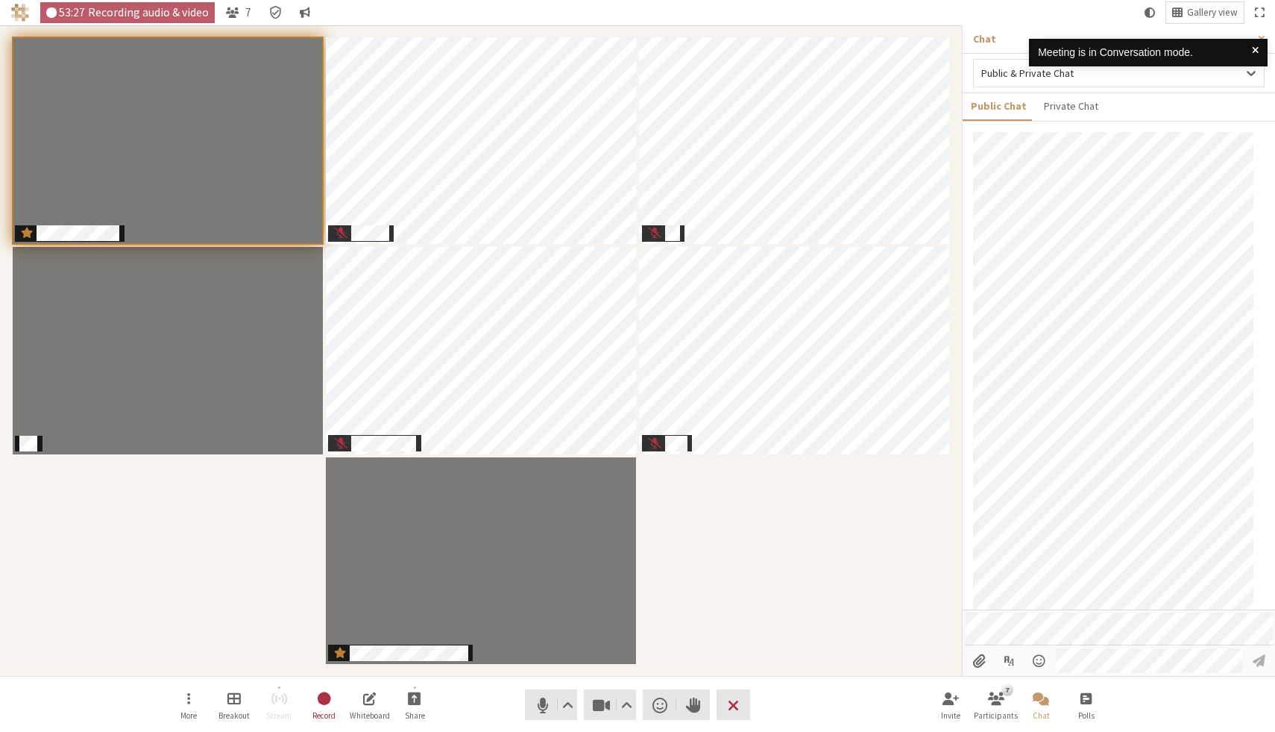
click at [1256, 48] on span at bounding box center [1255, 53] width 7 height 16
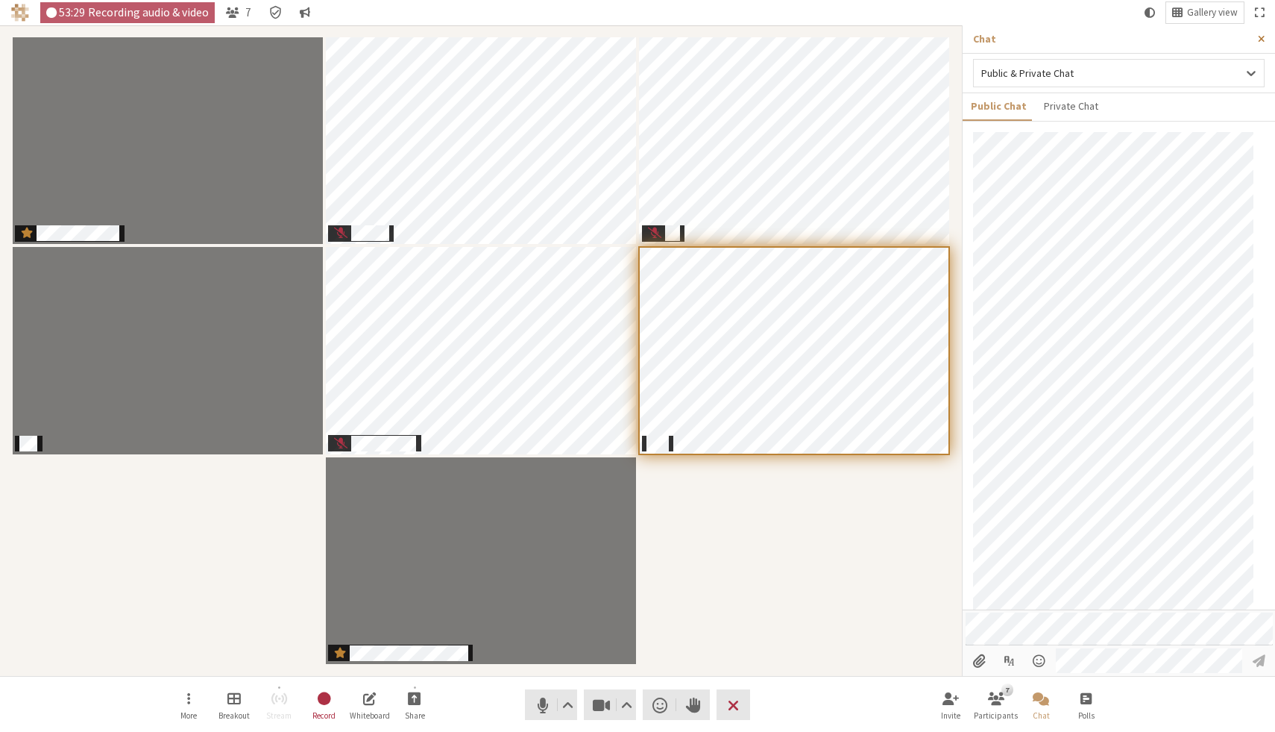
click at [1263, 36] on span "Close sidebar" at bounding box center [1261, 39] width 7 height 11
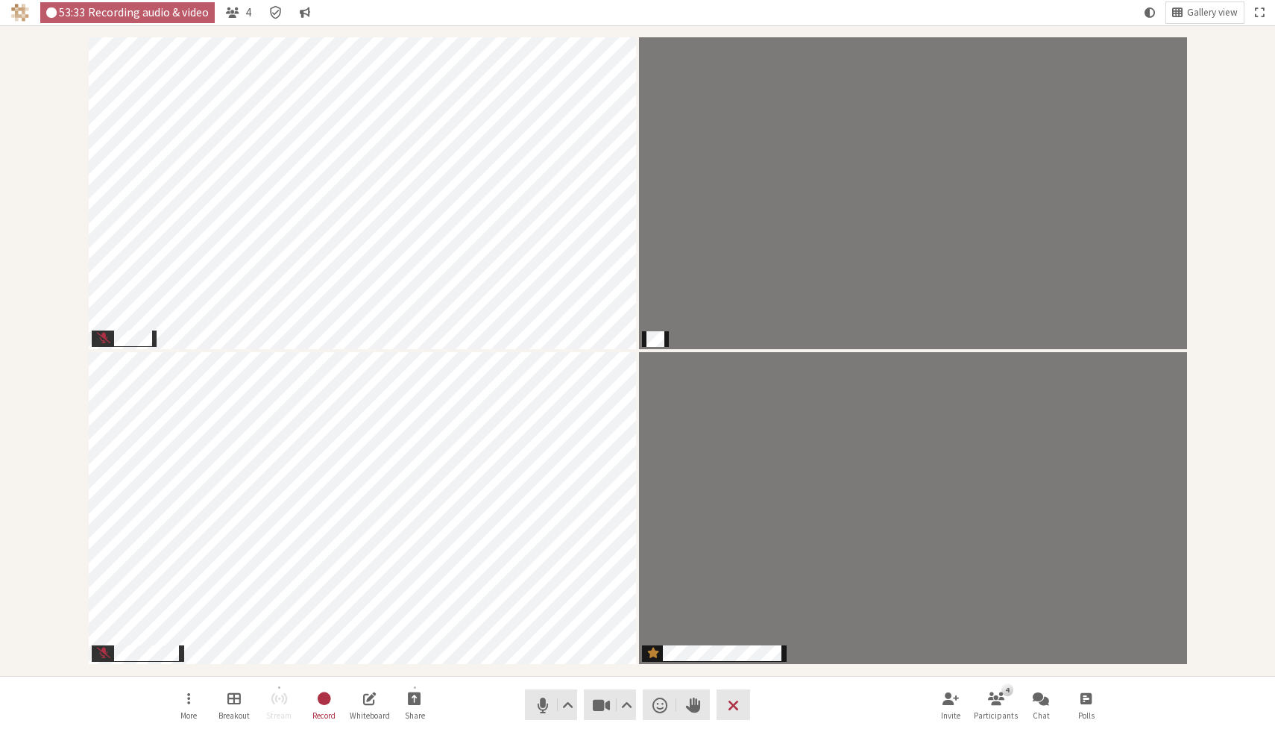
click at [451, 691] on nav "More Breakout Stream Record Whiteboard Share Audio Video Send a reaction Raise …" at bounding box center [638, 704] width 940 height 56
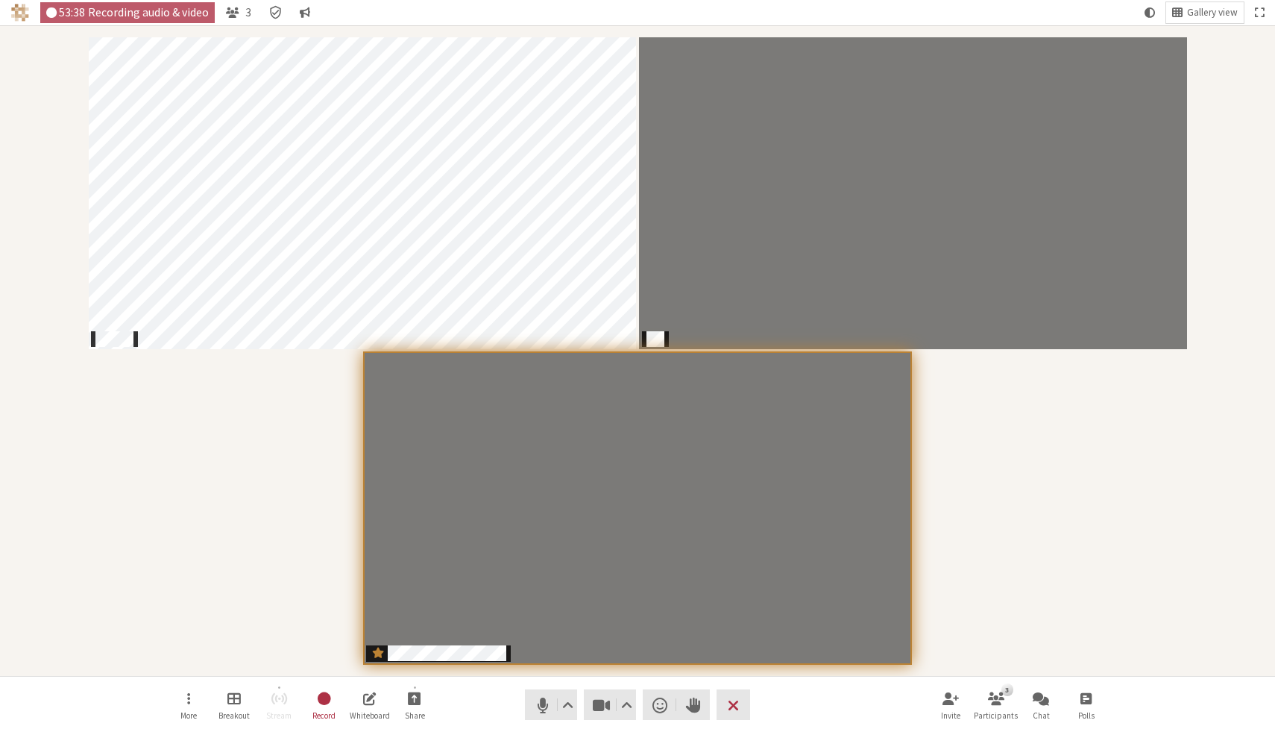
click at [279, 397] on div "Participants" at bounding box center [637, 350] width 1254 height 629
click at [208, 486] on div "Participants" at bounding box center [637, 350] width 1254 height 629
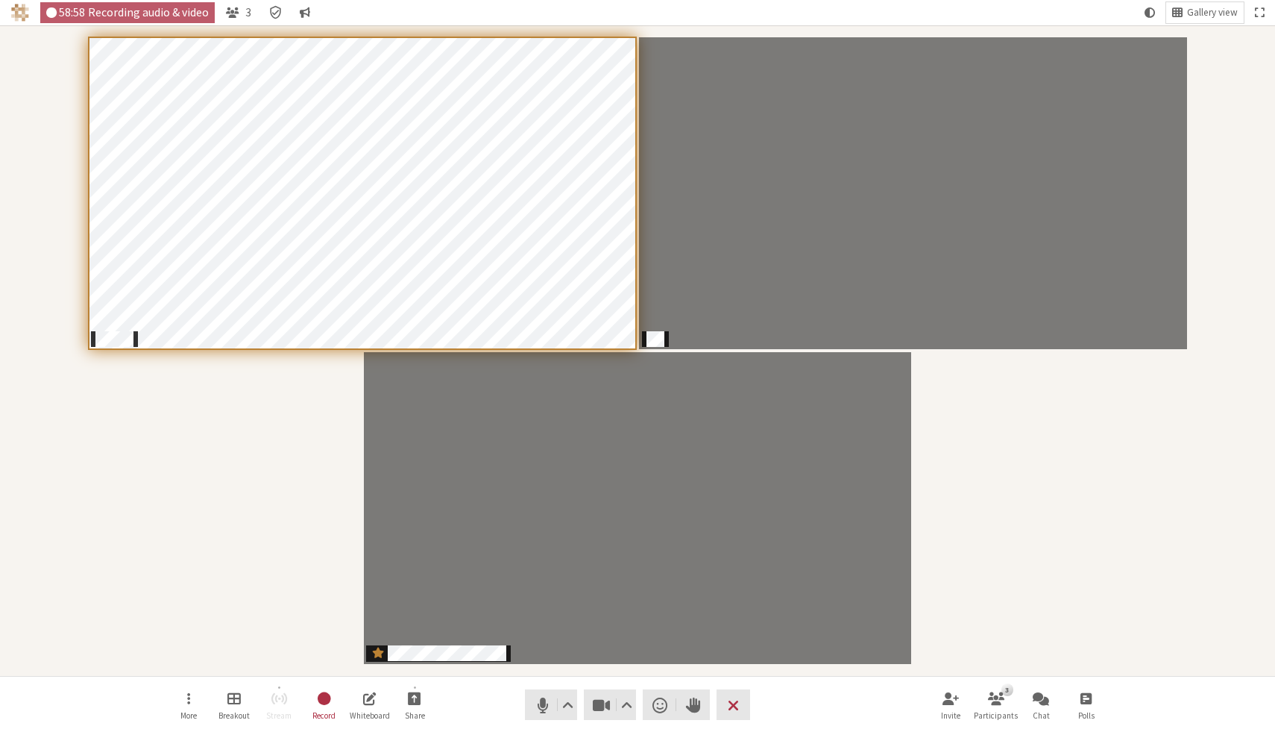
click at [1030, 497] on div "Participants" at bounding box center [637, 350] width 1254 height 629
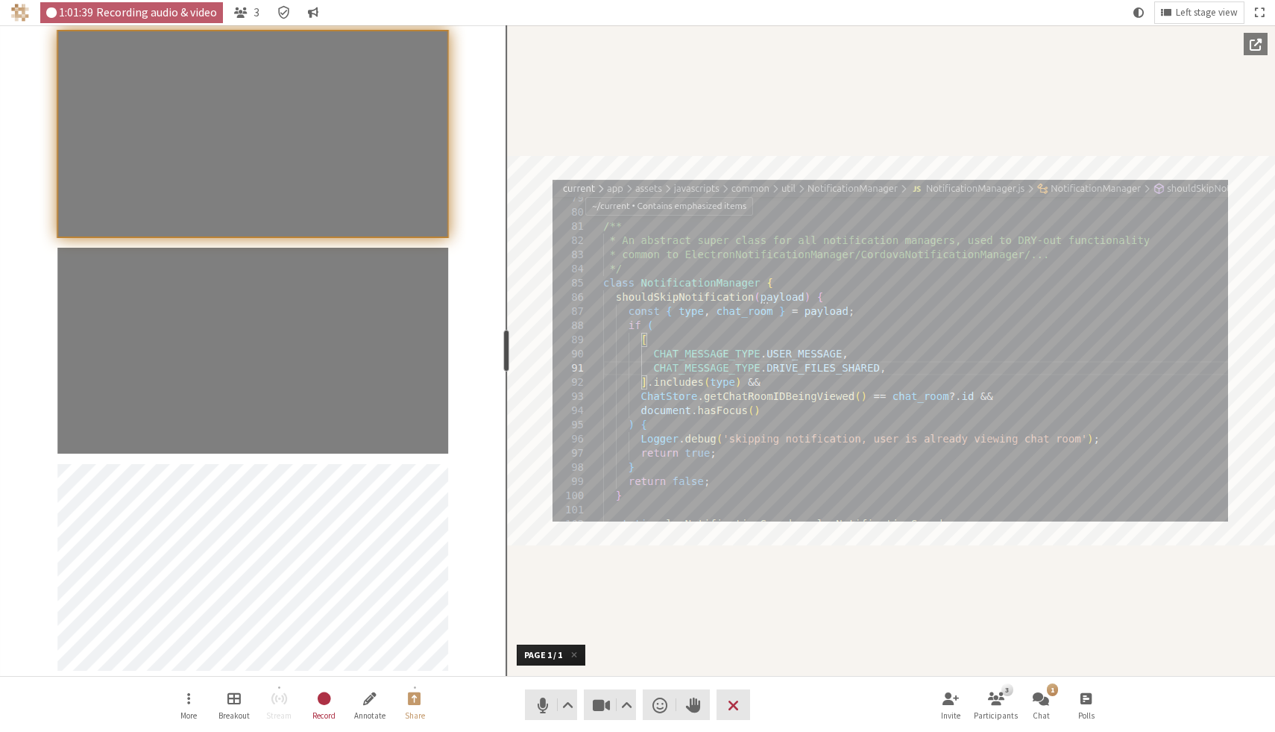
drag, startPoint x: 152, startPoint y: 345, endPoint x: 502, endPoint y: 339, distance: 349.8
click at [503, 339] on div "resize" at bounding box center [506, 351] width 6 height 42
click at [600, 80] on div "Document" at bounding box center [890, 350] width 769 height 650
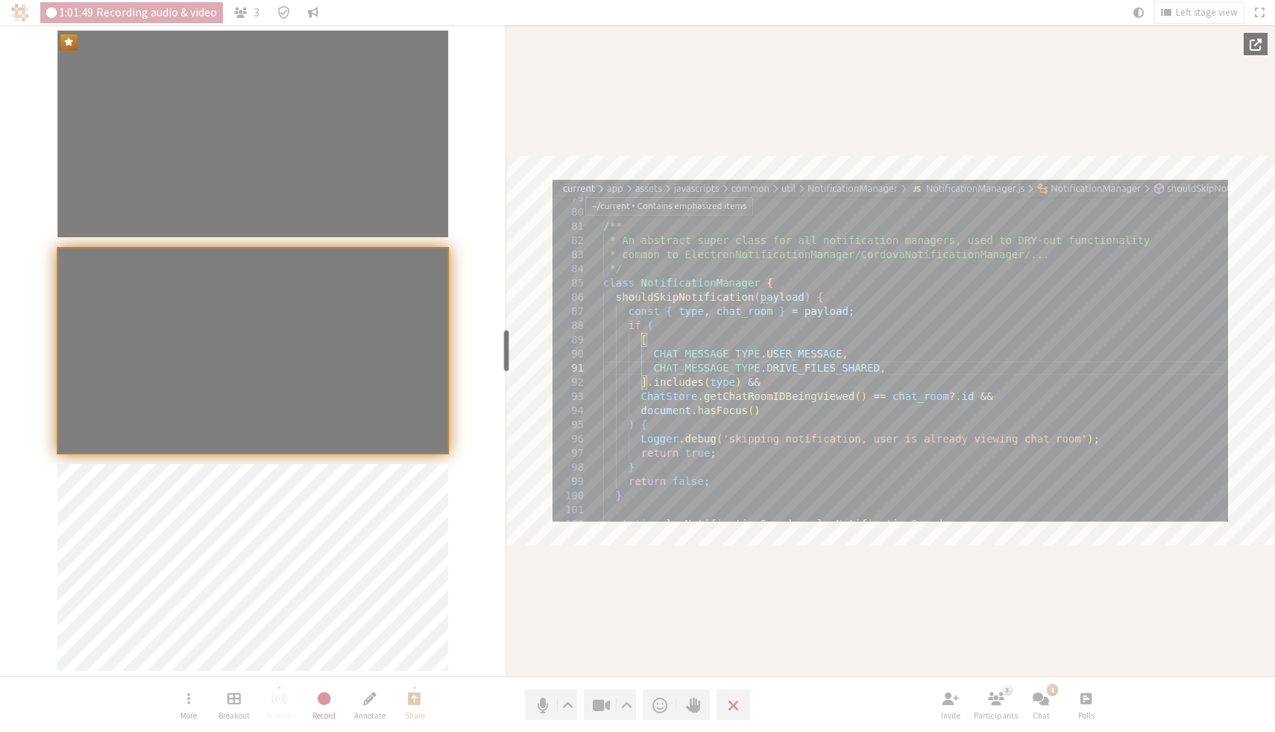
click at [600, 80] on div "Document" at bounding box center [890, 350] width 769 height 650
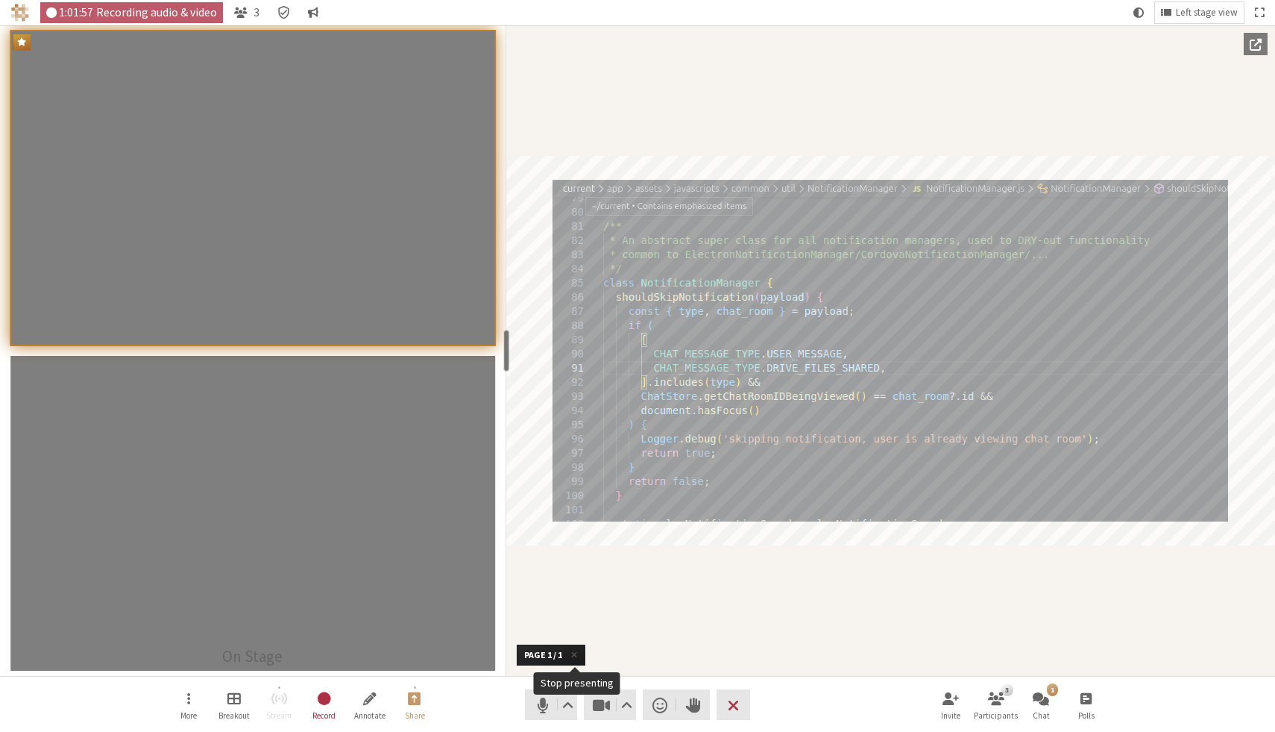
click at [571, 654] on span "Stop presenting" at bounding box center [574, 655] width 6 height 10
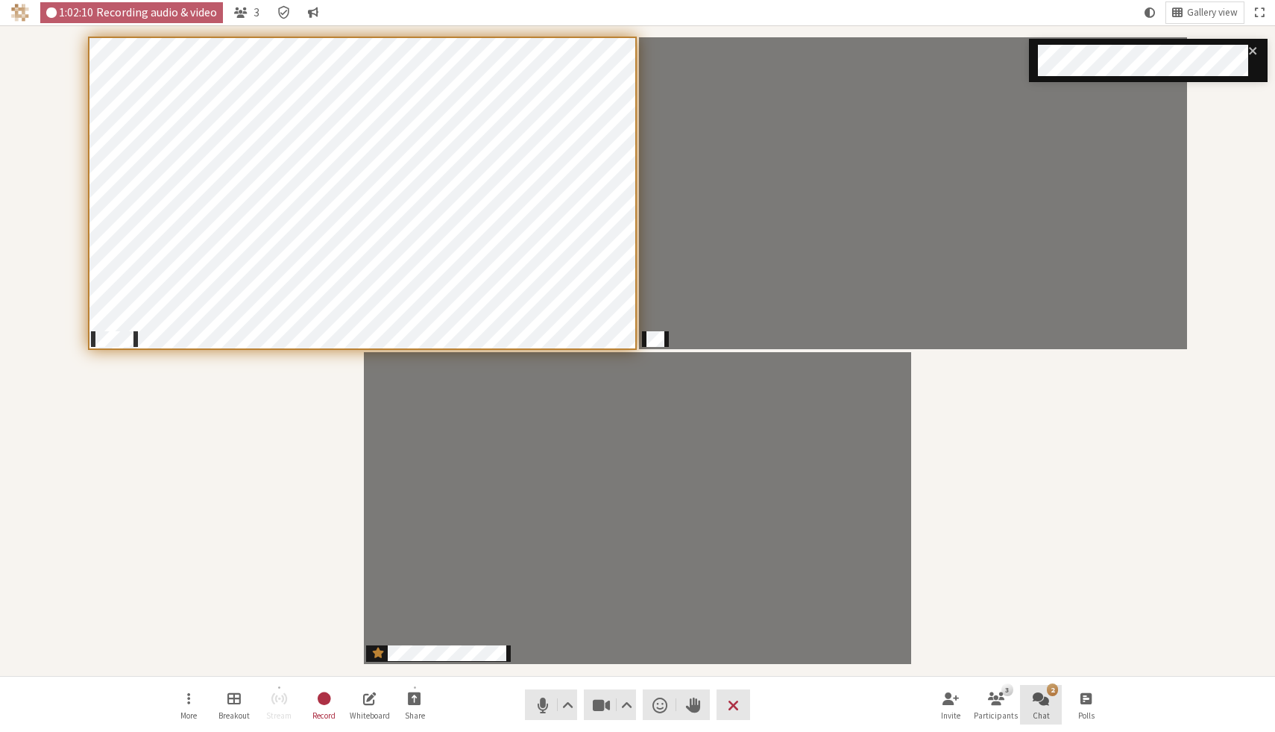
click at [1051, 690] on div "2" at bounding box center [1052, 689] width 11 height 12
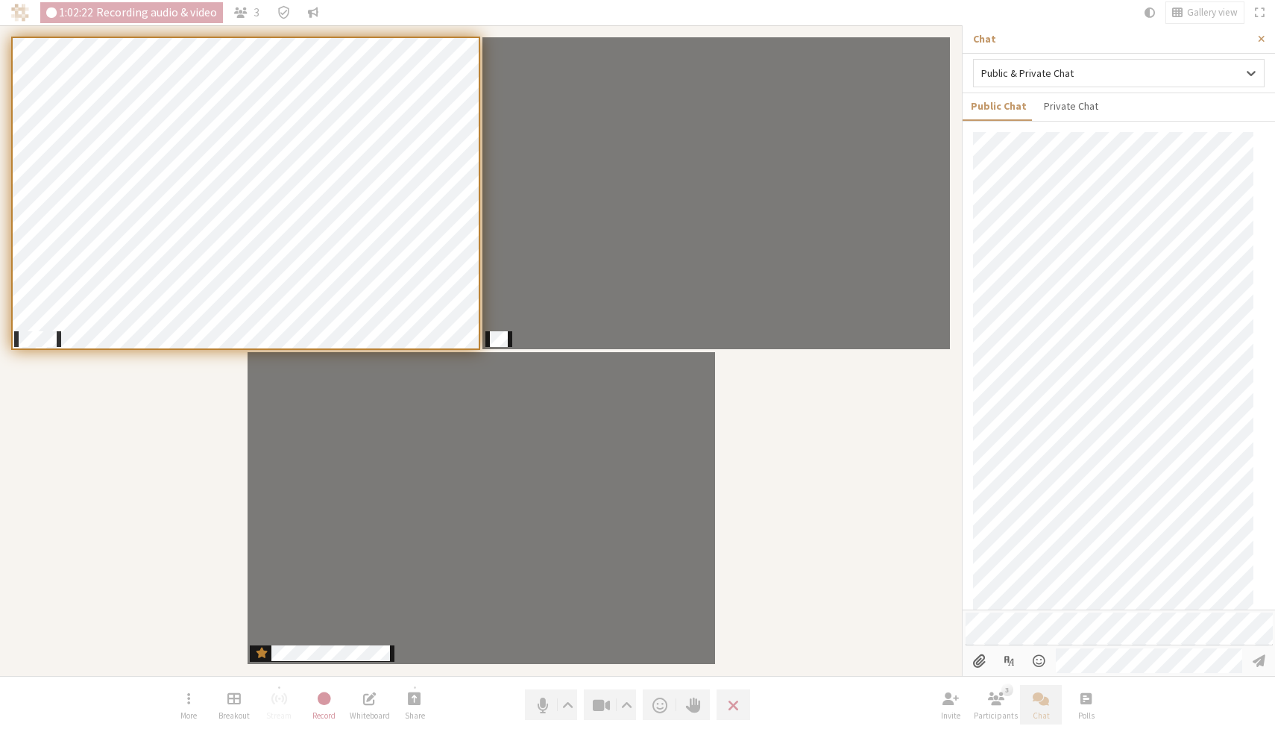
scroll to position [872, 0]
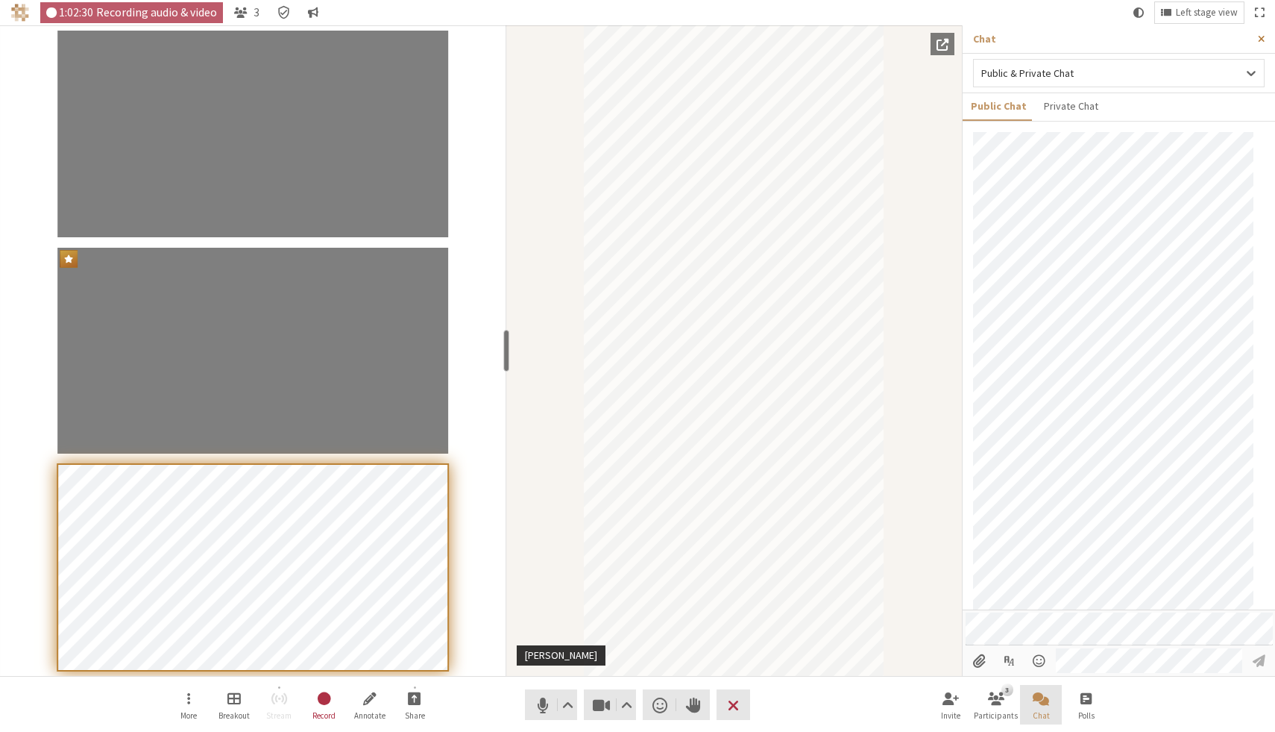
click at [1263, 34] on span "Close sidebar" at bounding box center [1261, 39] width 7 height 11
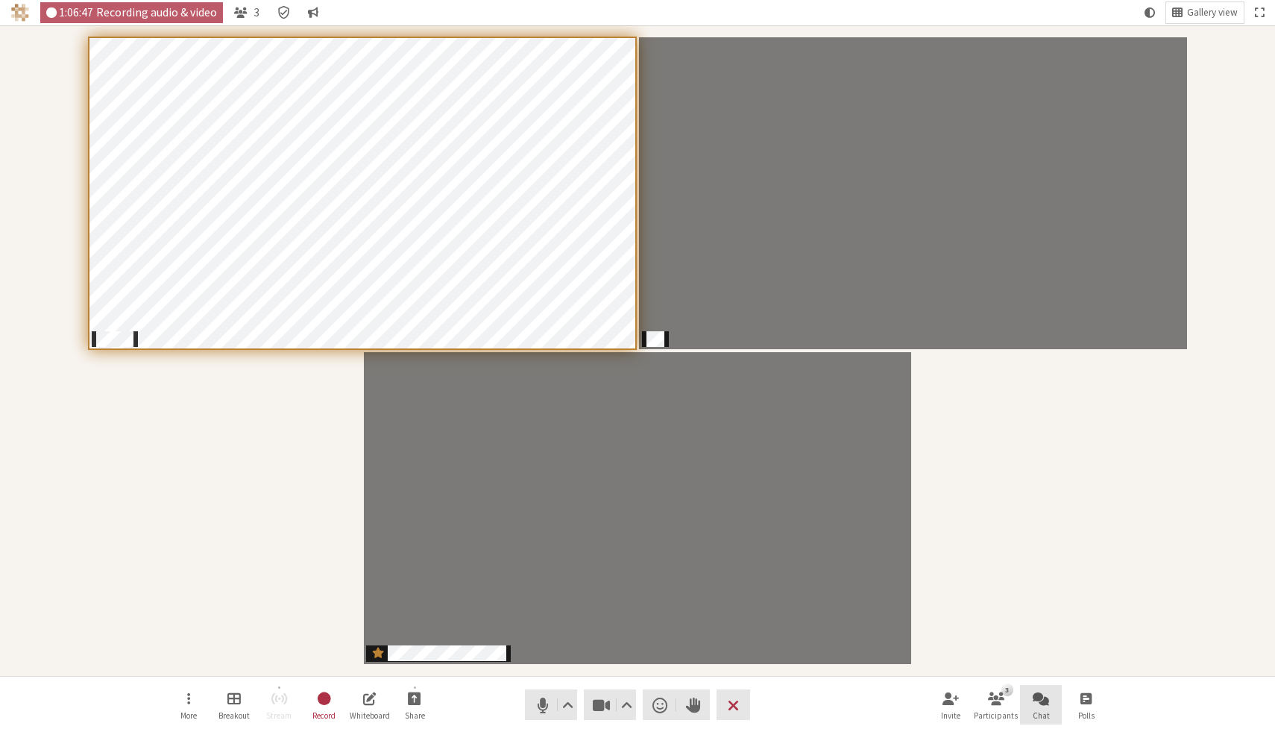
click at [1103, 475] on div "Participants" at bounding box center [637, 350] width 1254 height 629
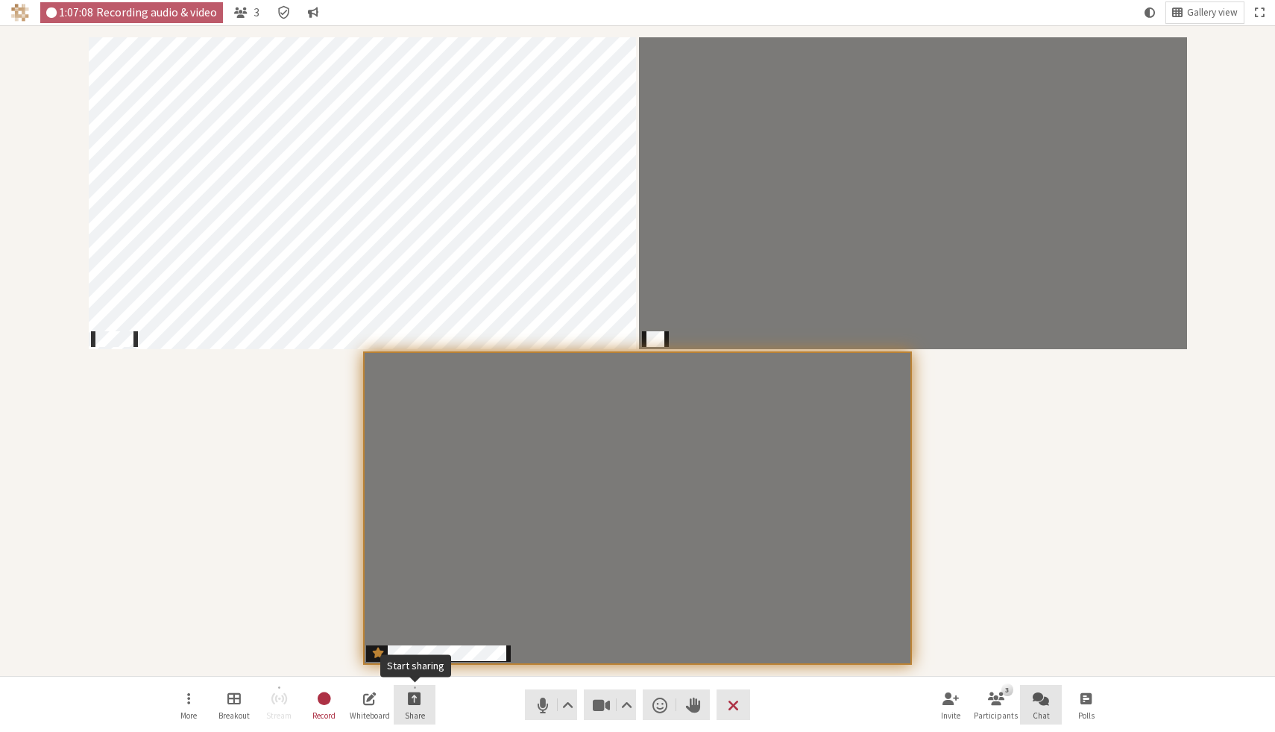
click at [427, 706] on button "Share" at bounding box center [415, 705] width 42 height 40
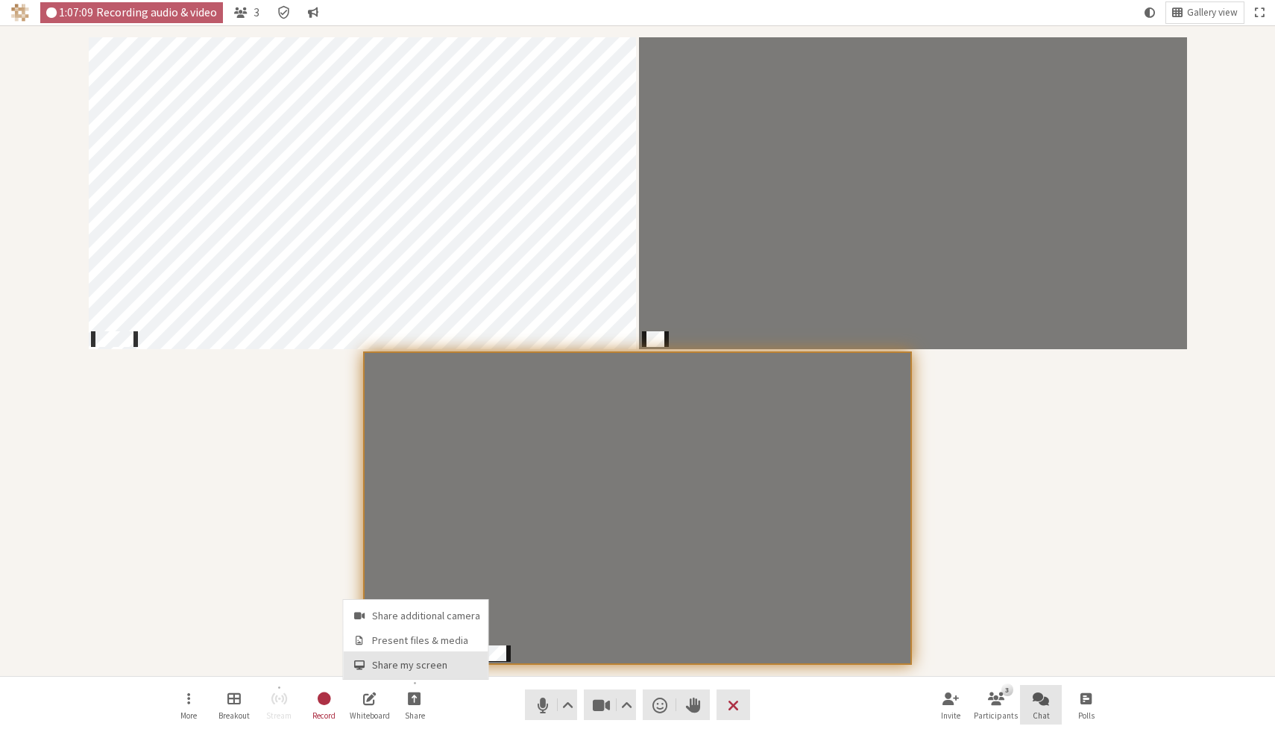
click at [427, 667] on span "Share my screen" at bounding box center [426, 664] width 108 height 11
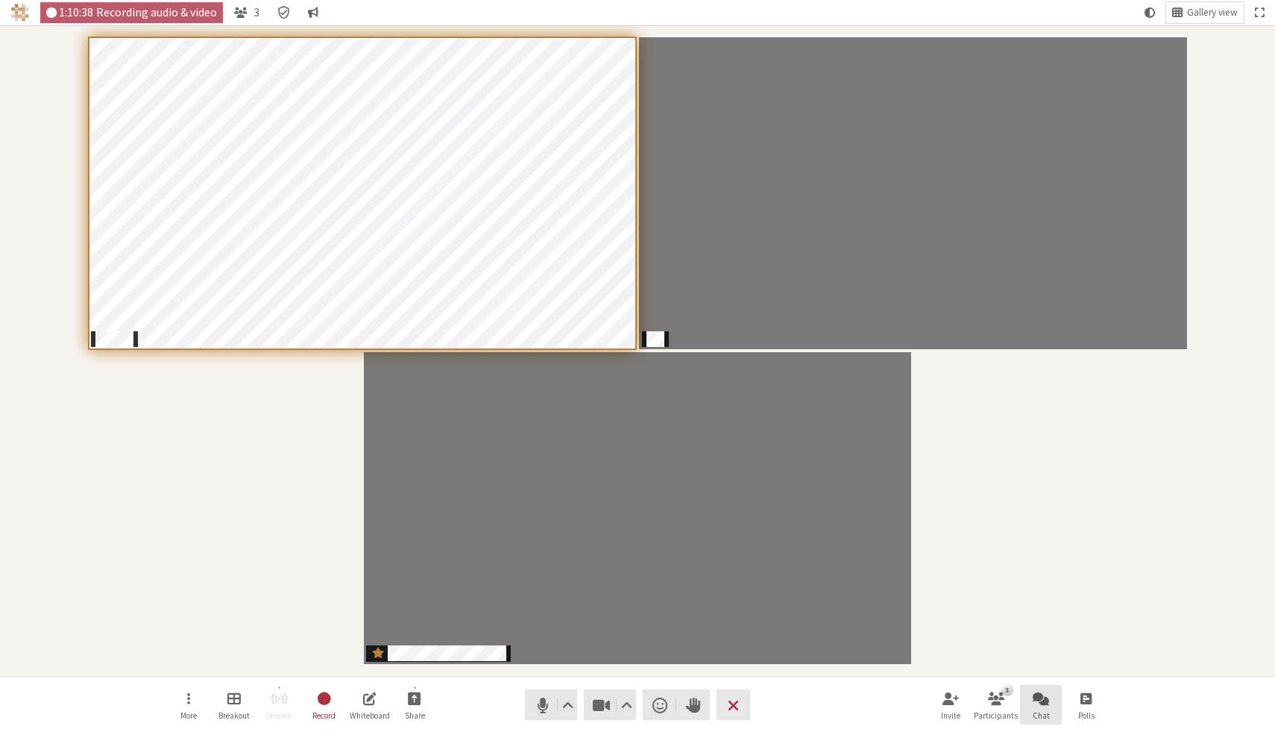
click at [1016, 396] on div "Participants" at bounding box center [637, 350] width 1254 height 629
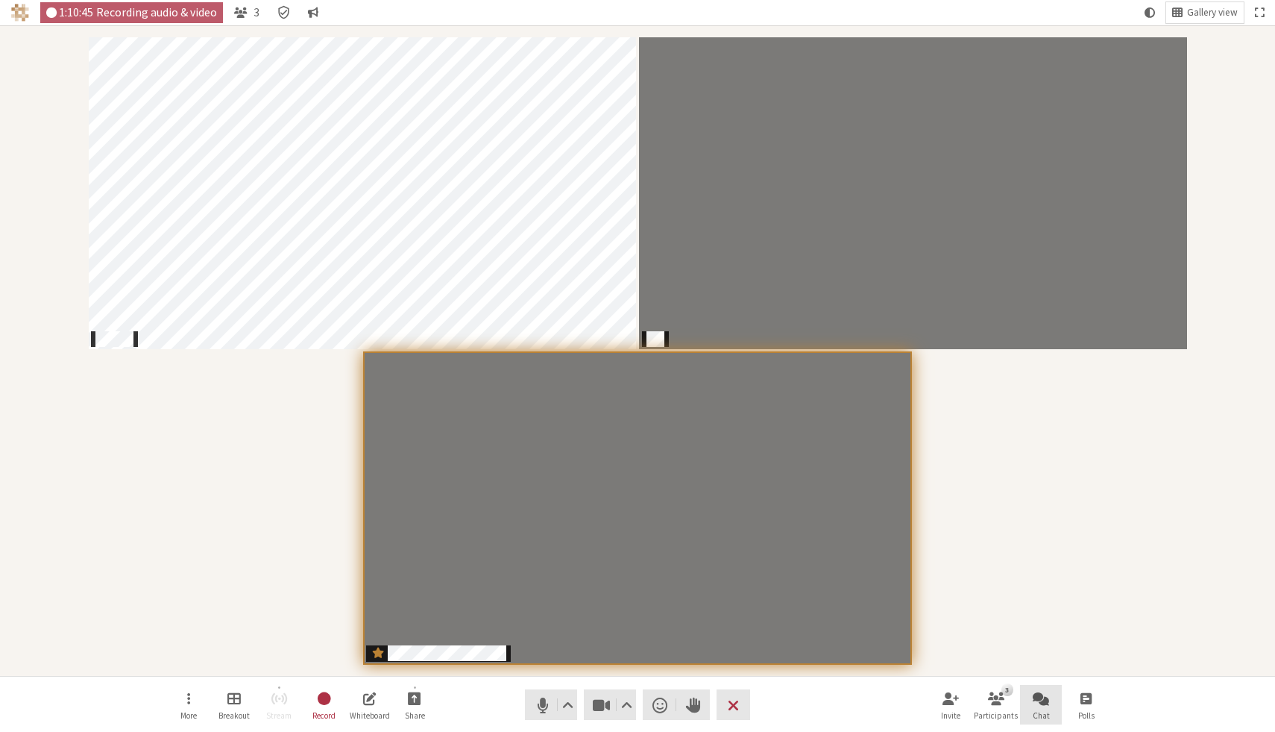
click at [1032, 706] on button "Chat" at bounding box center [1041, 705] width 42 height 40
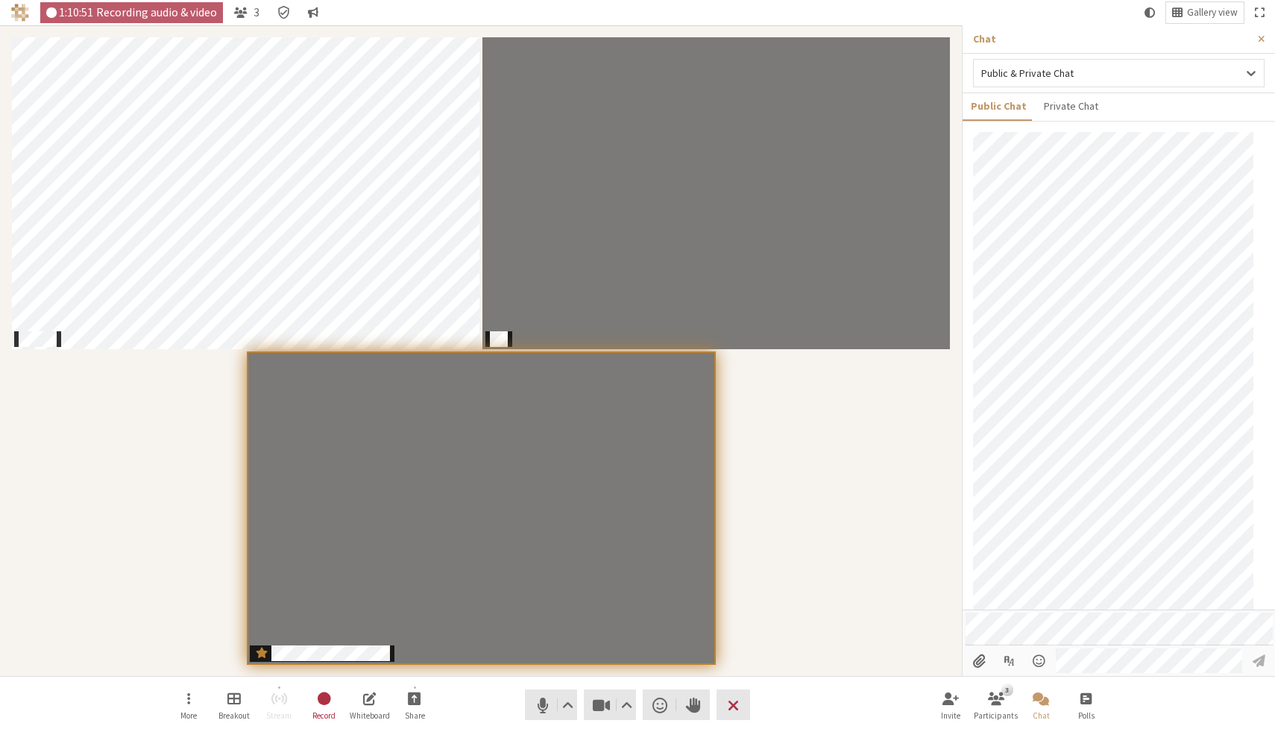
scroll to position [928, 0]
click at [854, 492] on div "Participants" at bounding box center [480, 350] width 941 height 629
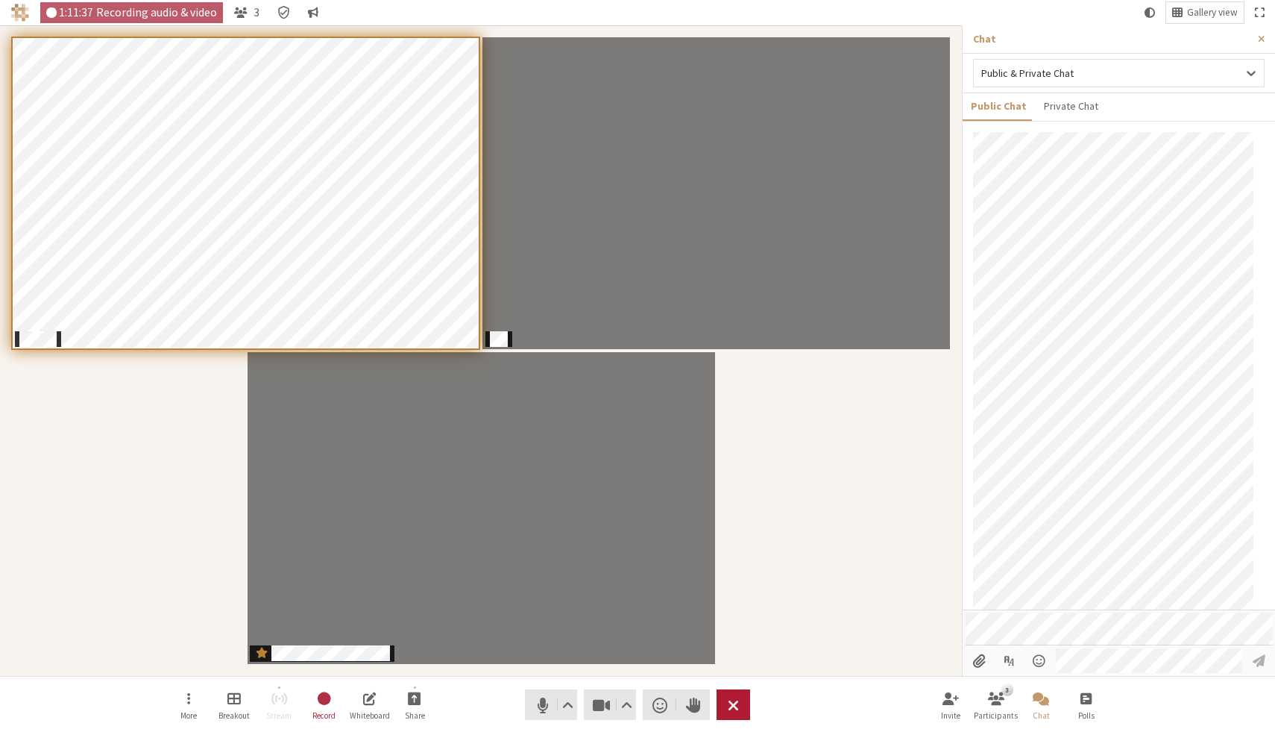
click at [740, 704] on button "Leave" at bounding box center [734, 704] width 34 height 31
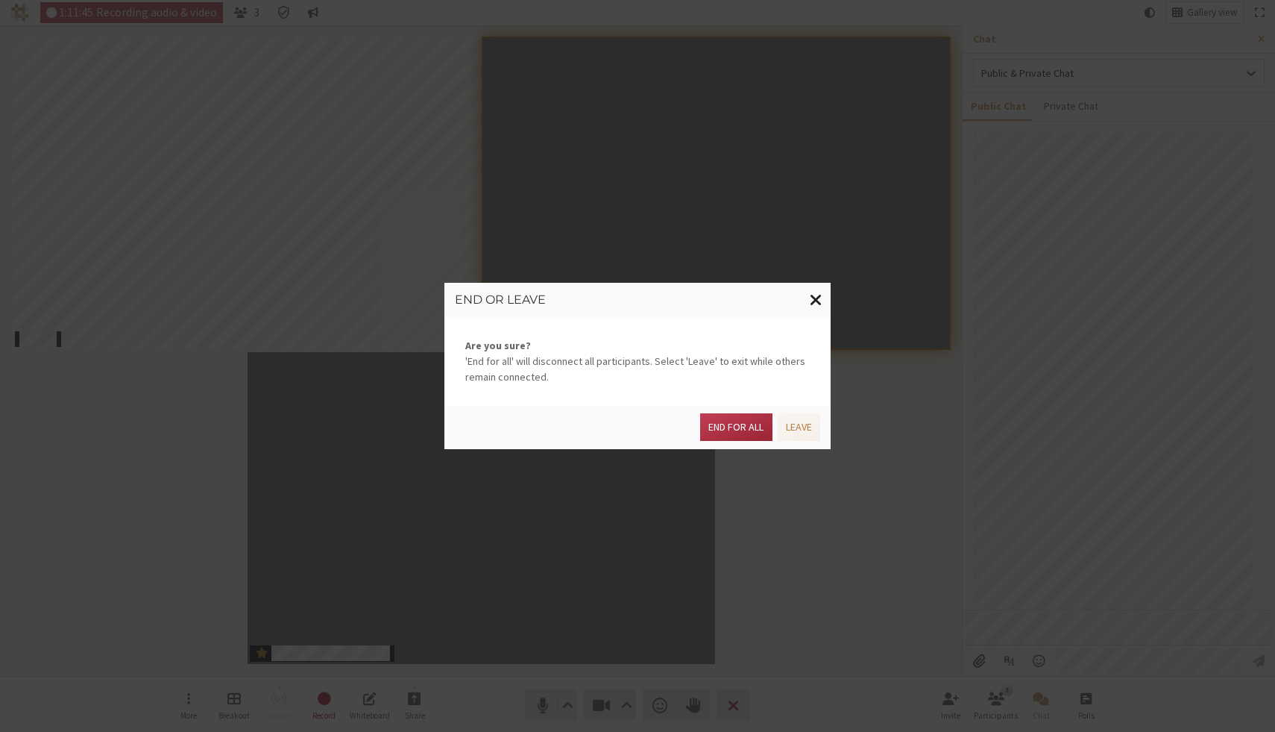
click at [820, 299] on span "Close modal" at bounding box center [816, 299] width 13 height 19
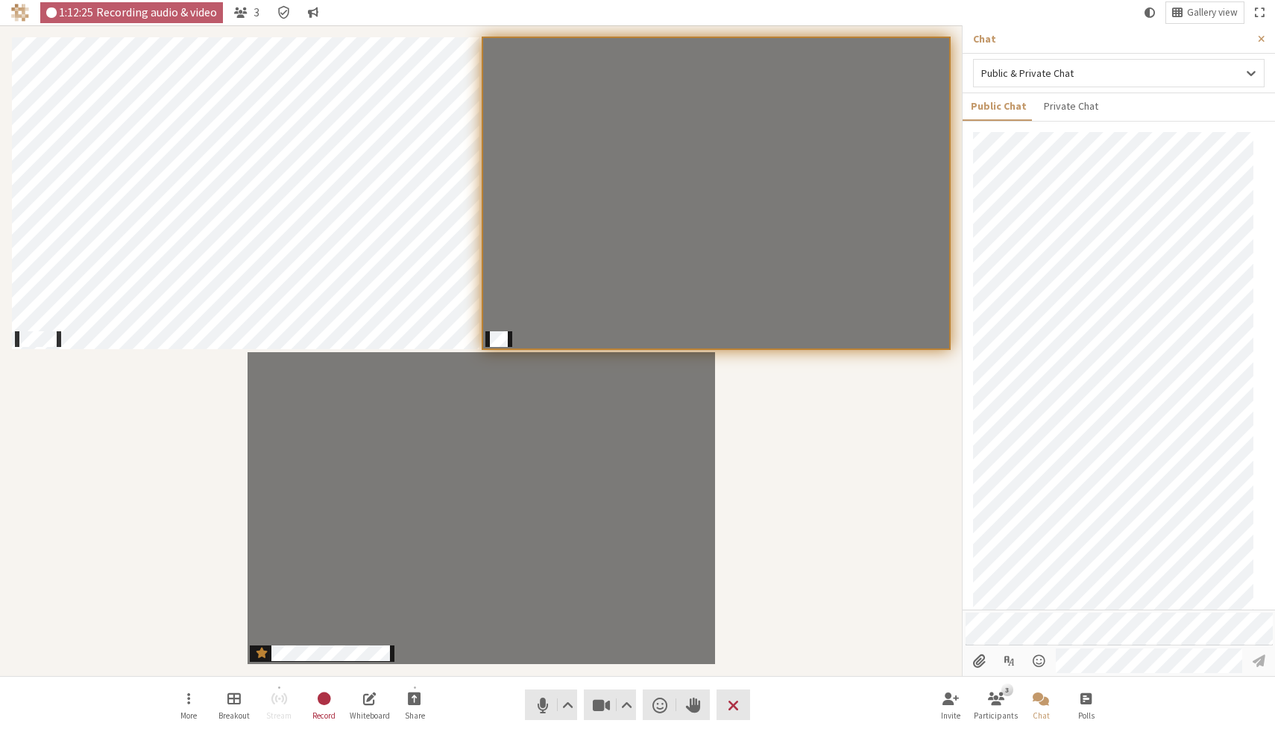
click at [830, 453] on div "Participants" at bounding box center [480, 350] width 941 height 629
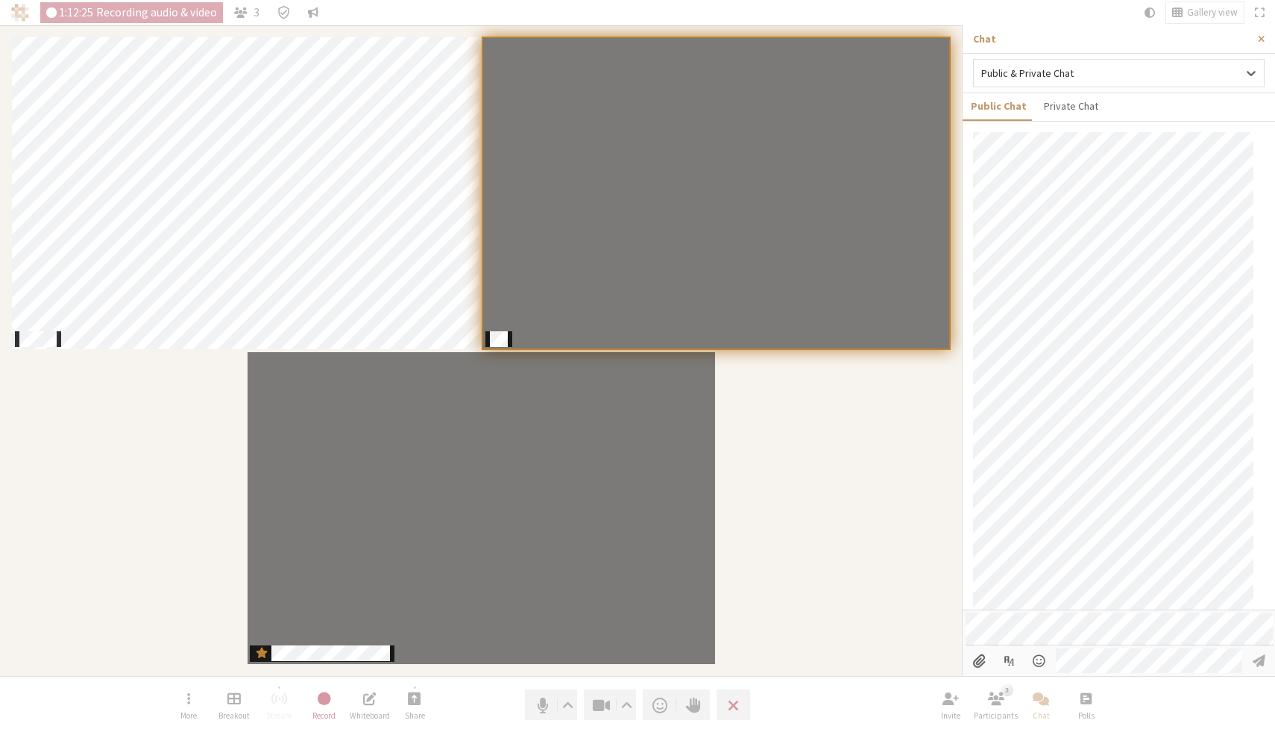
click at [830, 453] on div "Participants" at bounding box center [480, 350] width 941 height 629
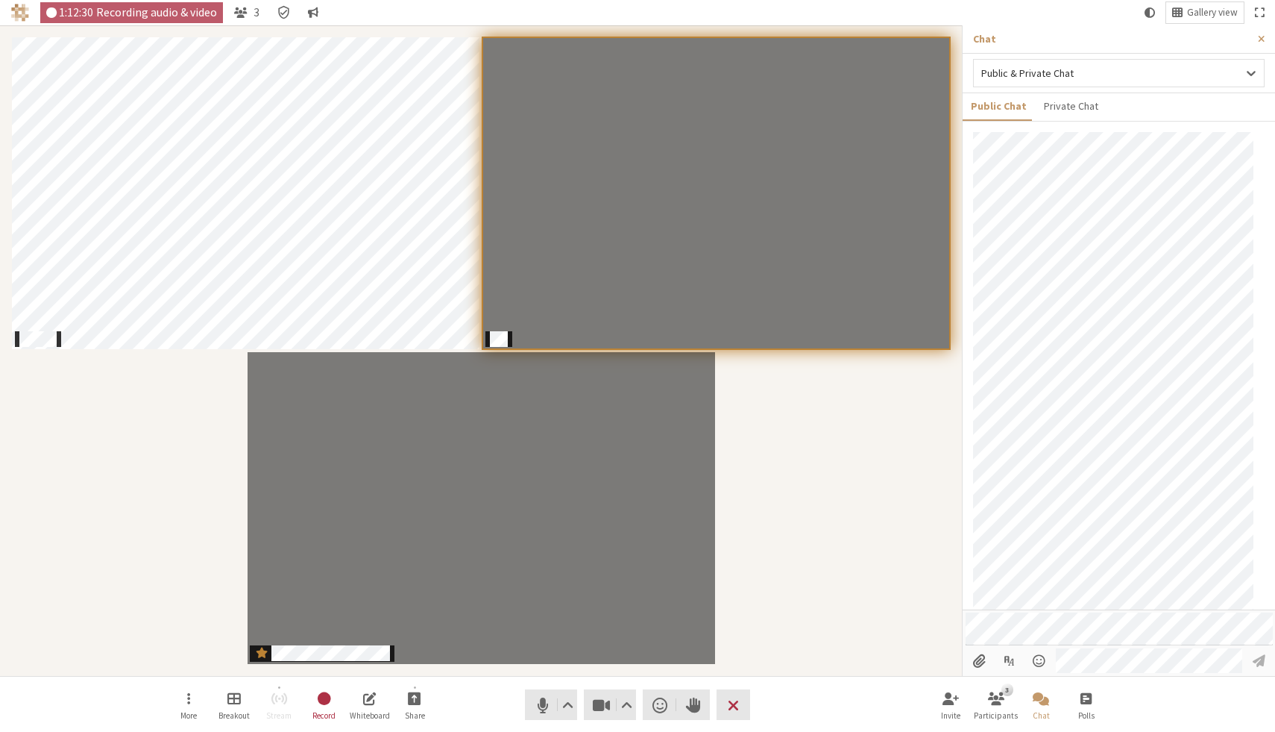
click at [889, 473] on div "Participants" at bounding box center [480, 350] width 941 height 629
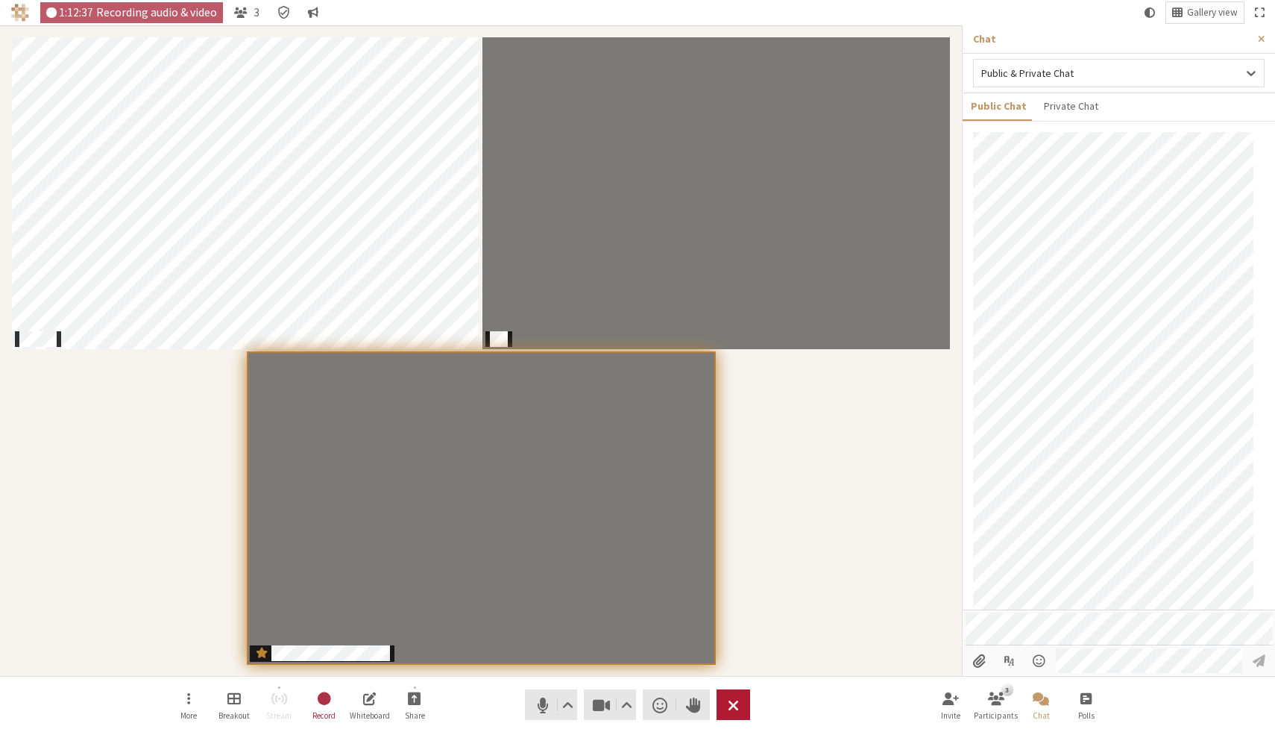
click at [732, 710] on span "End or leave meeting" at bounding box center [733, 704] width 11 height 21
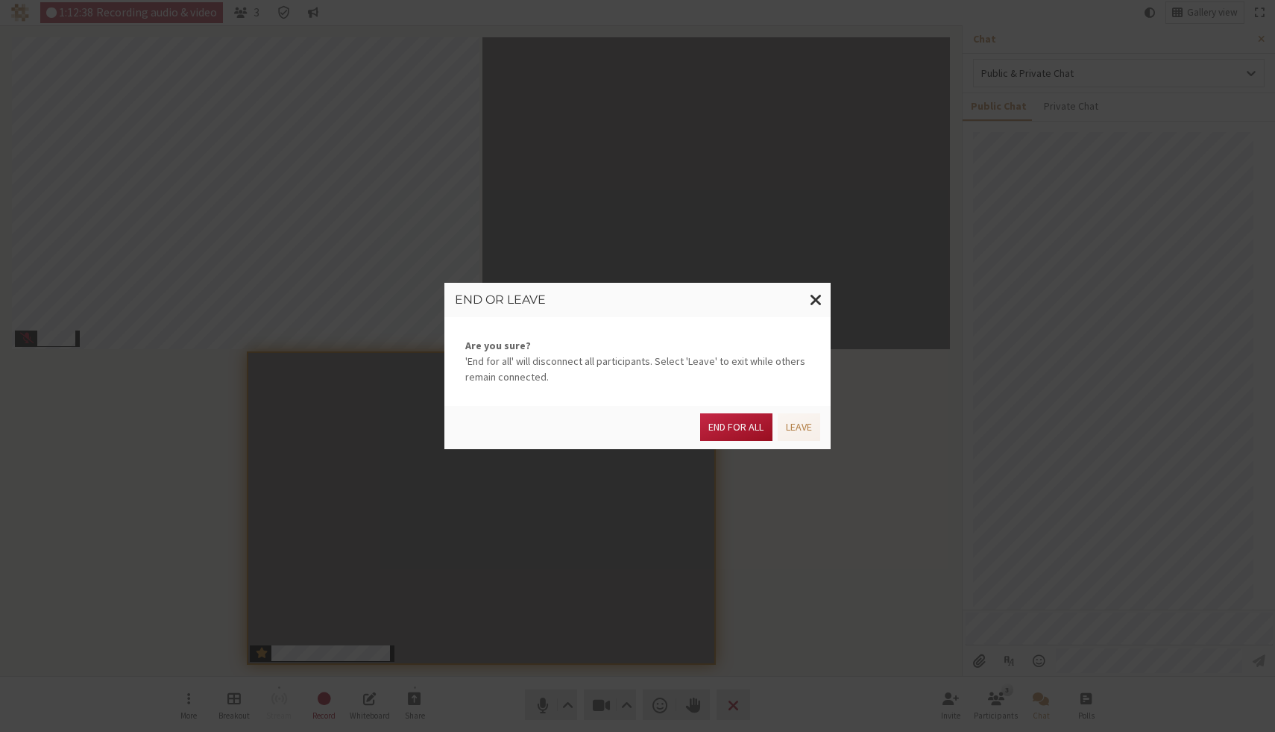
click at [743, 436] on button "End for all" at bounding box center [736, 427] width 72 height 28
